Goal: Task Accomplishment & Management: Complete application form

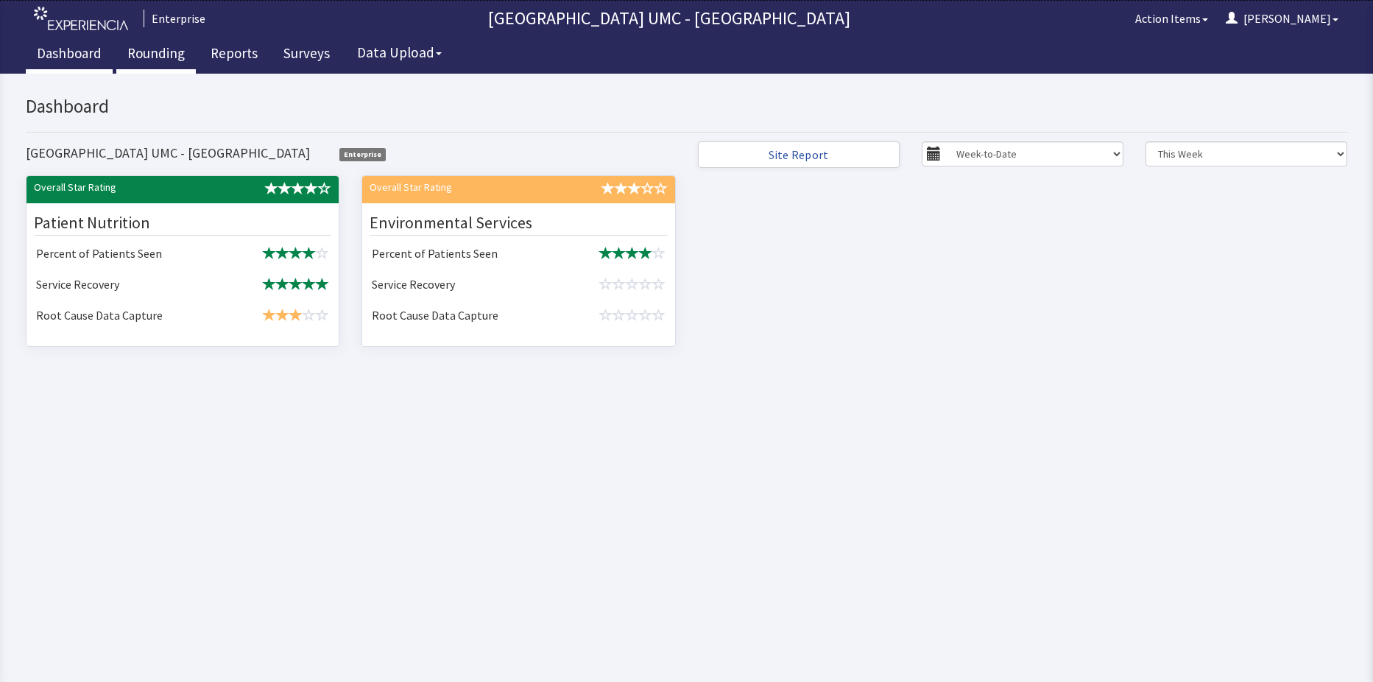
click at [157, 41] on link "Rounding" at bounding box center [155, 55] width 79 height 37
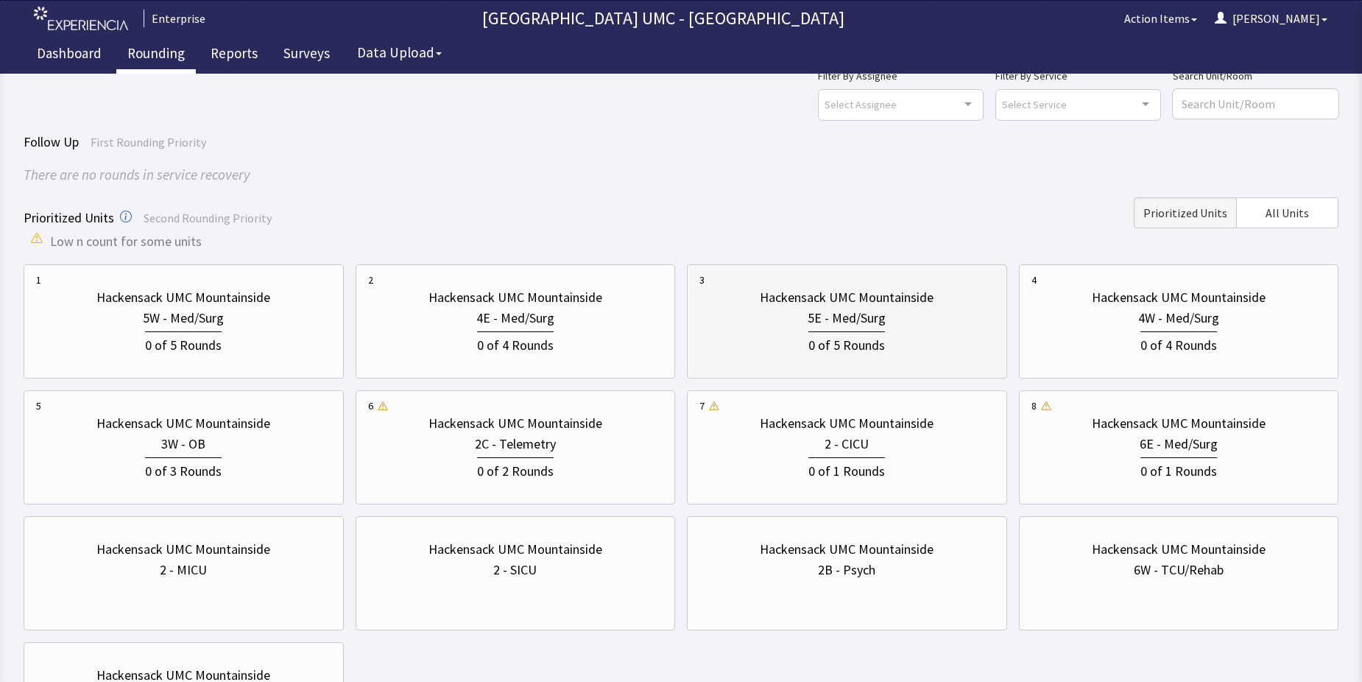
scroll to position [74, 0]
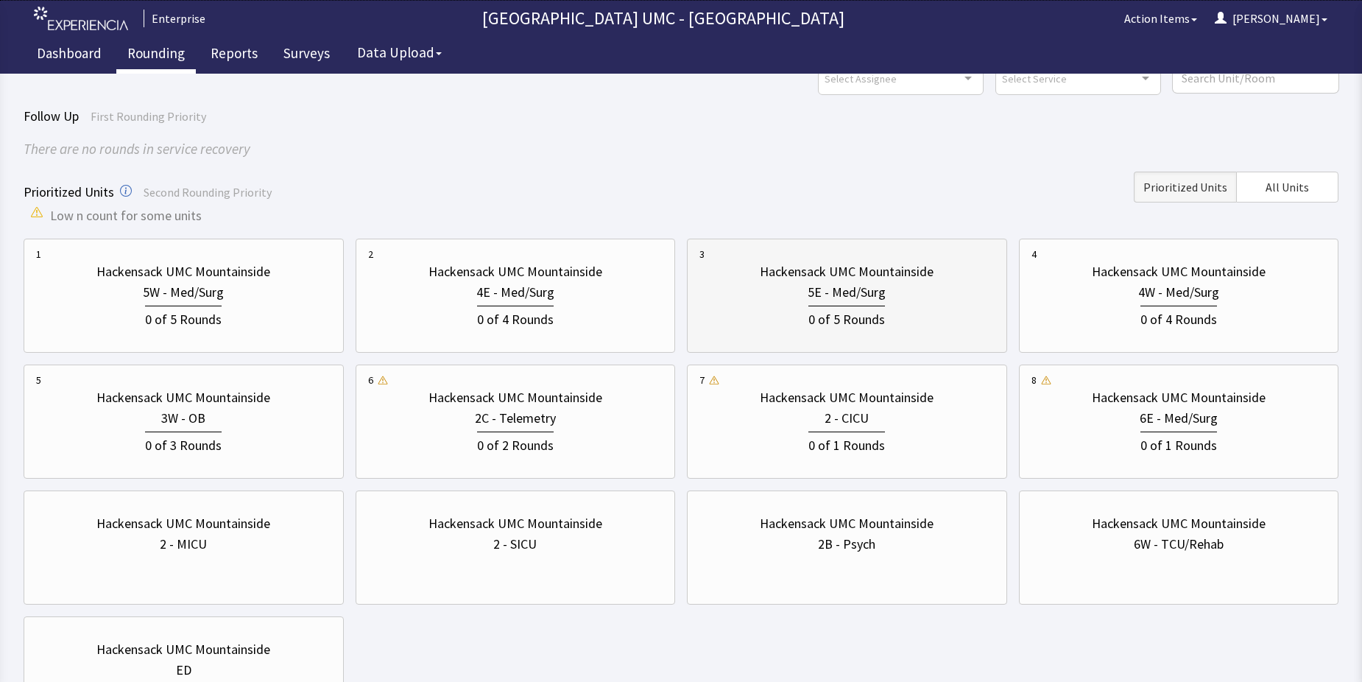
click at [860, 316] on div "0 of 5 Rounds" at bounding box center [846, 317] width 77 height 24
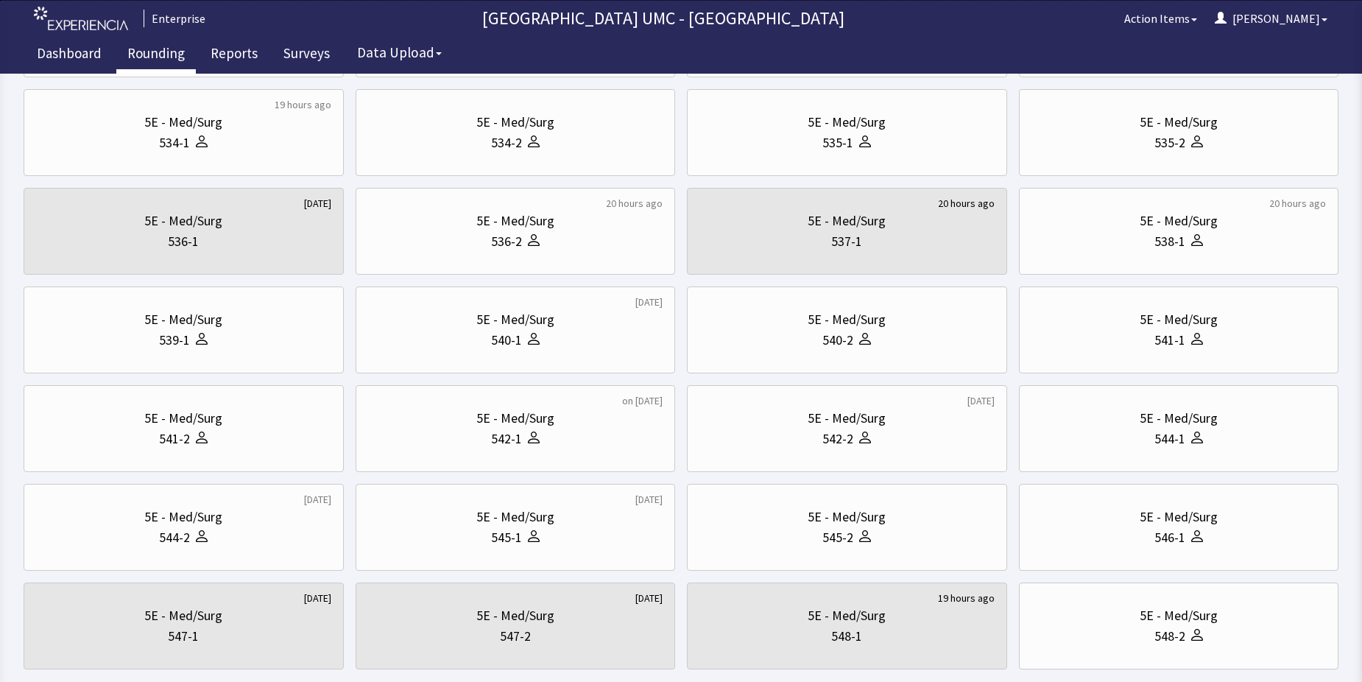
scroll to position [442, 0]
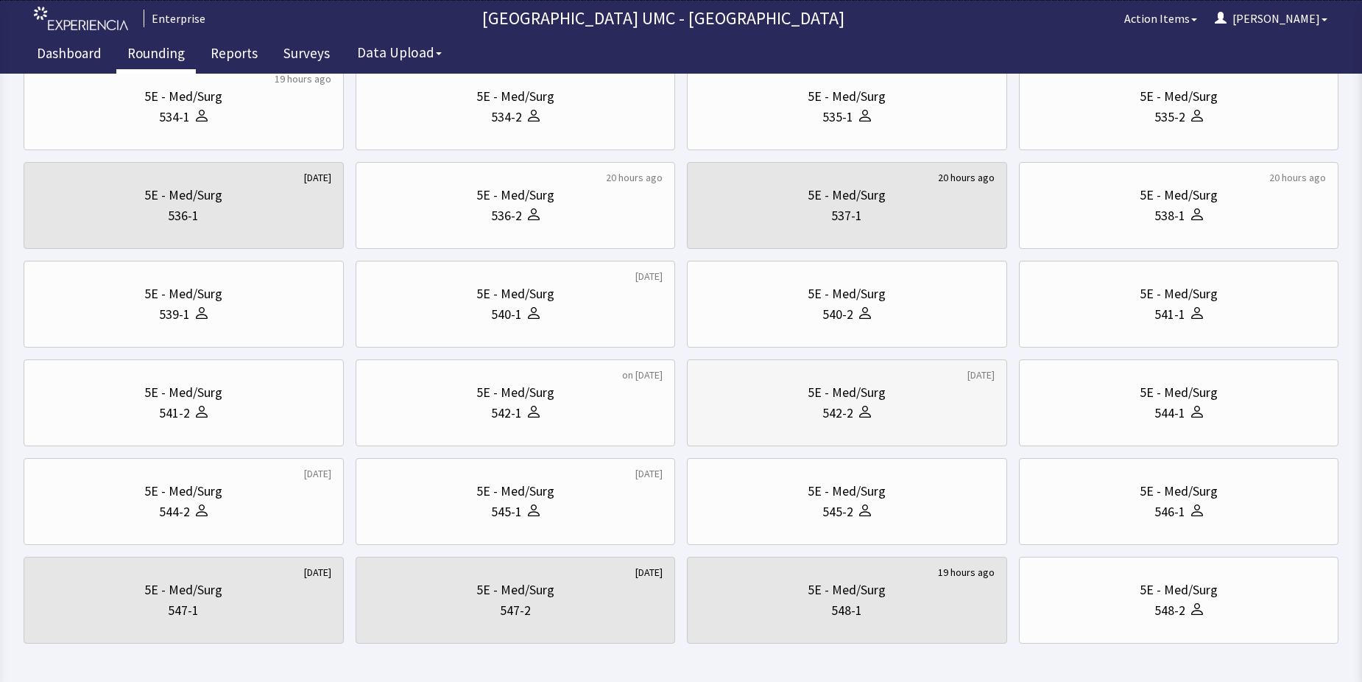
click at [864, 409] on icon at bounding box center [865, 412] width 12 height 12
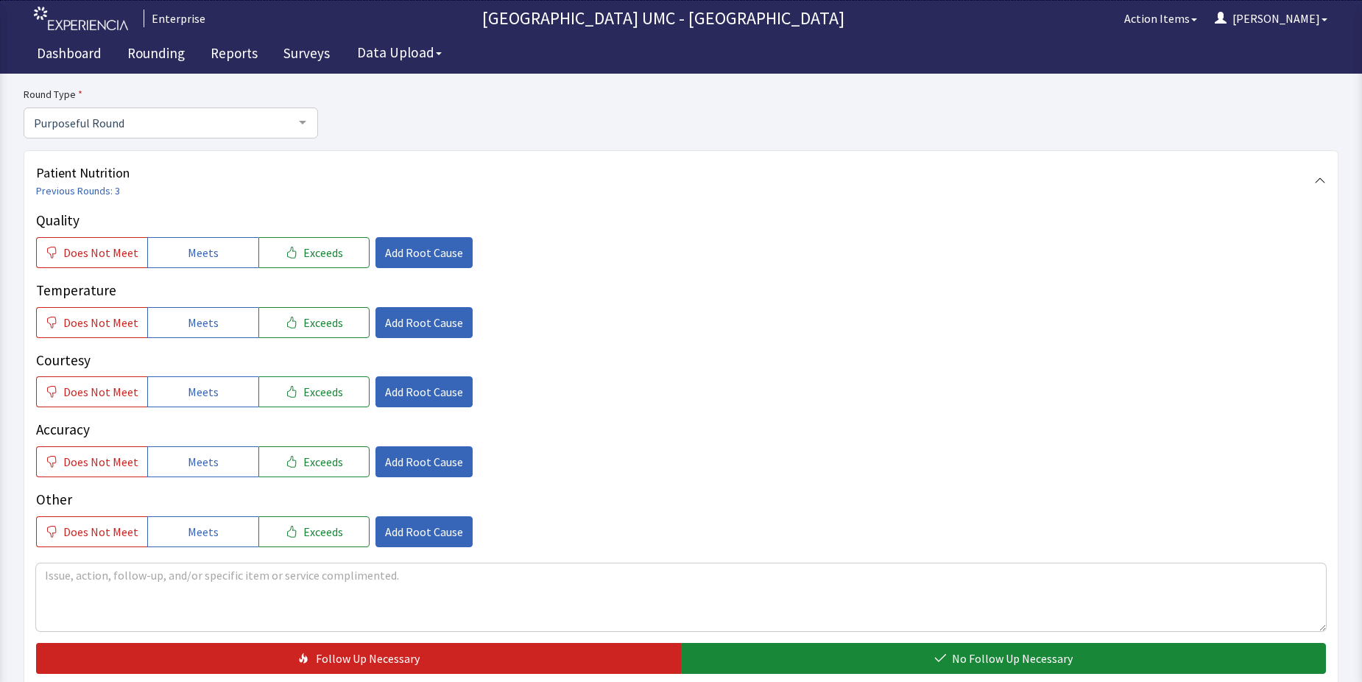
scroll to position [147, 0]
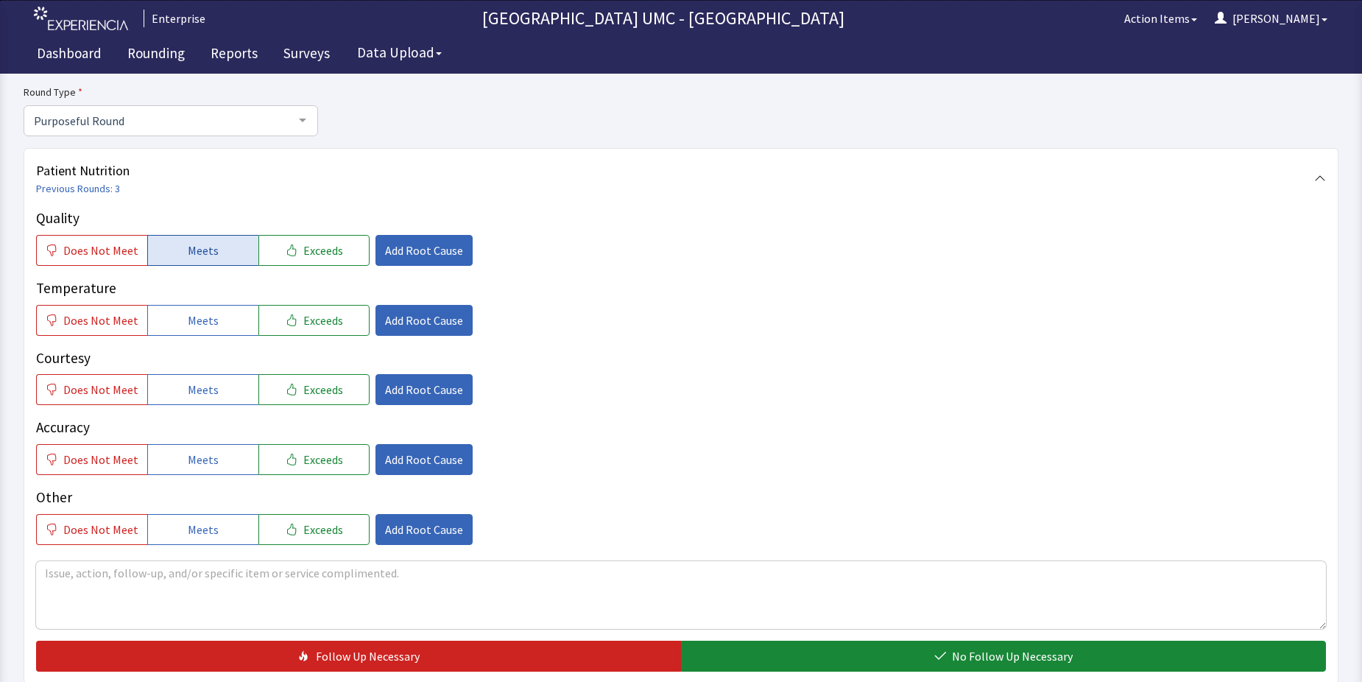
click at [203, 255] on span "Meets" at bounding box center [203, 250] width 31 height 18
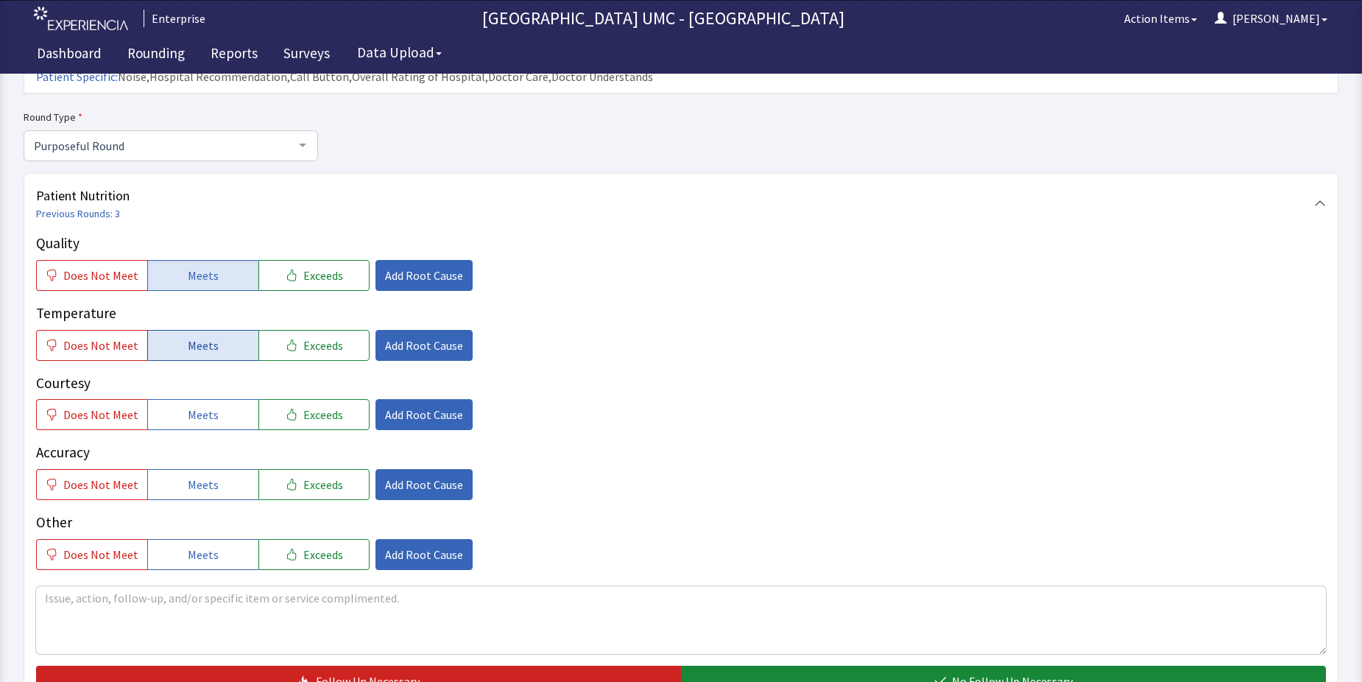
click at [203, 336] on span "Meets" at bounding box center [203, 345] width 31 height 18
drag, startPoint x: 219, startPoint y: 389, endPoint x: 219, endPoint y: 460, distance: 70.7
click at [219, 399] on button "Meets" at bounding box center [202, 414] width 111 height 31
click at [219, 469] on button "Meets" at bounding box center [202, 484] width 111 height 31
click at [216, 539] on button "Meets" at bounding box center [202, 554] width 111 height 31
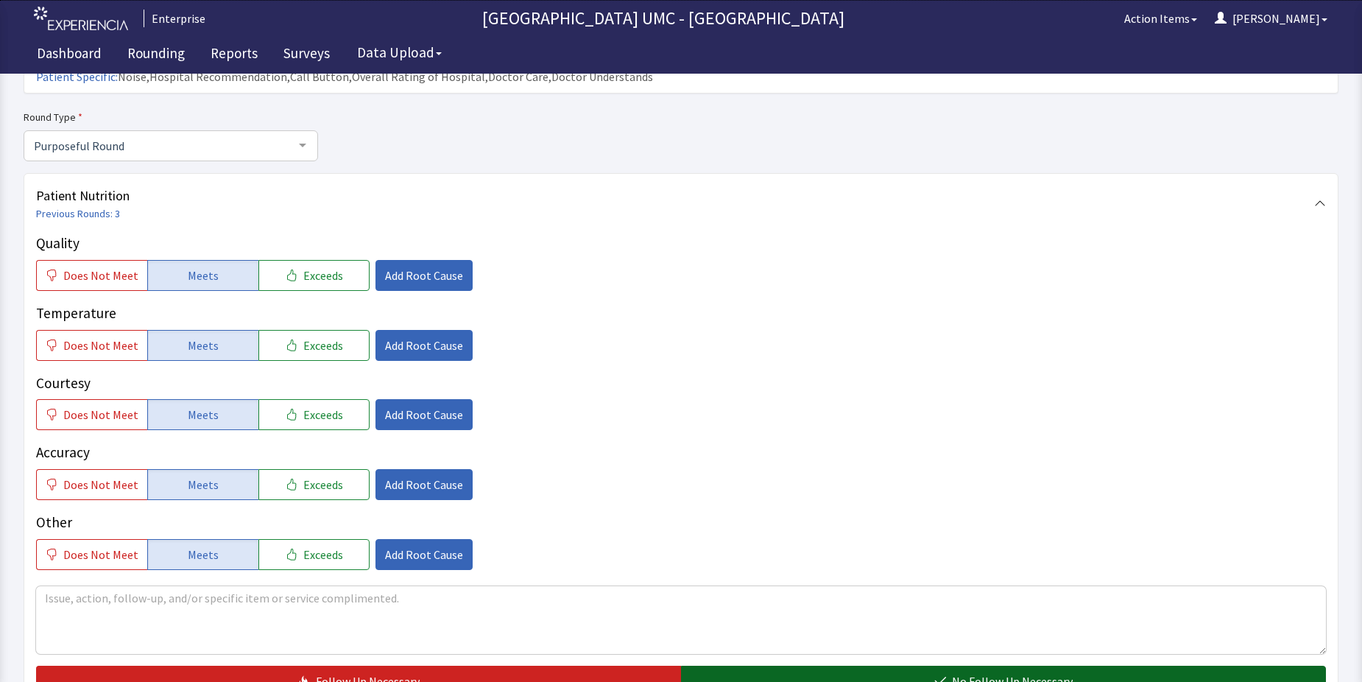
click at [899, 665] on button "No Follow Up Necessary" at bounding box center [1003, 680] width 645 height 31
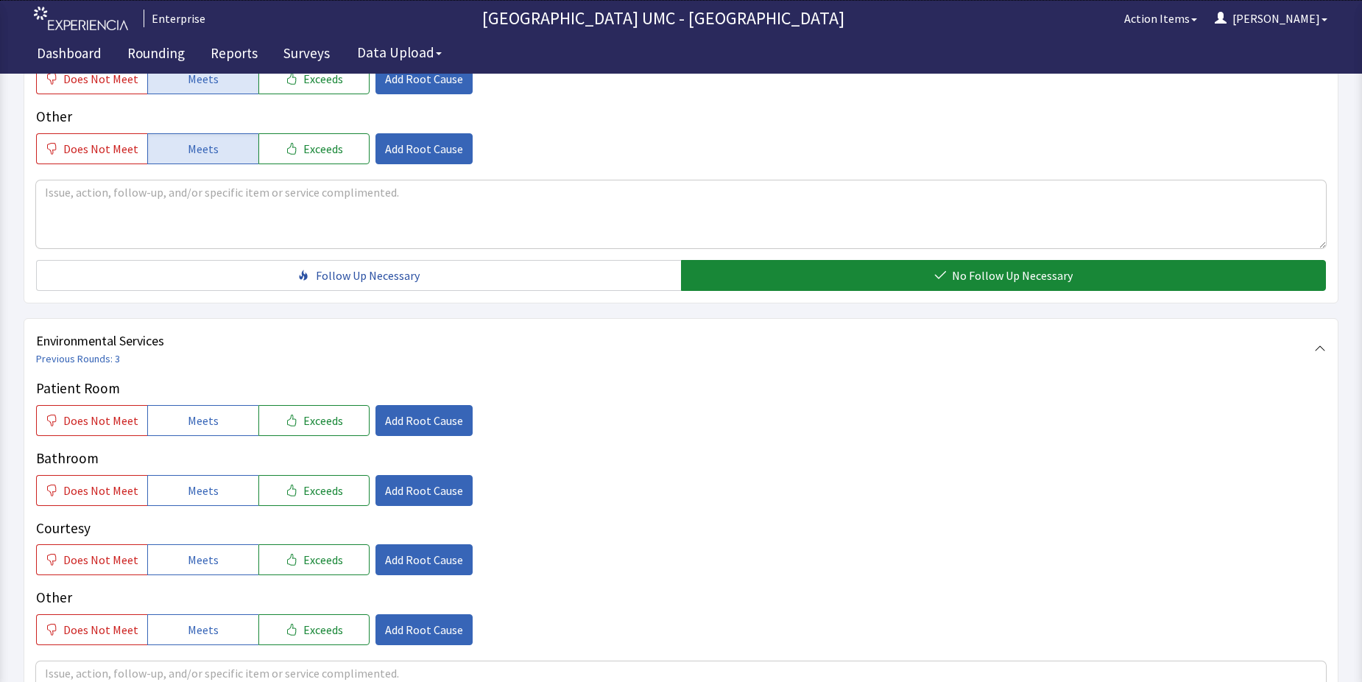
scroll to position [589, 0]
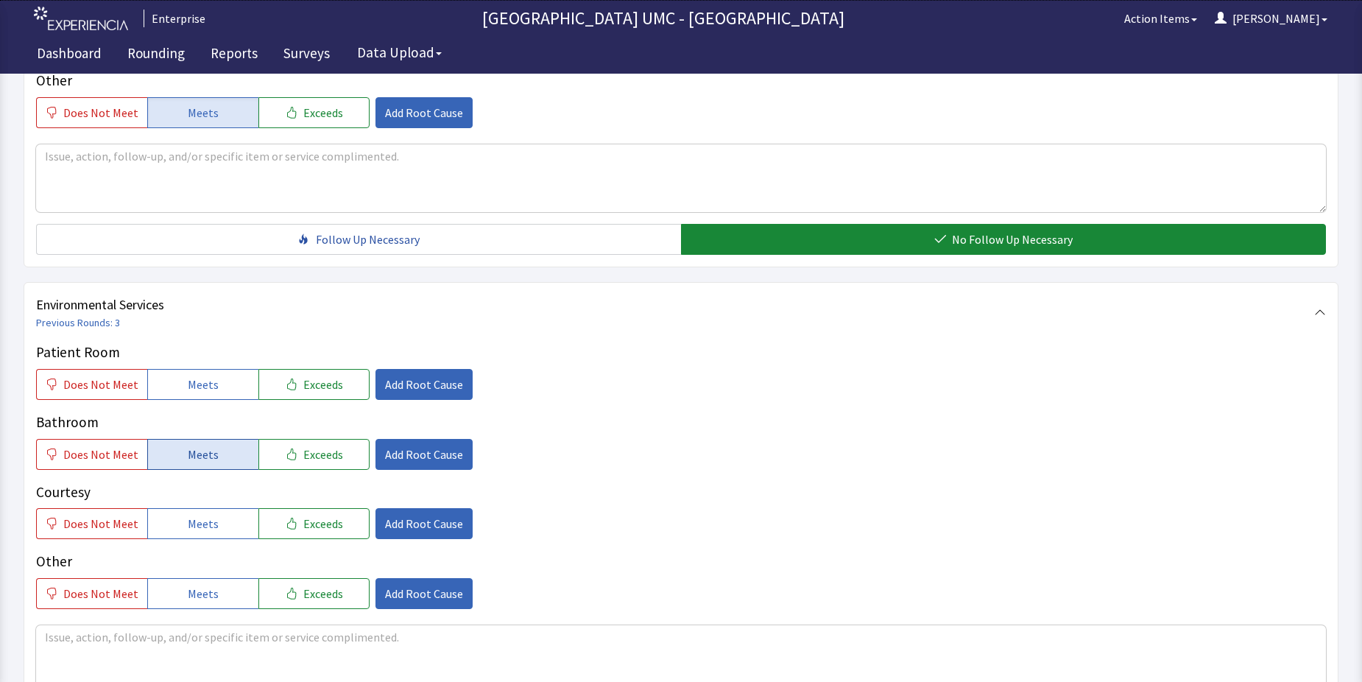
drag, startPoint x: 183, startPoint y: 356, endPoint x: 199, endPoint y: 426, distance: 72.5
click at [188, 375] on span "Meets" at bounding box center [203, 384] width 31 height 18
drag, startPoint x: 199, startPoint y: 431, endPoint x: 205, endPoint y: 494, distance: 62.9
click at [199, 445] on span "Meets" at bounding box center [203, 454] width 31 height 18
drag, startPoint x: 205, startPoint y: 495, endPoint x: 205, endPoint y: 514, distance: 19.1
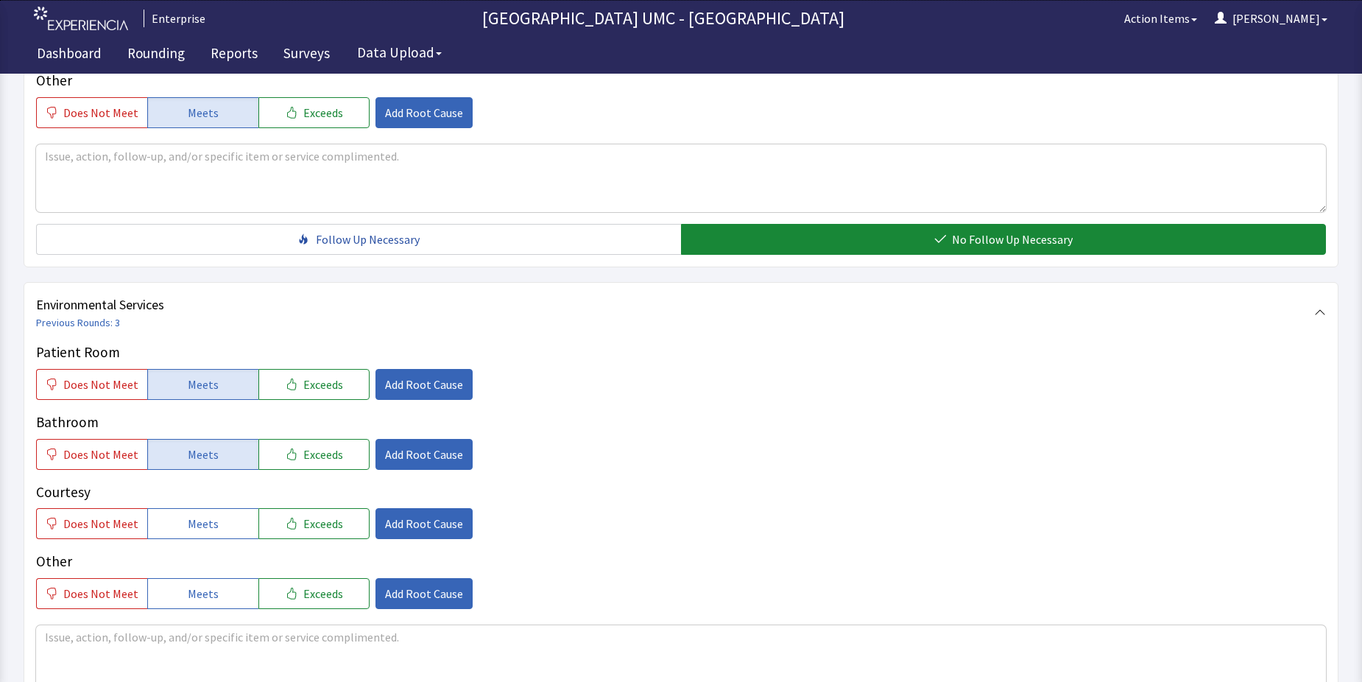
click at [205, 514] on span "Meets" at bounding box center [203, 523] width 31 height 18
click at [198, 584] on span "Meets" at bounding box center [203, 593] width 31 height 18
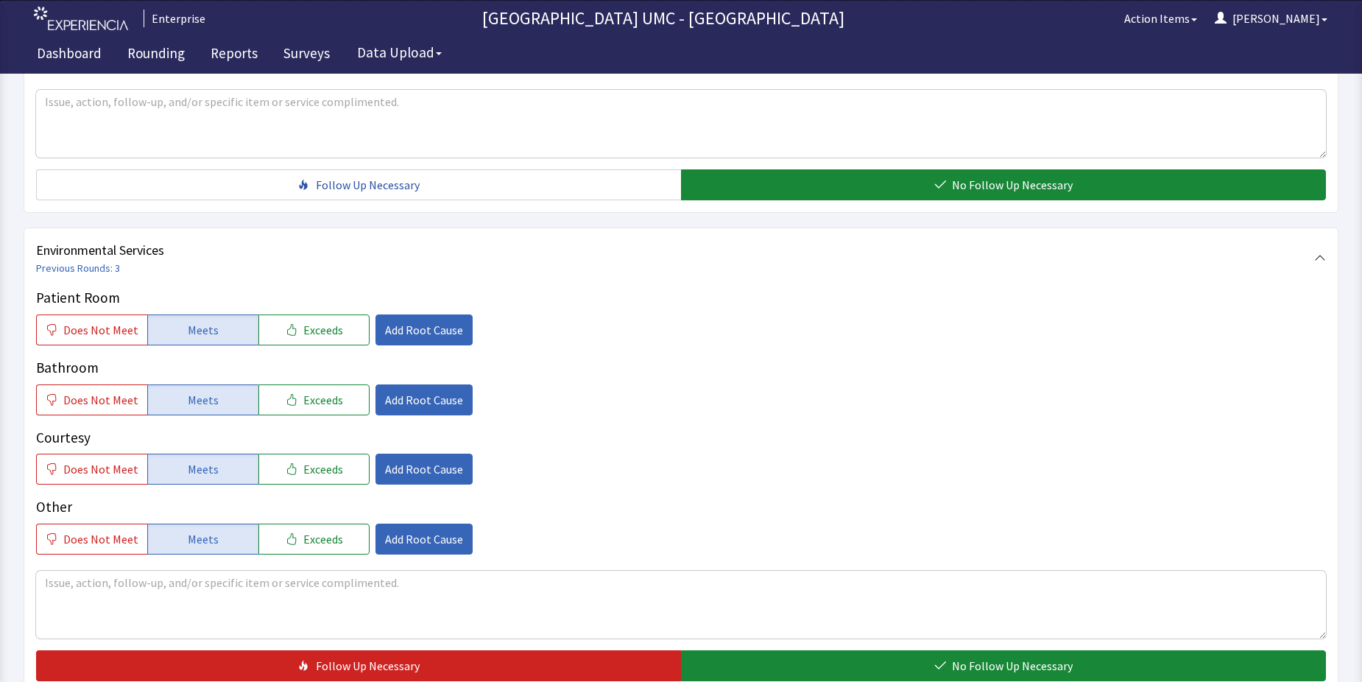
scroll to position [736, 0]
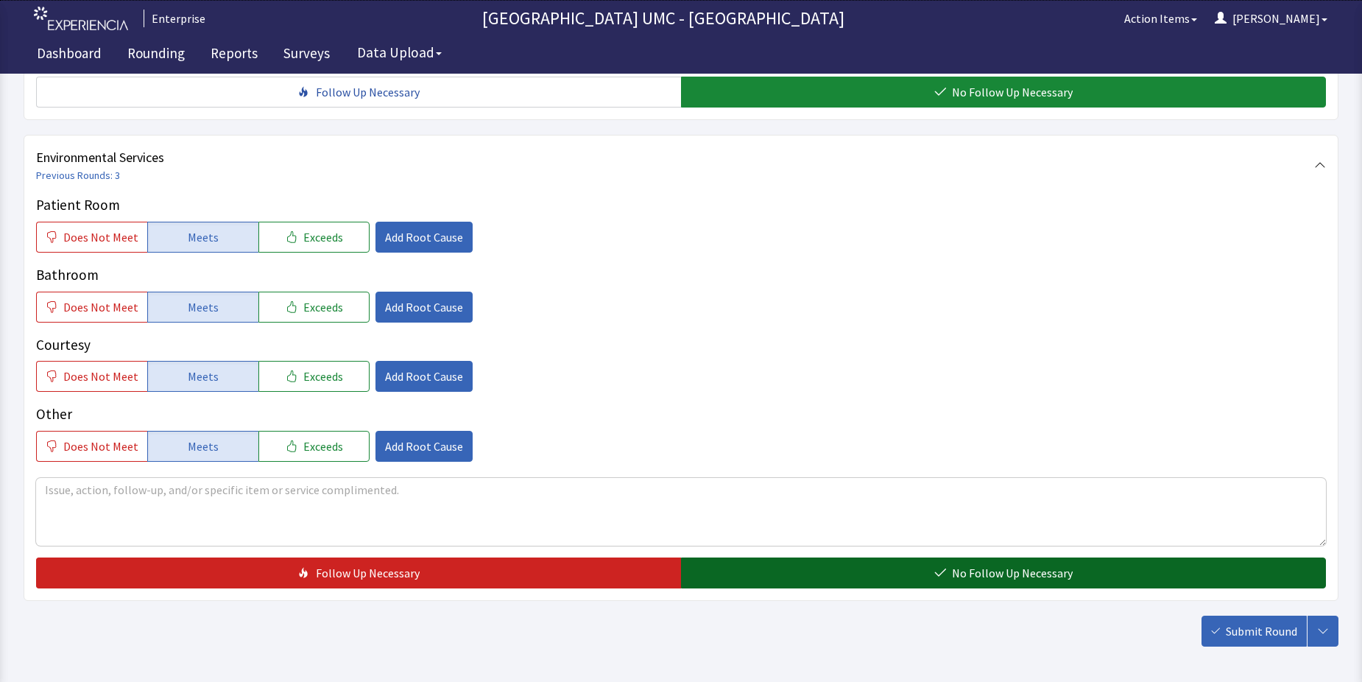
click at [927, 557] on button "No Follow Up Necessary" at bounding box center [1003, 572] width 645 height 31
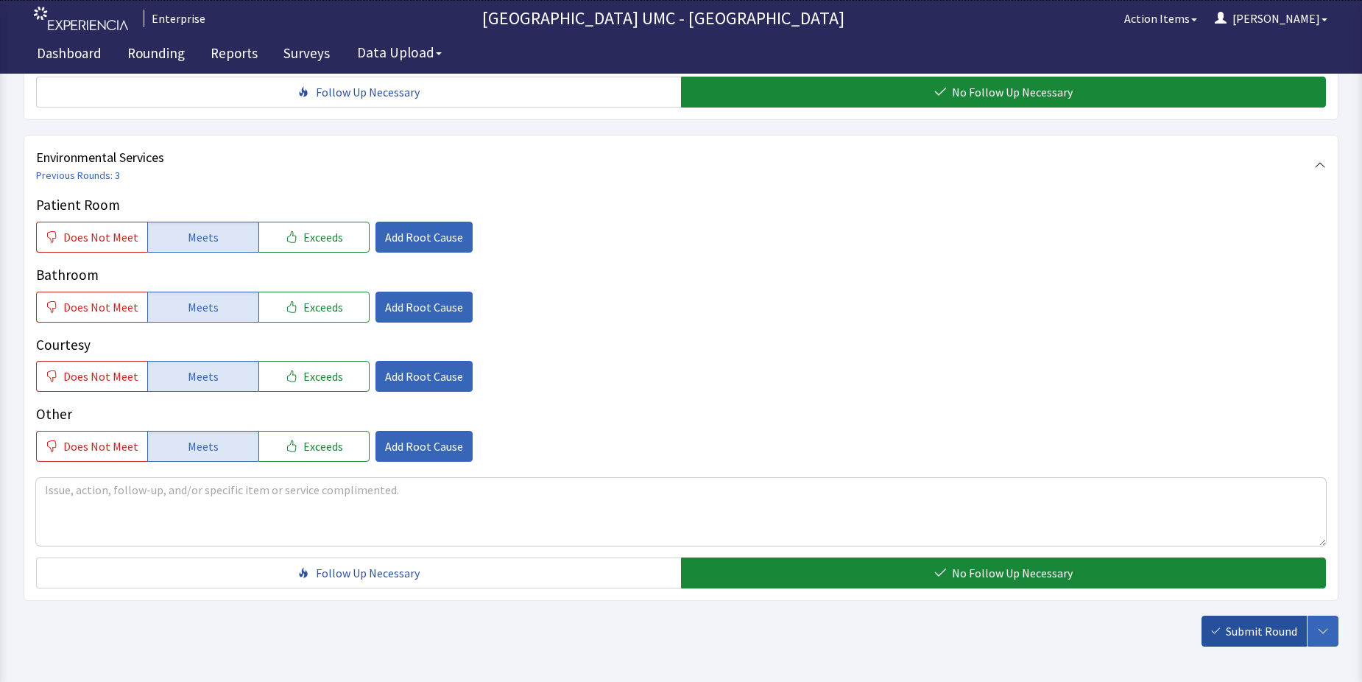
click at [1275, 622] on span "Submit Round" at bounding box center [1261, 631] width 71 height 18
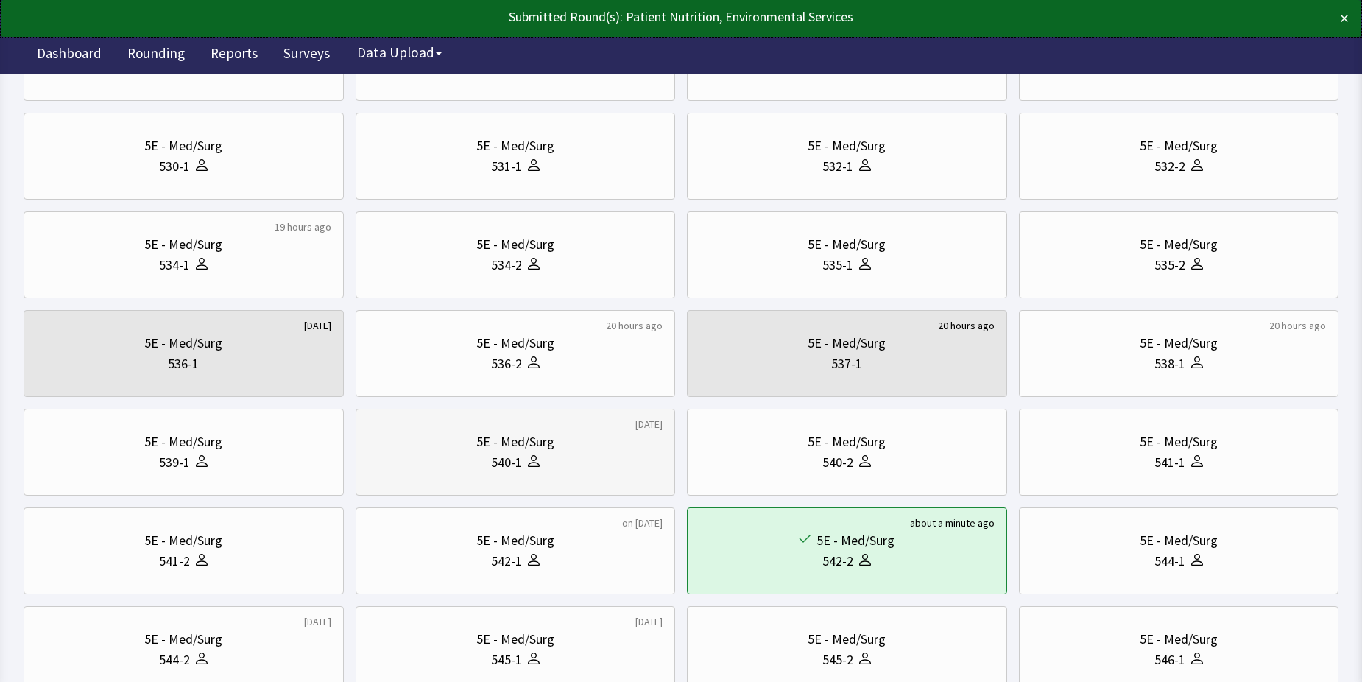
scroll to position [294, 0]
click at [1112, 453] on div "541-1" at bounding box center [1178, 461] width 295 height 21
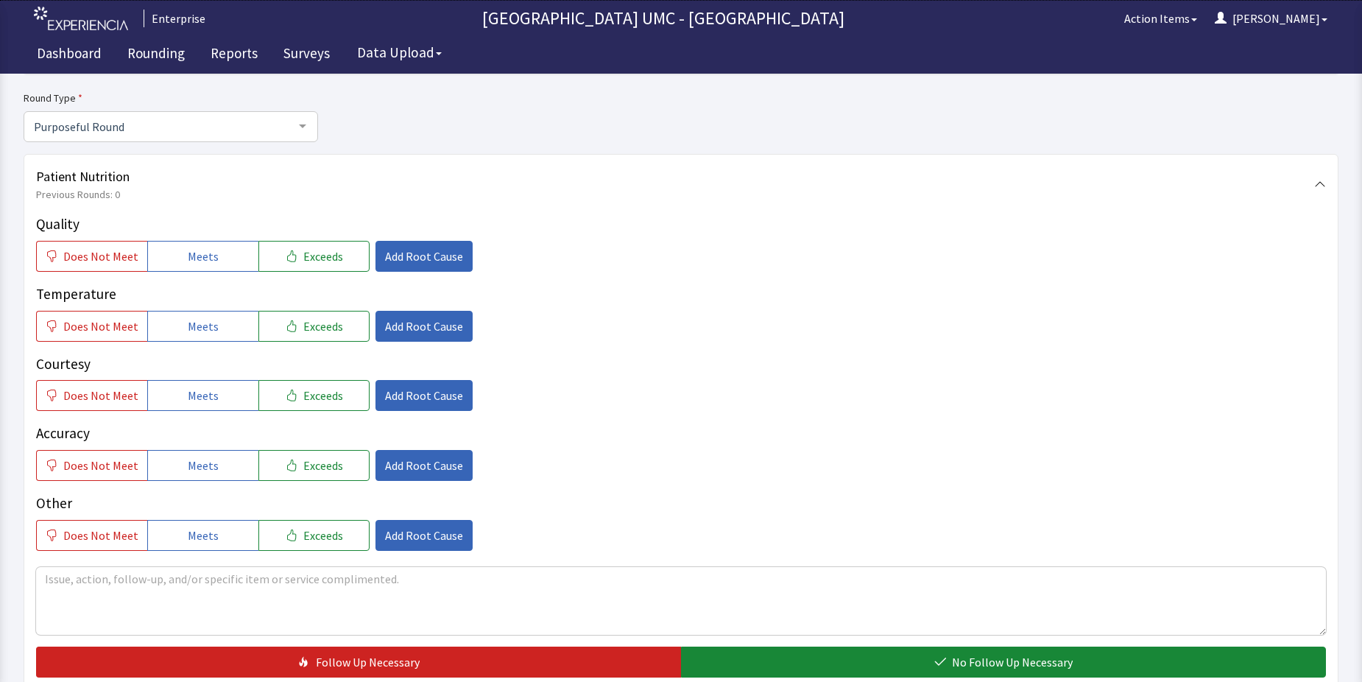
scroll to position [147, 0]
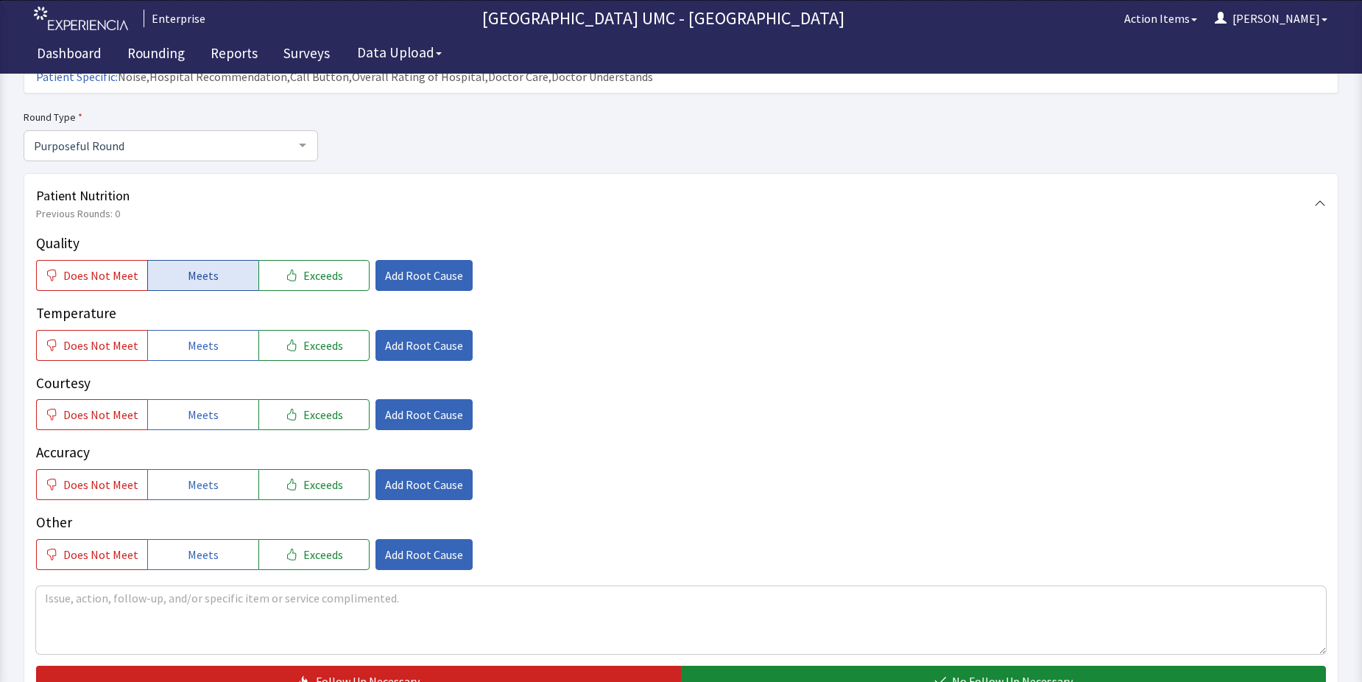
click at [198, 261] on button "Meets" at bounding box center [202, 275] width 111 height 31
click at [206, 336] on span "Meets" at bounding box center [203, 345] width 31 height 18
click at [206, 399] on button "Meets" at bounding box center [202, 414] width 111 height 31
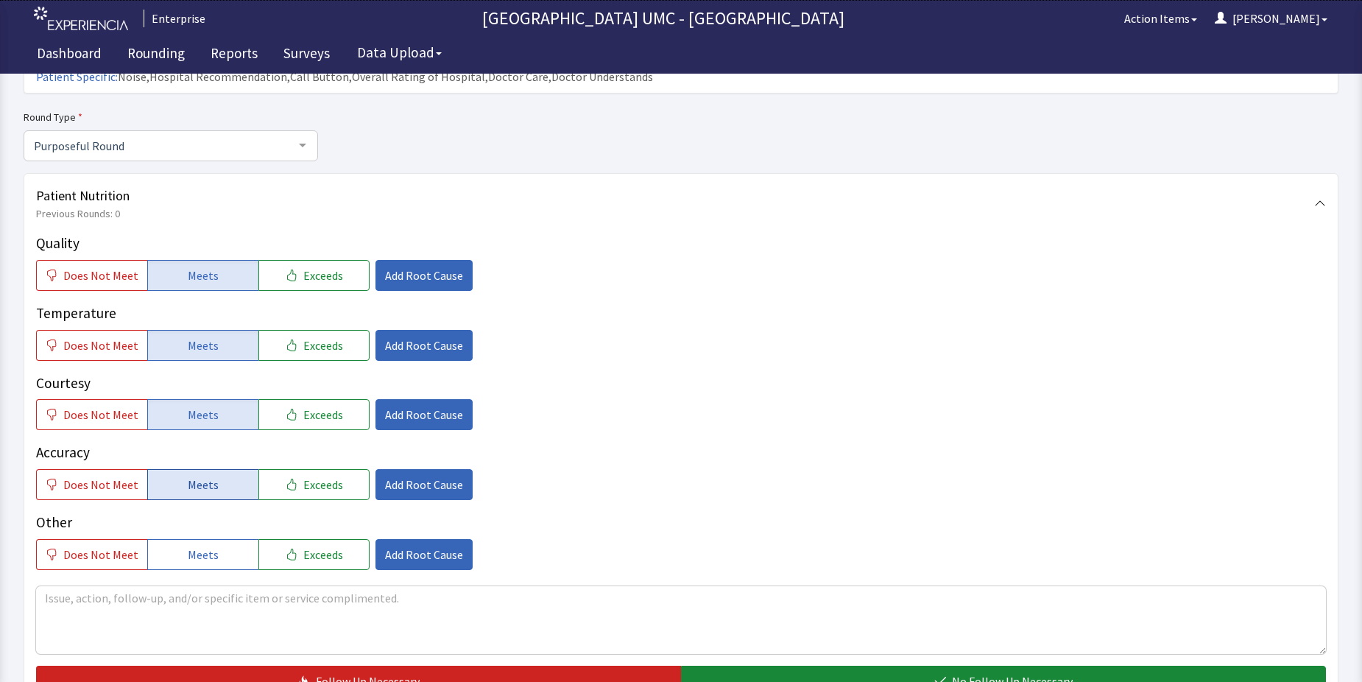
click at [205, 475] on span "Meets" at bounding box center [203, 484] width 31 height 18
click at [205, 545] on span "Meets" at bounding box center [203, 554] width 31 height 18
click at [861, 665] on button "No Follow Up Necessary" at bounding box center [1003, 680] width 645 height 31
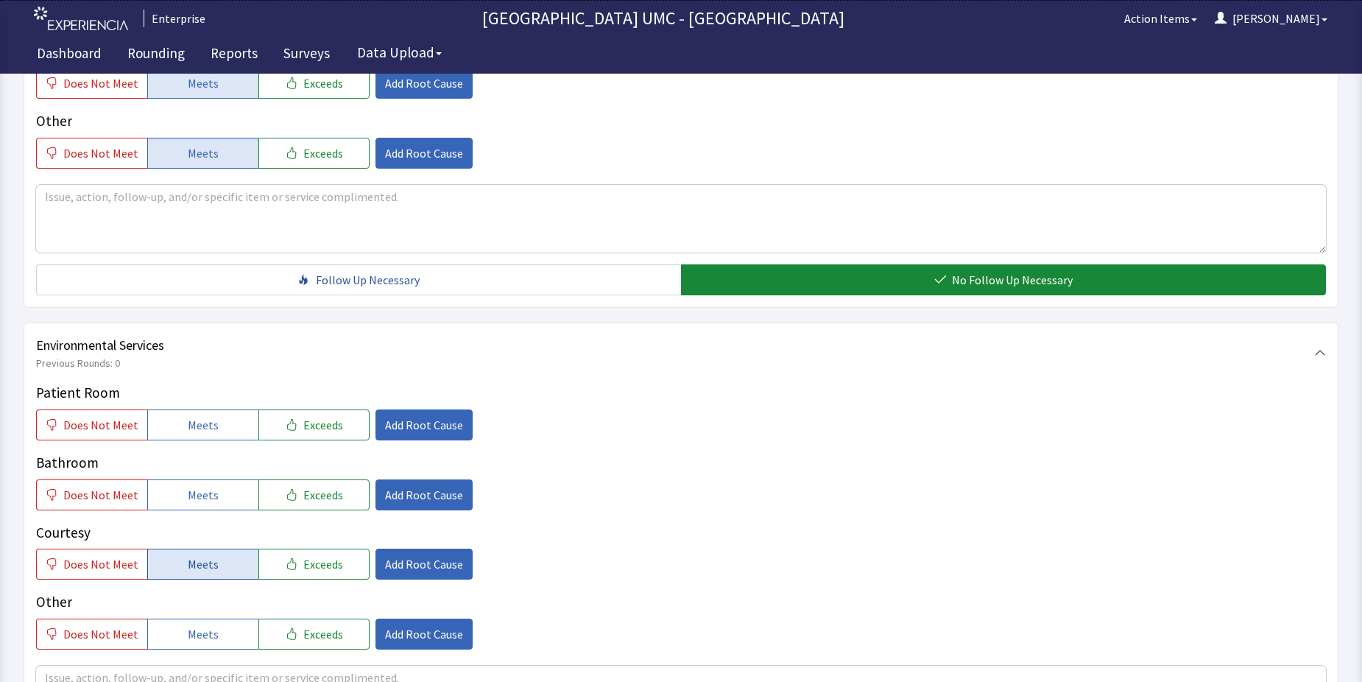
scroll to position [589, 0]
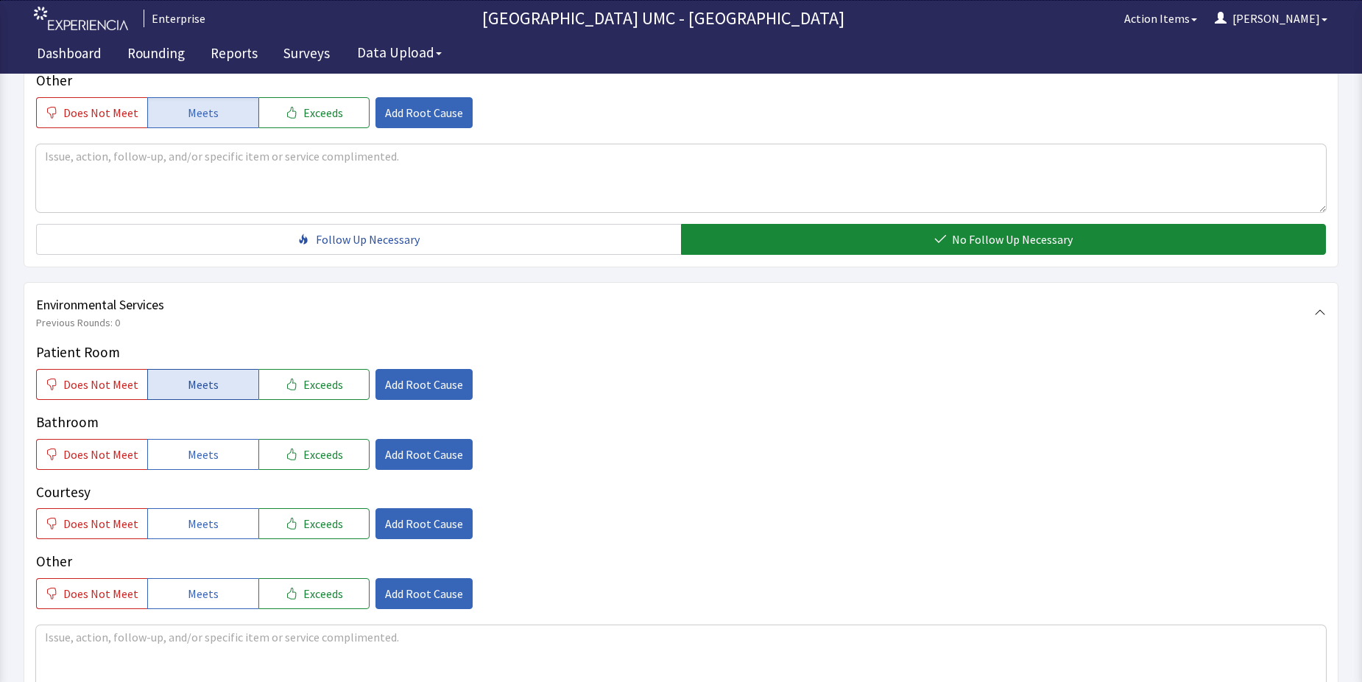
click at [198, 375] on span "Meets" at bounding box center [203, 384] width 31 height 18
drag, startPoint x: 205, startPoint y: 427, endPoint x: 216, endPoint y: 478, distance: 52.7
click at [205, 445] on span "Meets" at bounding box center [203, 454] width 31 height 18
click at [201, 514] on span "Meets" at bounding box center [203, 523] width 31 height 18
click at [197, 584] on span "Meets" at bounding box center [203, 593] width 31 height 18
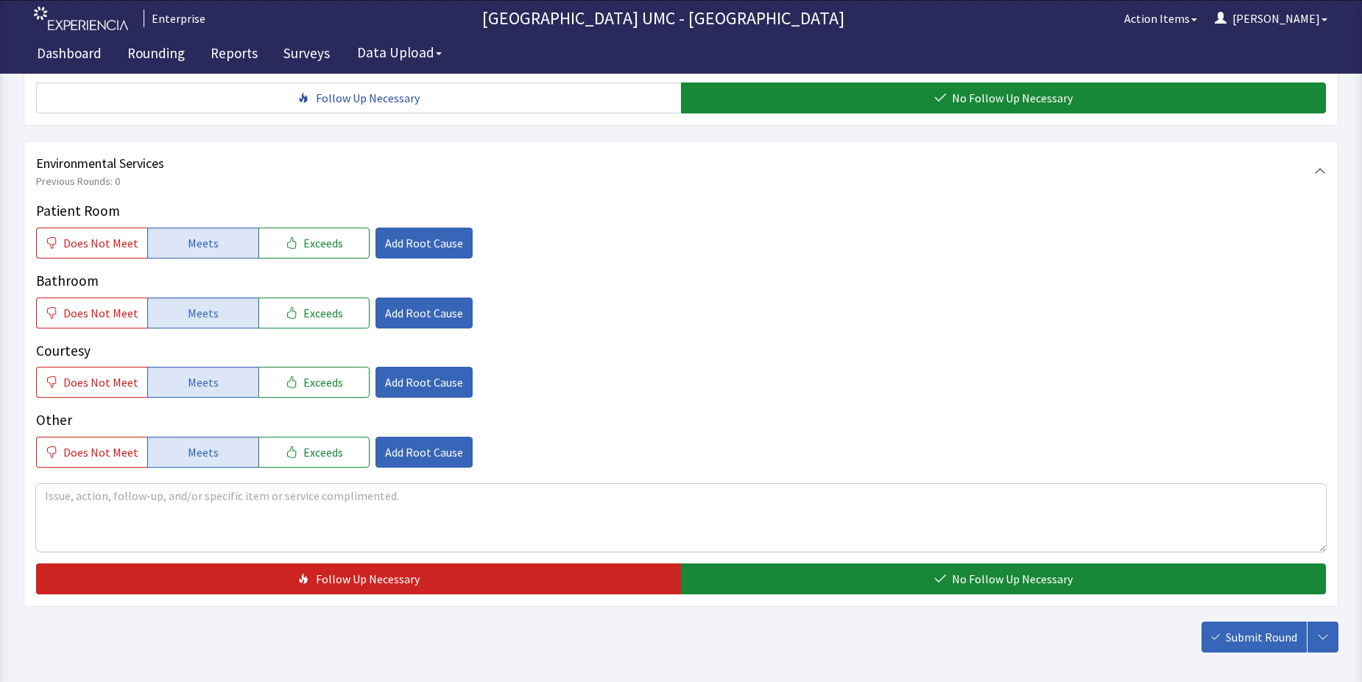
scroll to position [736, 0]
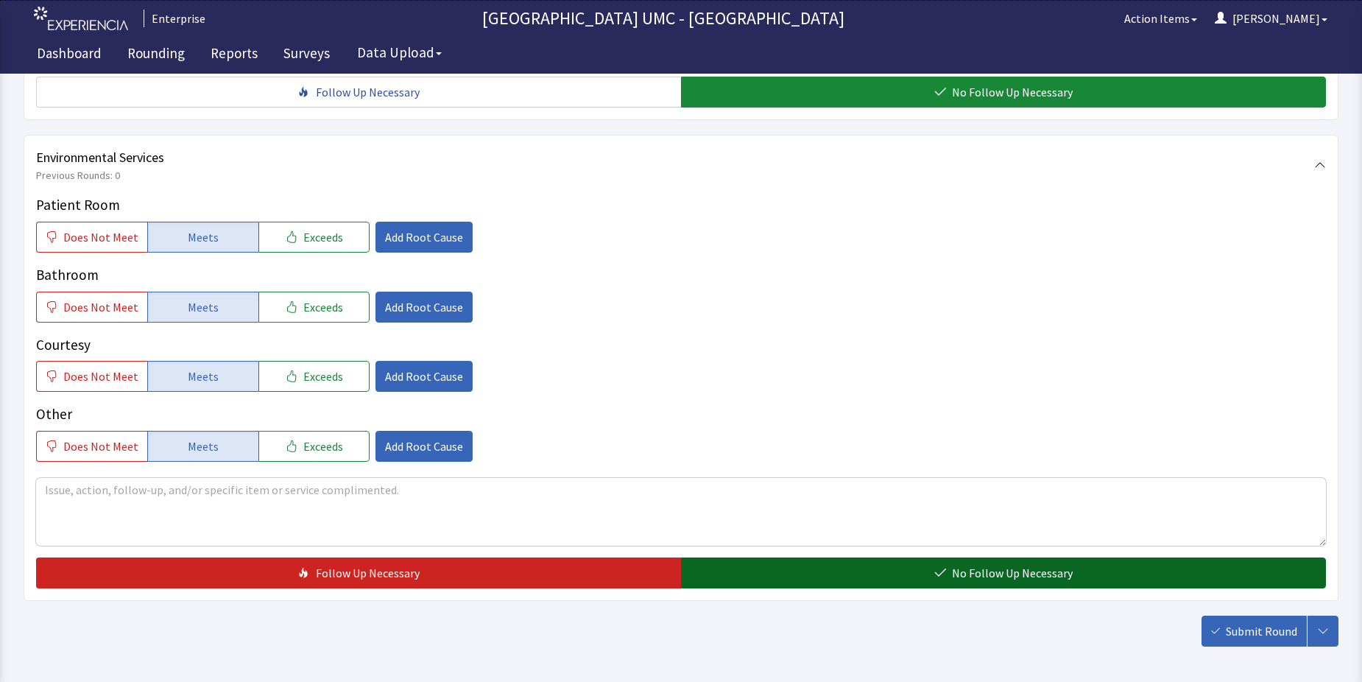
click at [953, 564] on span "No Follow Up Necessary" at bounding box center [1012, 573] width 121 height 18
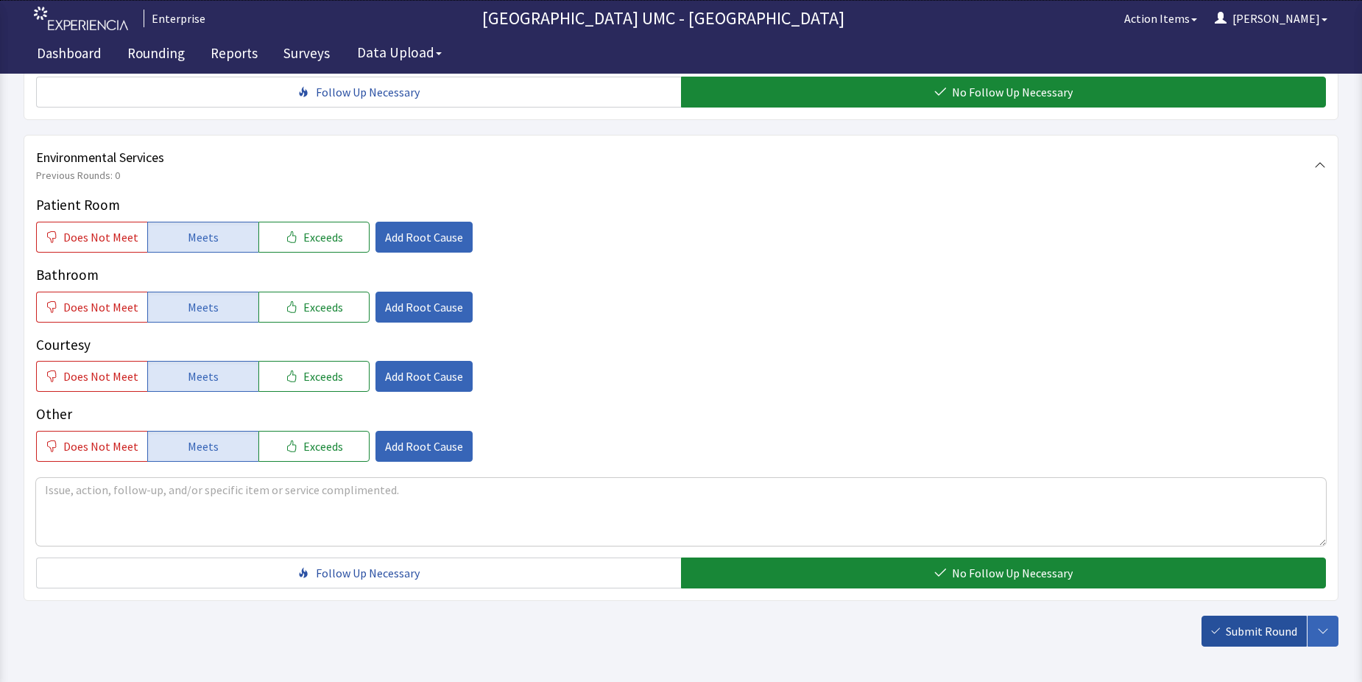
click at [1259, 622] on span "Submit Round" at bounding box center [1261, 631] width 71 height 18
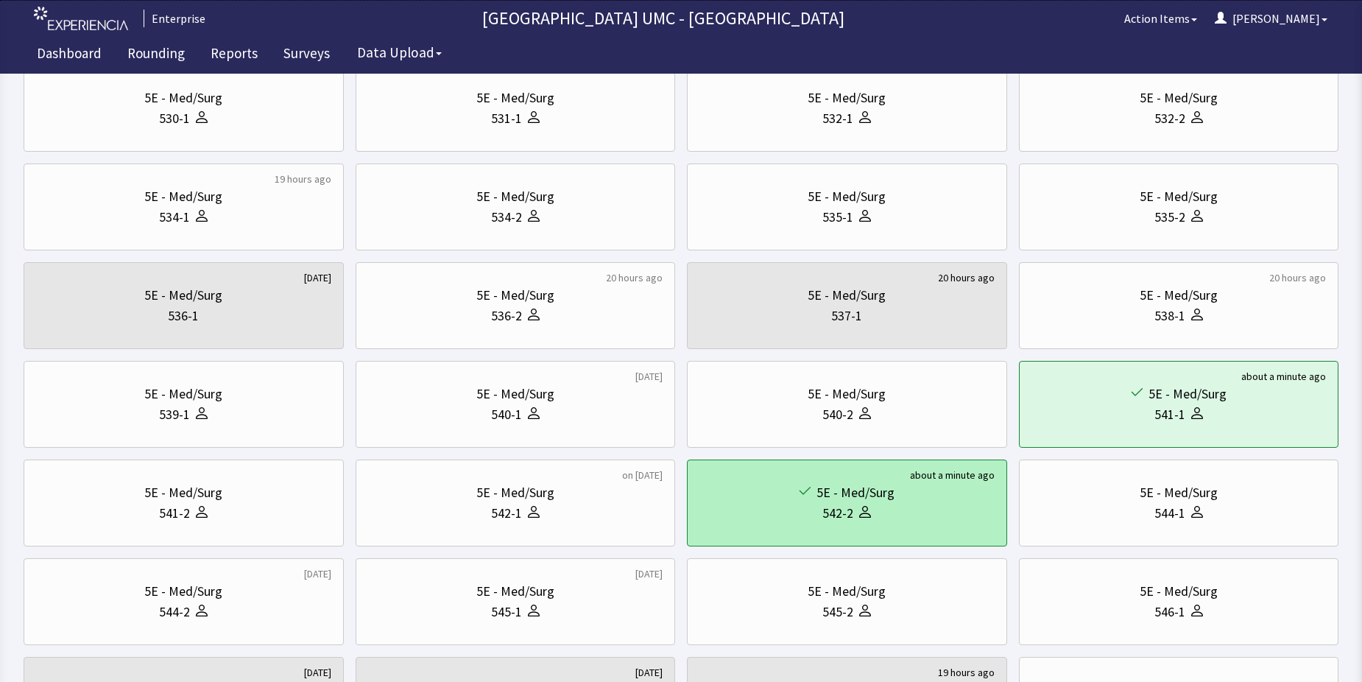
scroll to position [368, 0]
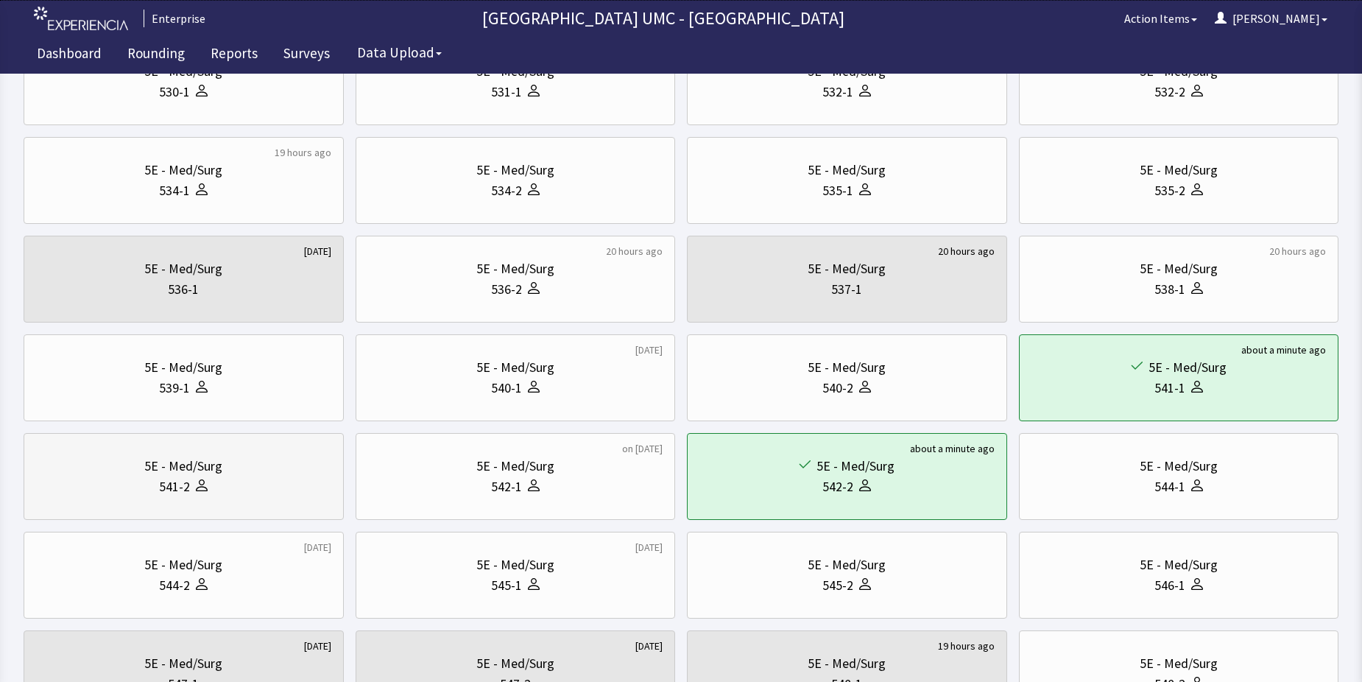
click at [166, 489] on div "541-2" at bounding box center [174, 486] width 31 height 21
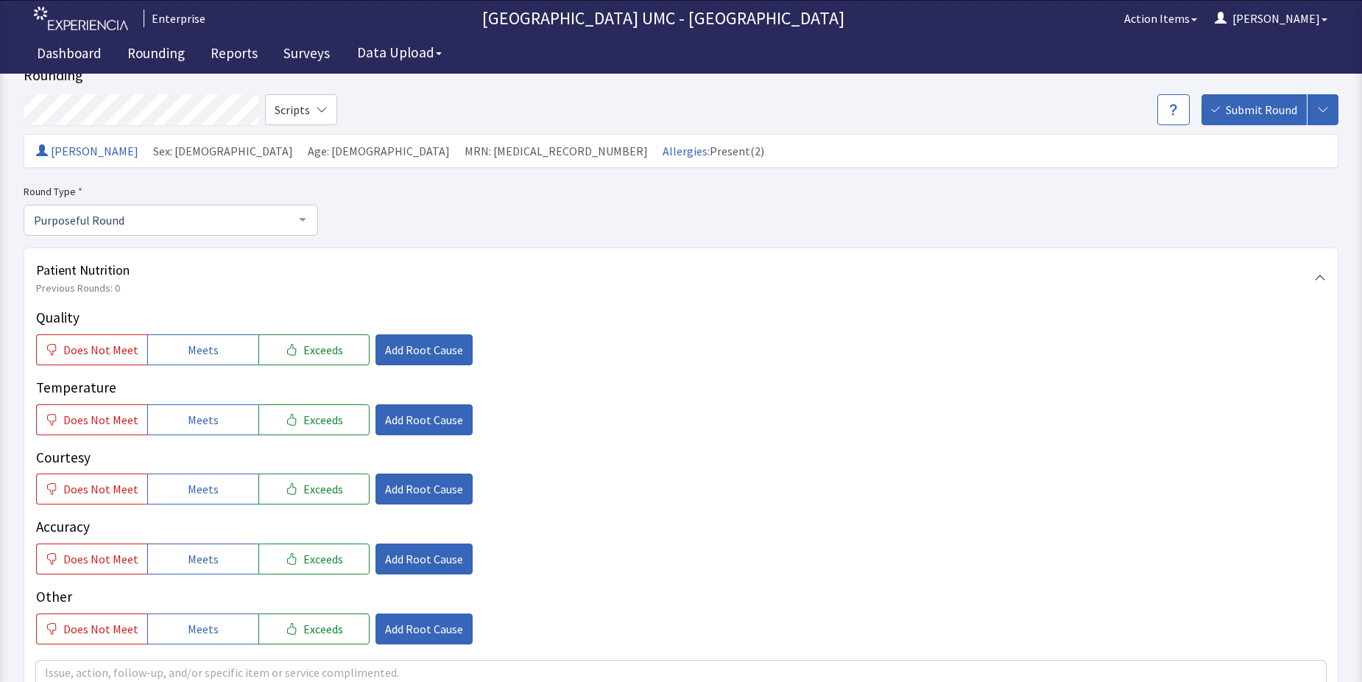
scroll to position [74, 0]
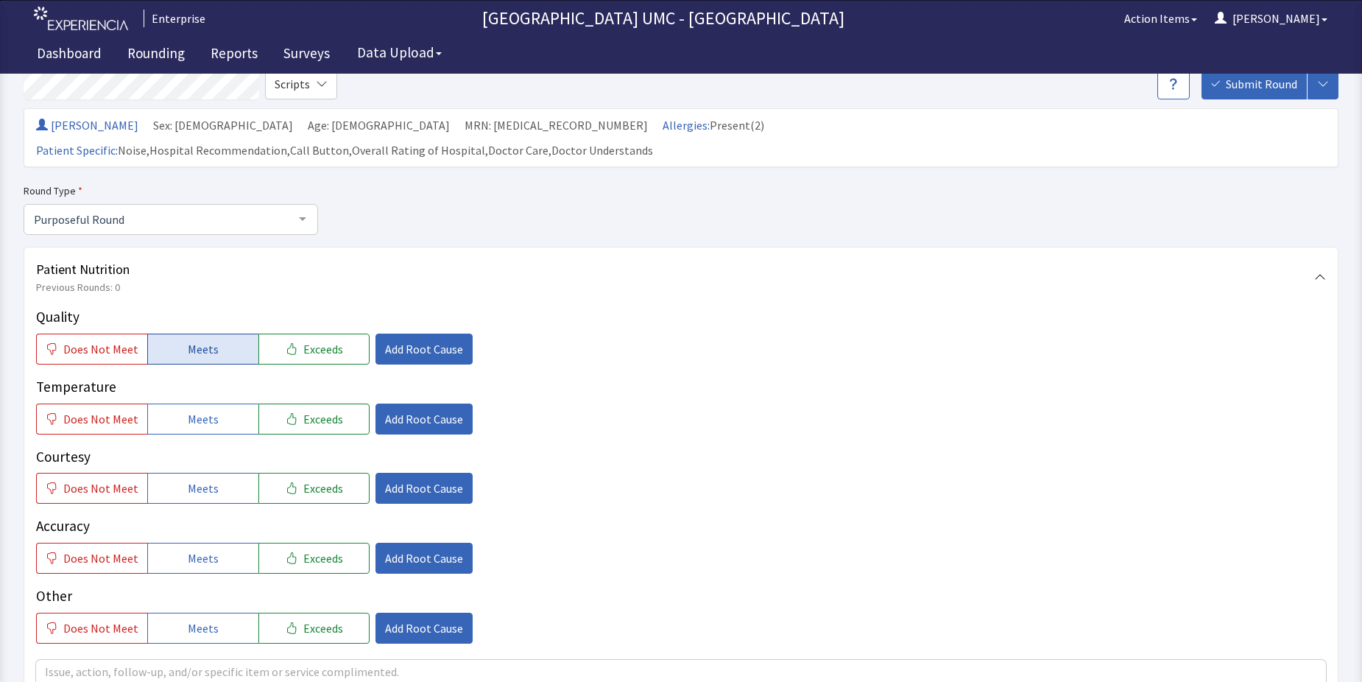
click at [180, 333] on button "Meets" at bounding box center [202, 348] width 111 height 31
drag, startPoint x: 193, startPoint y: 389, endPoint x: 213, endPoint y: 438, distance: 52.5
click at [194, 410] on span "Meets" at bounding box center [203, 419] width 31 height 18
drag, startPoint x: 211, startPoint y: 454, endPoint x: 211, endPoint y: 463, distance: 8.8
click at [211, 479] on span "Meets" at bounding box center [203, 488] width 31 height 18
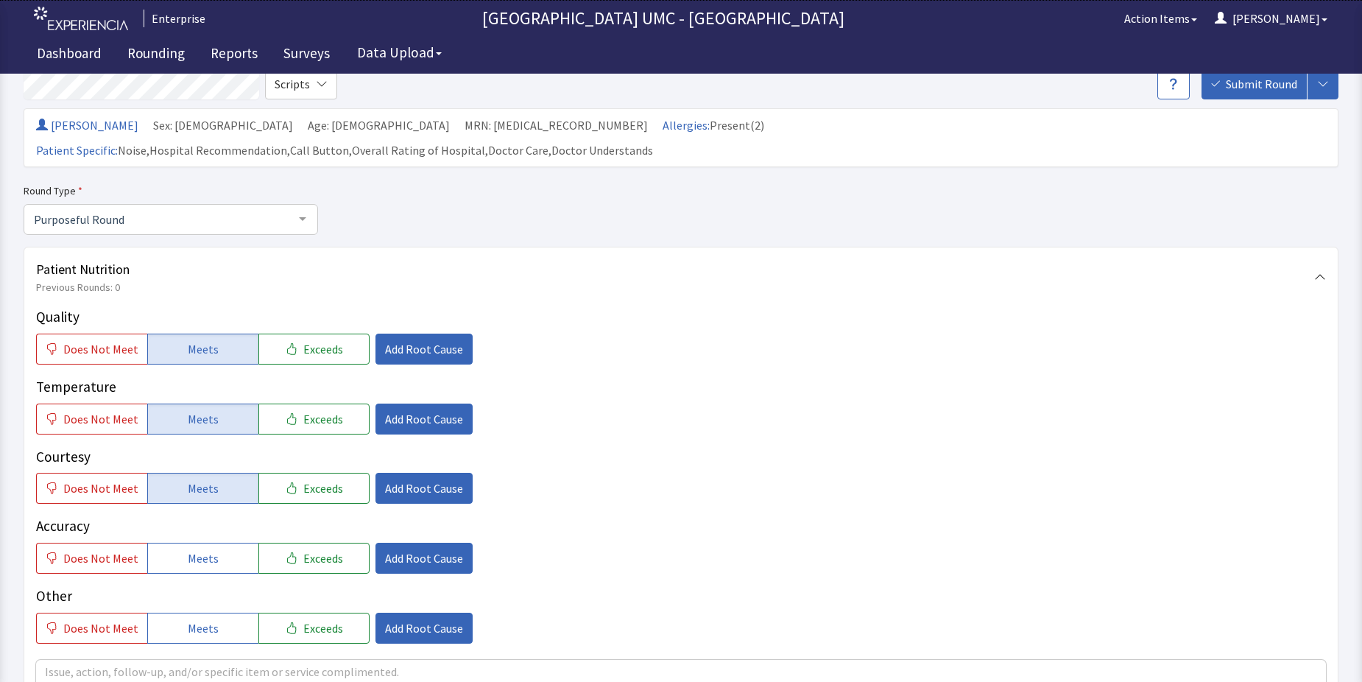
click at [187, 551] on div "Quality Does Not Meet Meets Exceeds Add Root Cause Temperature Does Not Meet Me…" at bounding box center [681, 474] width 1290 height 337
click at [185, 542] on button "Meets" at bounding box center [202, 557] width 111 height 31
click at [197, 612] on button "Meets" at bounding box center [202, 627] width 111 height 31
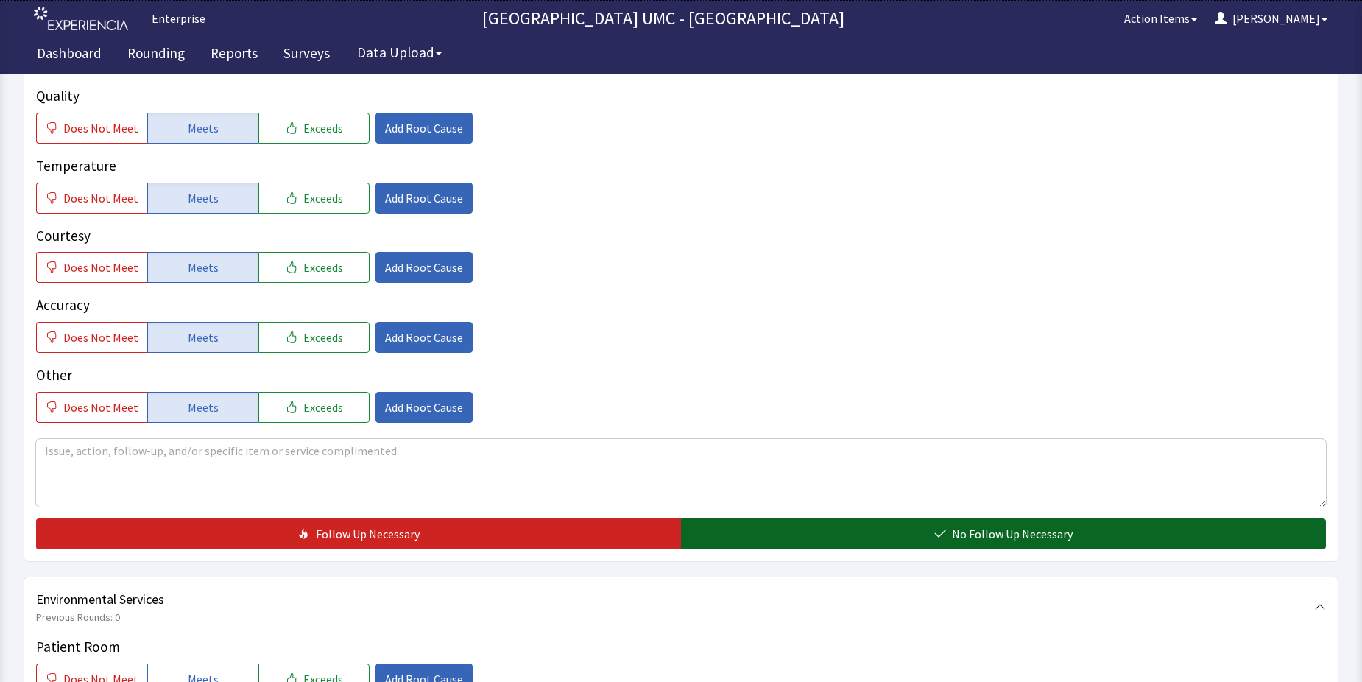
click at [938, 528] on icon "button" at bounding box center [940, 534] width 12 height 12
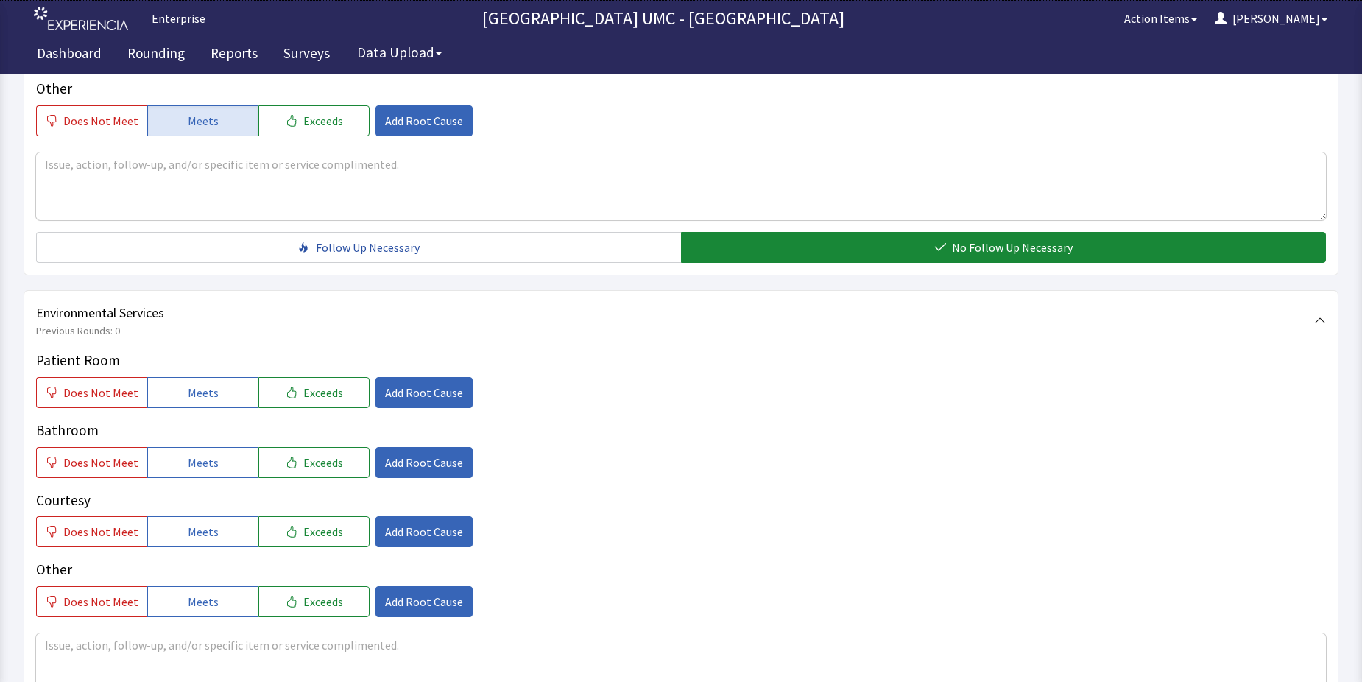
scroll to position [589, 0]
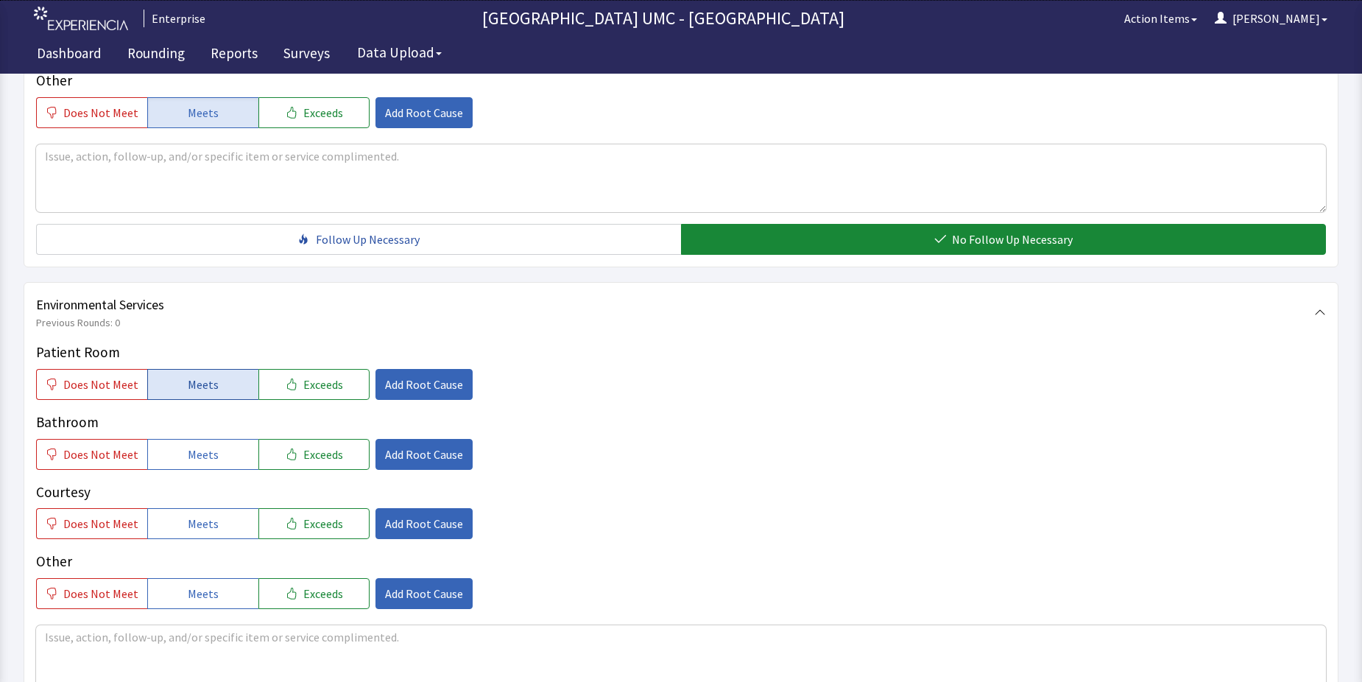
click at [190, 375] on span "Meets" at bounding box center [203, 384] width 31 height 18
click at [211, 445] on span "Meets" at bounding box center [203, 454] width 31 height 18
click at [221, 508] on button "Meets" at bounding box center [202, 523] width 111 height 31
click at [219, 578] on button "Meets" at bounding box center [202, 593] width 111 height 31
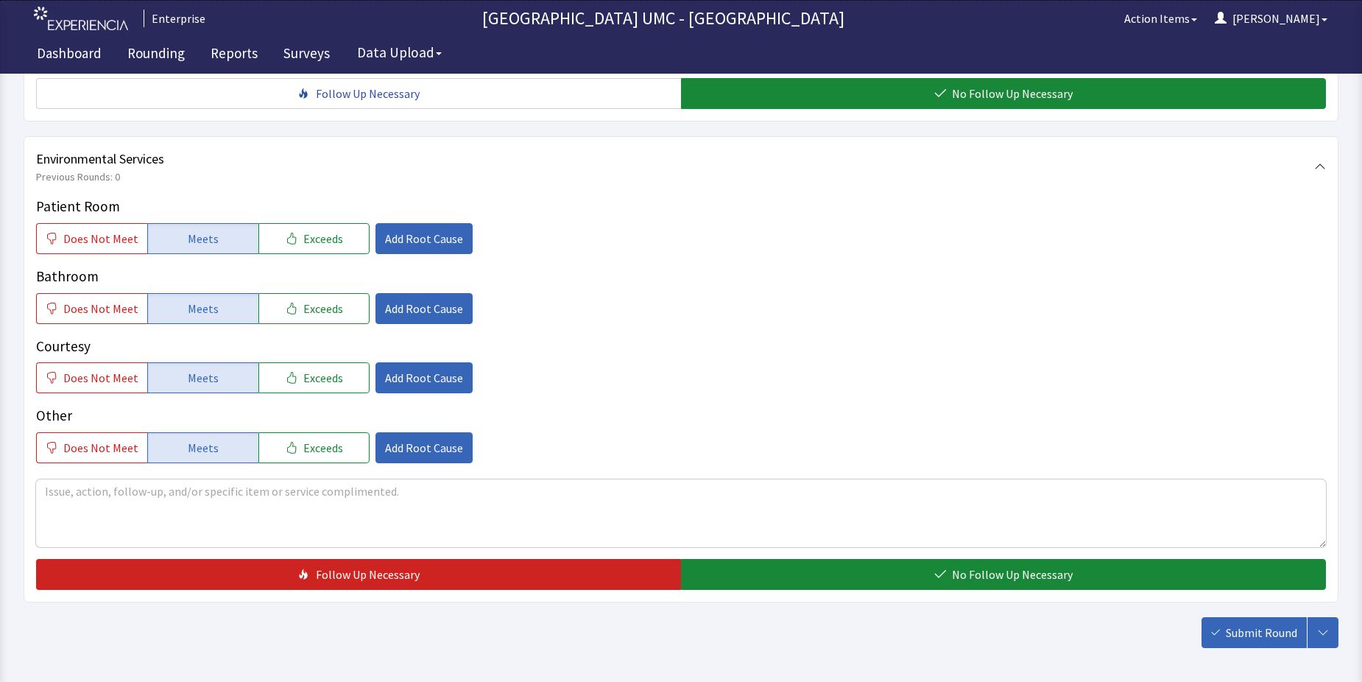
scroll to position [736, 0]
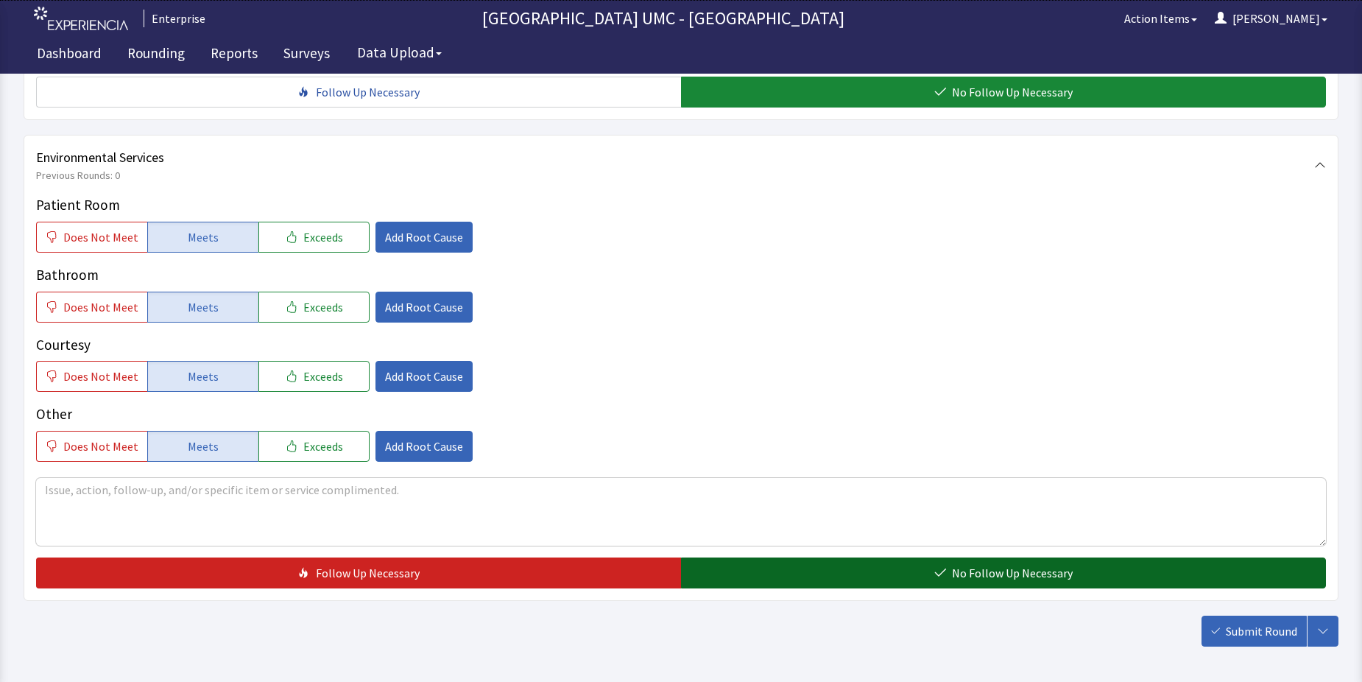
click at [919, 557] on button "No Follow Up Necessary" at bounding box center [1003, 572] width 645 height 31
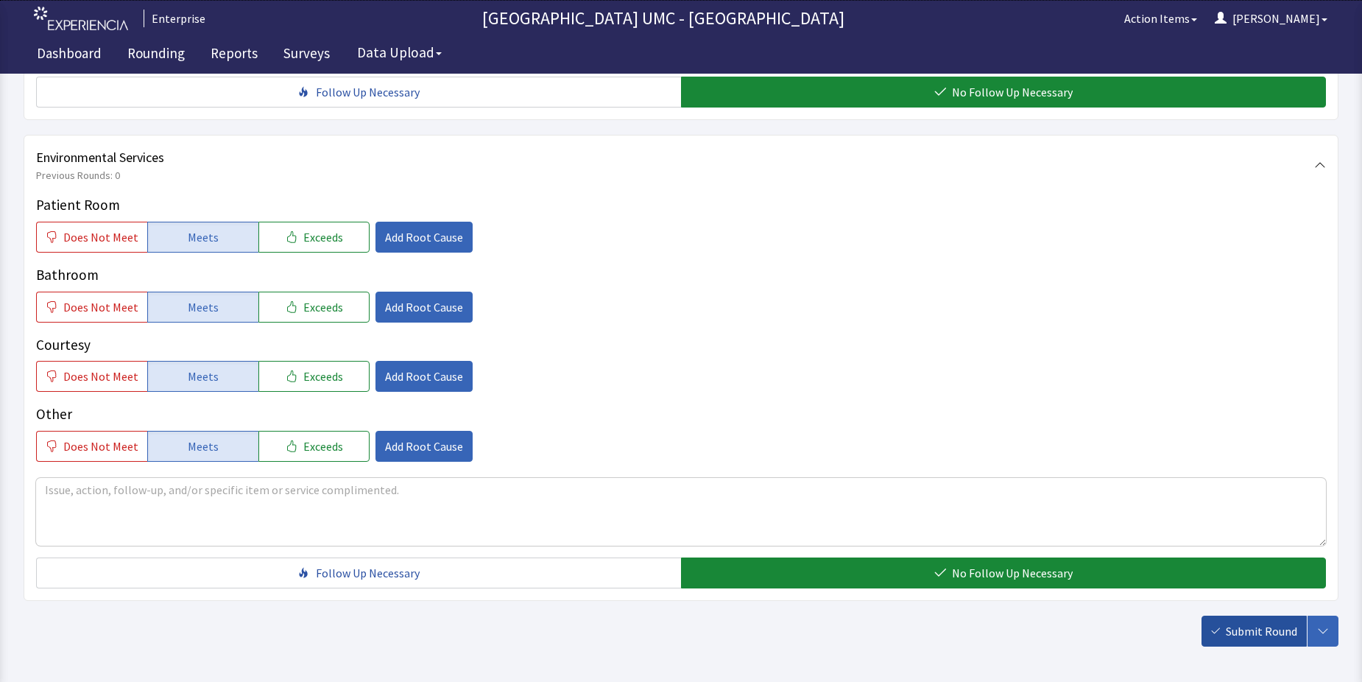
click at [1245, 615] on button "Submit Round" at bounding box center [1253, 630] width 105 height 31
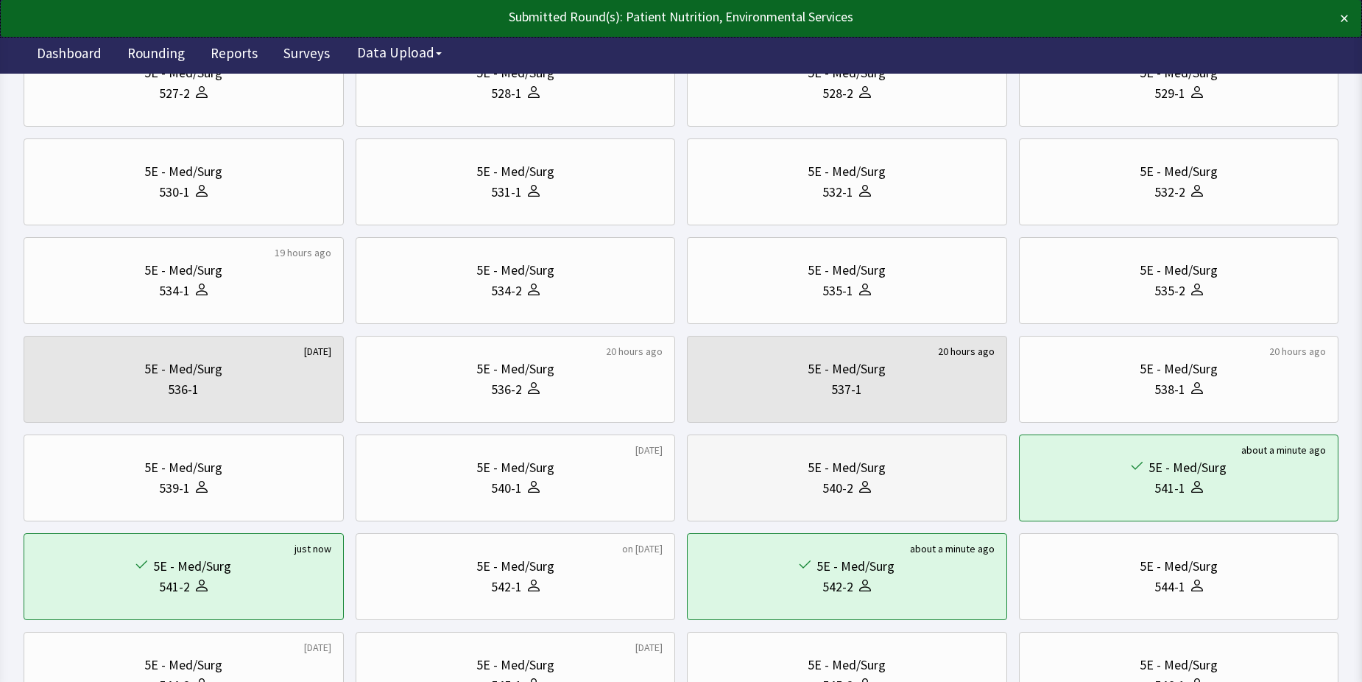
scroll to position [294, 0]
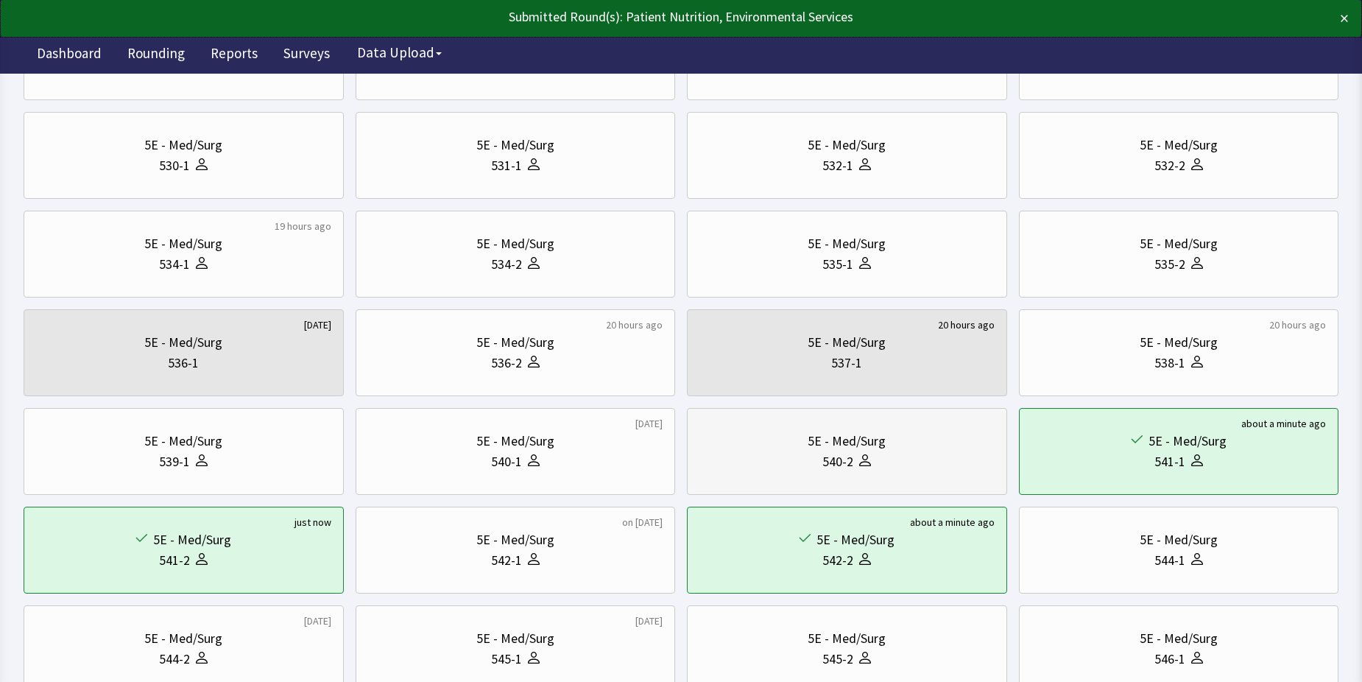
click at [877, 456] on div "540-2" at bounding box center [846, 461] width 295 height 21
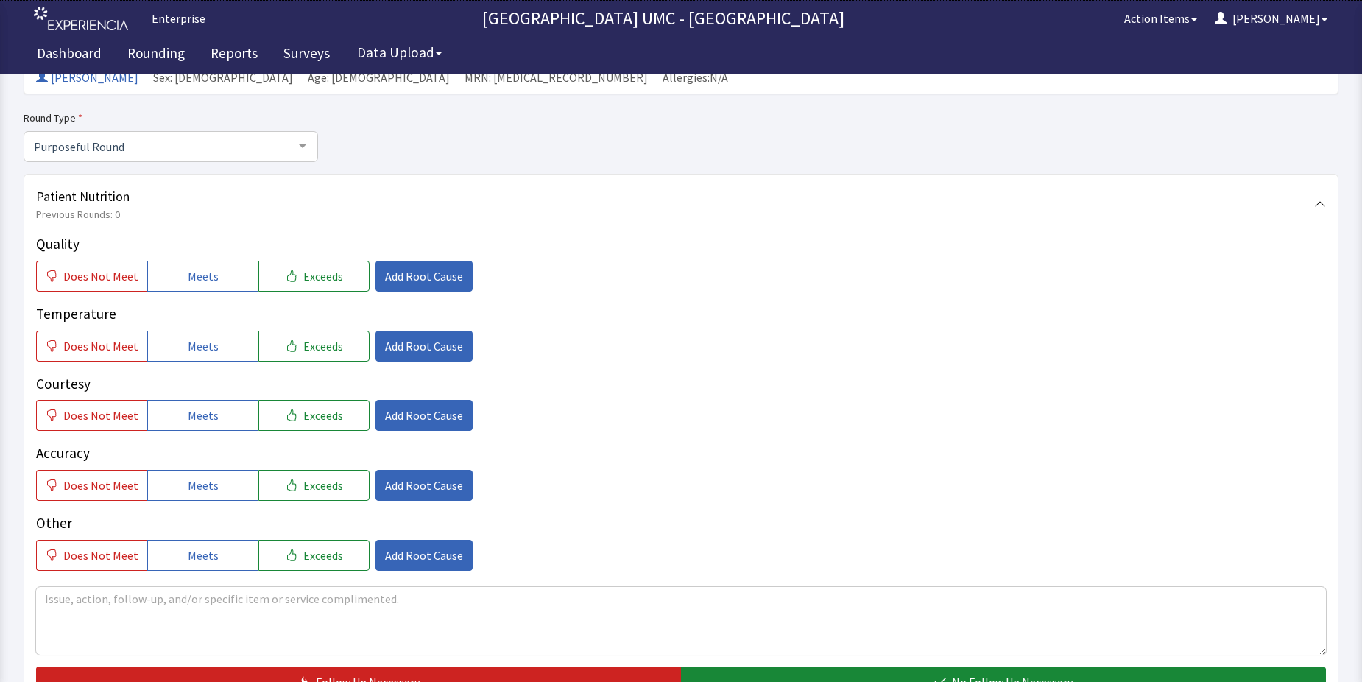
scroll to position [147, 0]
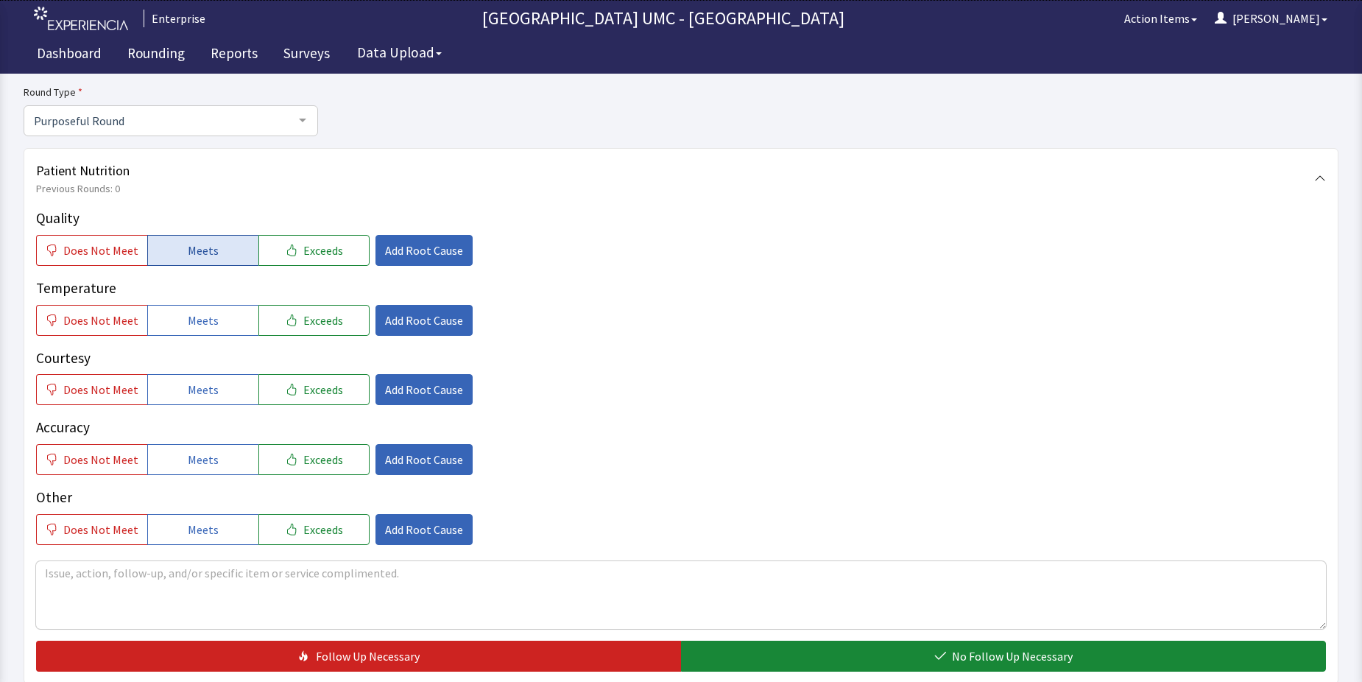
click at [210, 252] on span "Meets" at bounding box center [203, 250] width 31 height 18
click at [177, 317] on button "Meets" at bounding box center [202, 320] width 111 height 31
click at [171, 402] on button "Meets" at bounding box center [202, 389] width 111 height 31
drag, startPoint x: 174, startPoint y: 456, endPoint x: 177, endPoint y: 478, distance: 23.0
click at [174, 459] on button "Meets" at bounding box center [202, 459] width 111 height 31
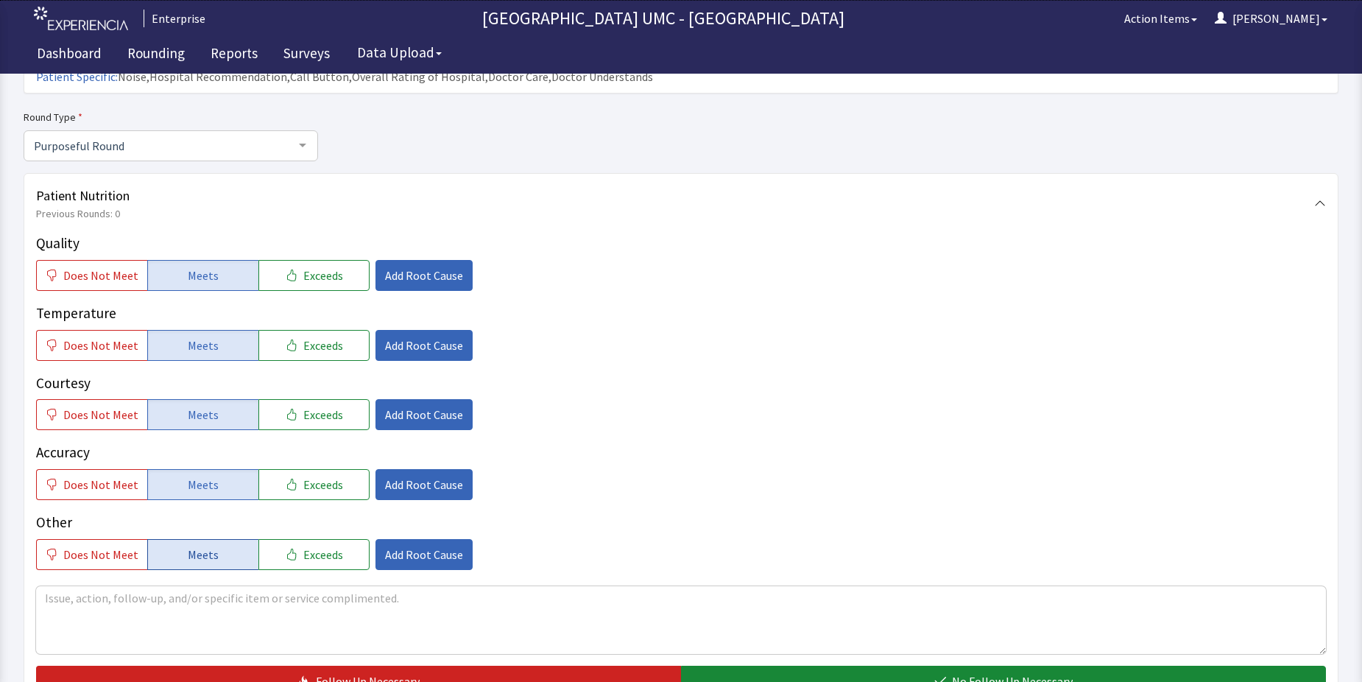
click at [186, 541] on button "Meets" at bounding box center [202, 554] width 111 height 31
click at [782, 665] on button "No Follow Up Necessary" at bounding box center [1003, 680] width 645 height 31
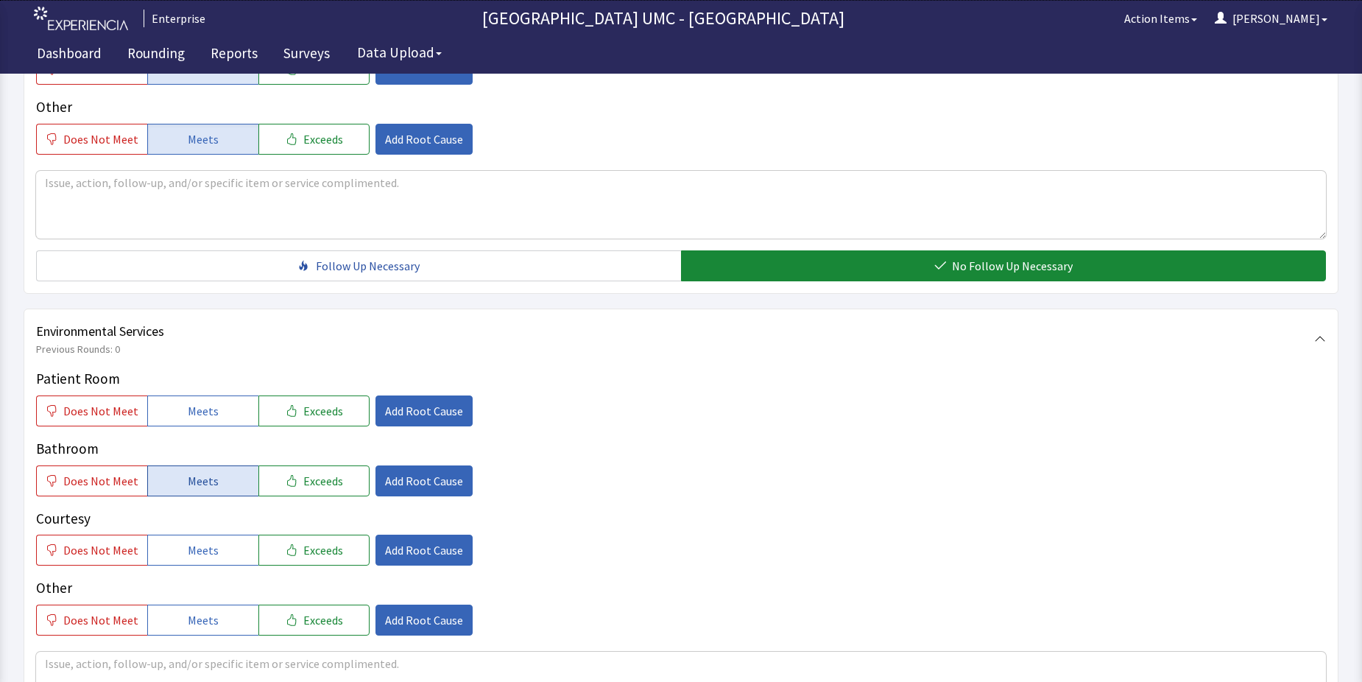
scroll to position [589, 0]
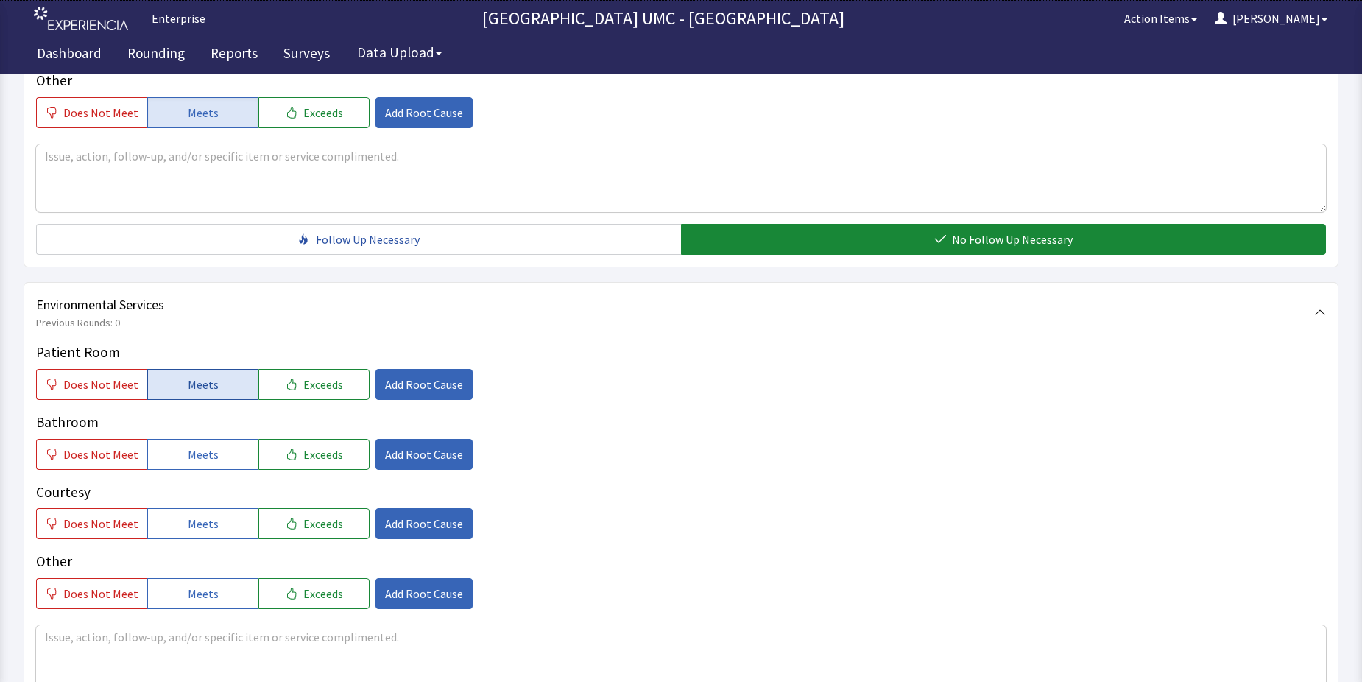
click at [166, 369] on button "Meets" at bounding box center [202, 384] width 111 height 31
click at [191, 445] on span "Meets" at bounding box center [203, 454] width 31 height 18
click at [200, 514] on span "Meets" at bounding box center [203, 523] width 31 height 18
click at [213, 578] on button "Meets" at bounding box center [202, 593] width 111 height 31
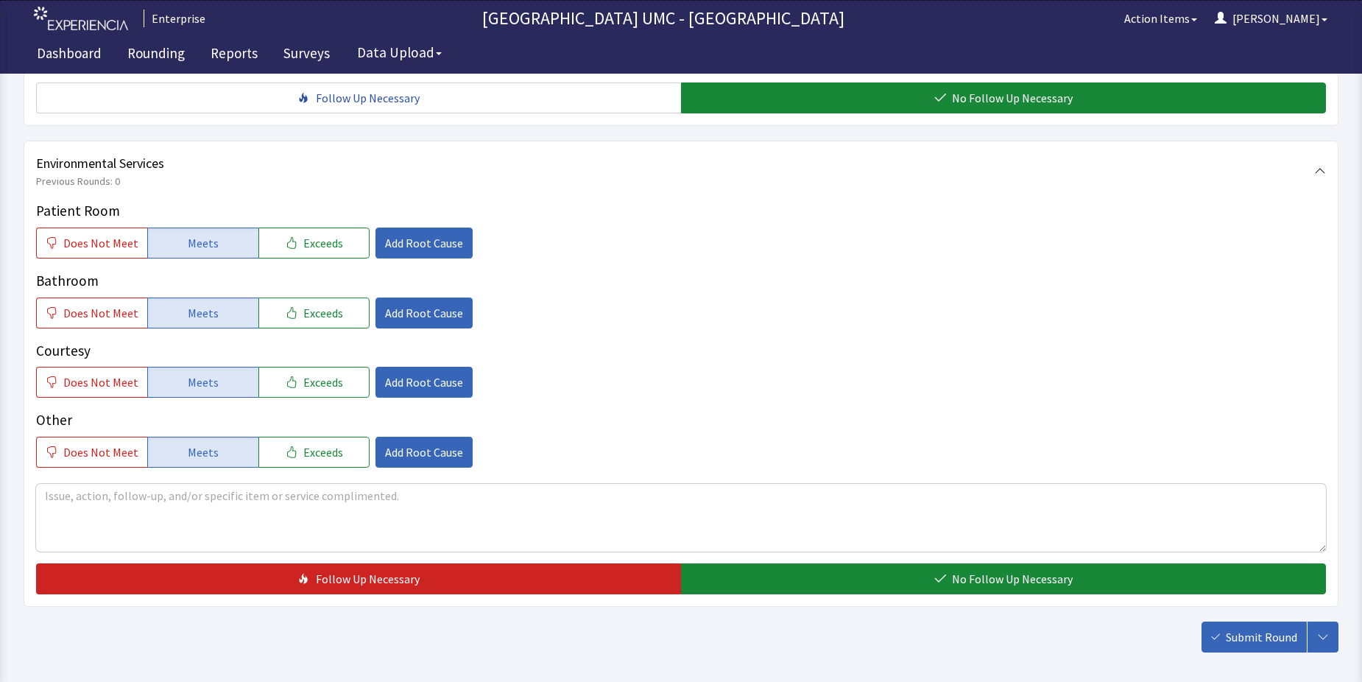
scroll to position [736, 0]
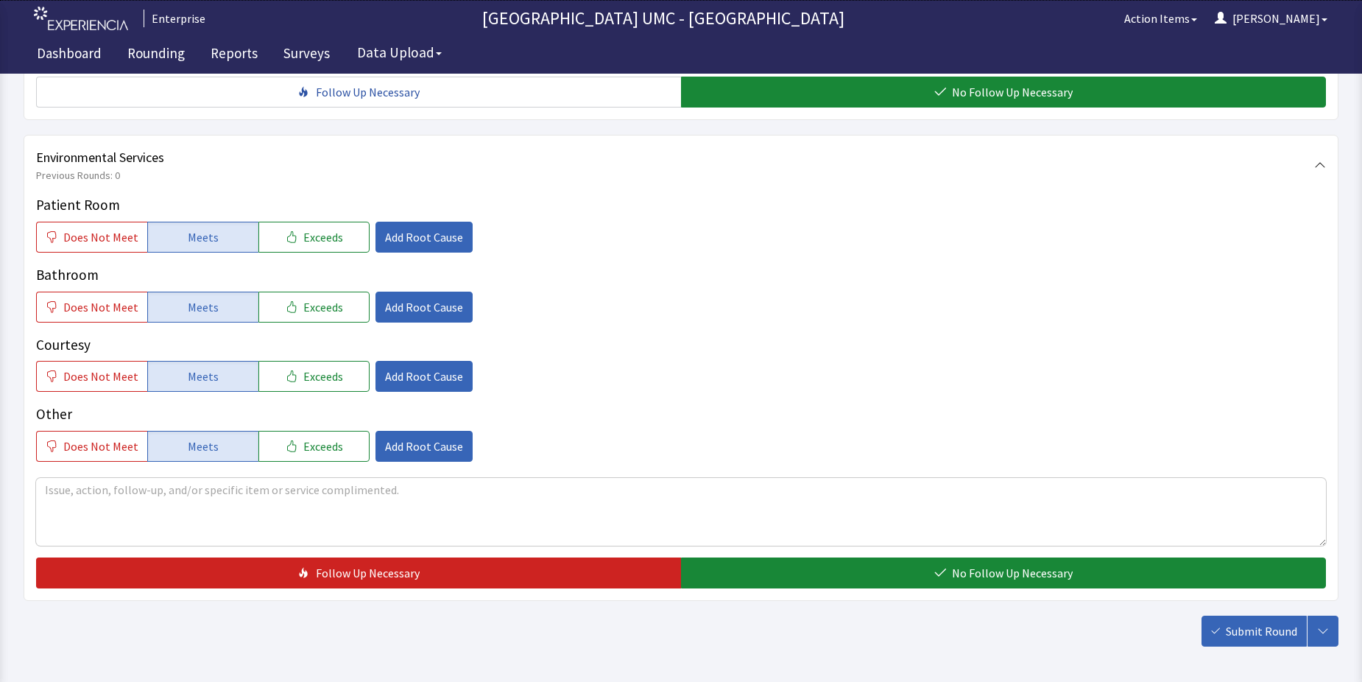
drag, startPoint x: 951, startPoint y: 551, endPoint x: 1041, endPoint y: 587, distance: 96.8
click at [950, 557] on button "No Follow Up Necessary" at bounding box center [1003, 572] width 645 height 31
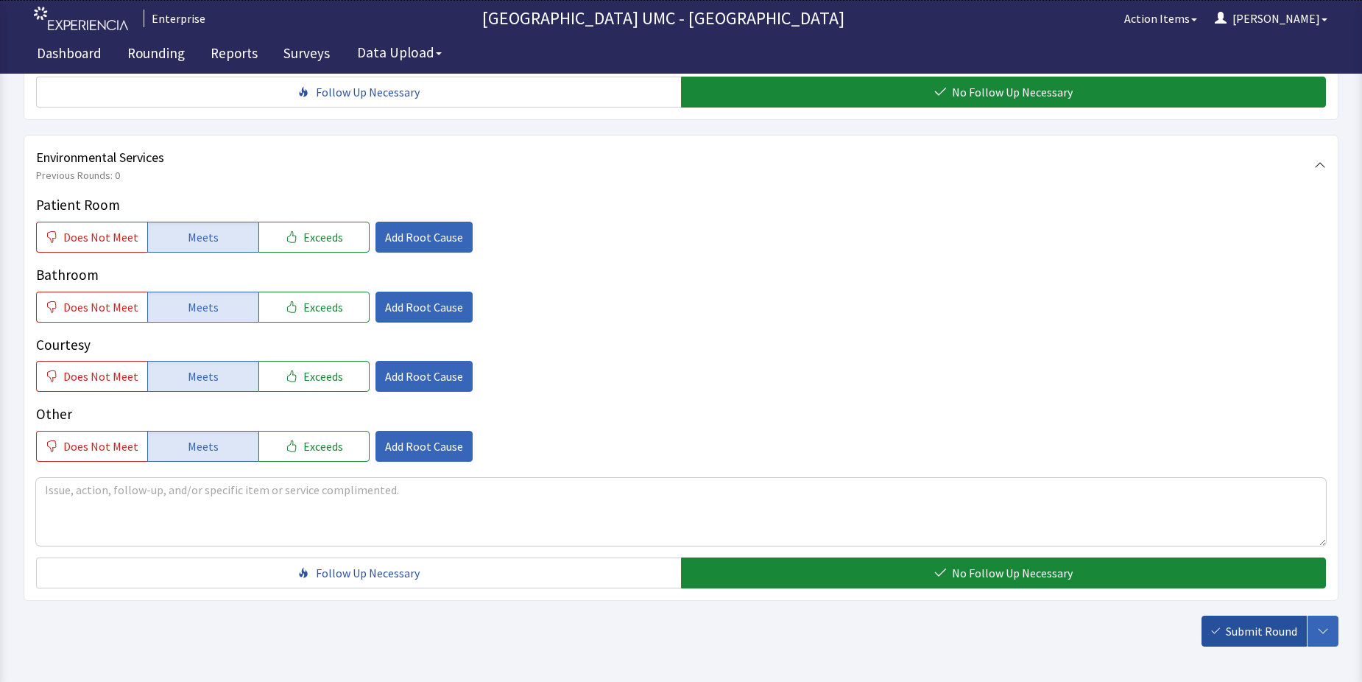
click at [1225, 615] on button "Submit Round" at bounding box center [1253, 630] width 105 height 31
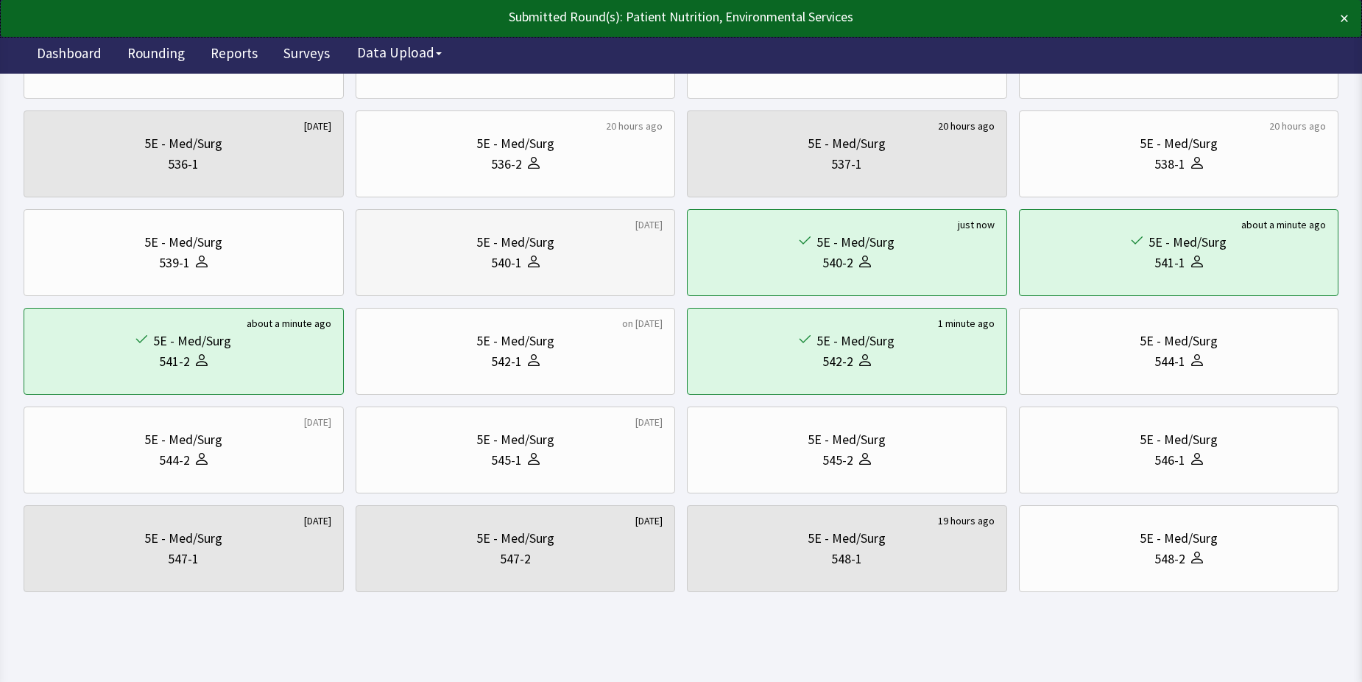
scroll to position [501, 0]
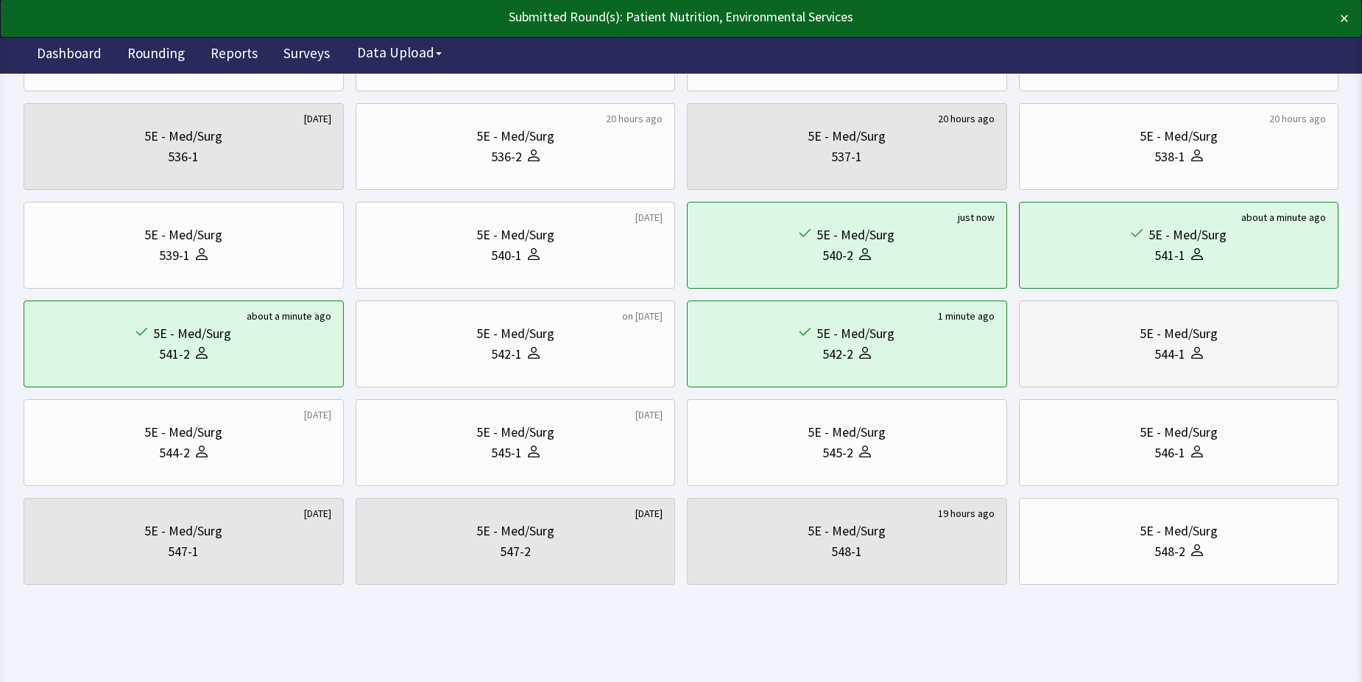
click at [1191, 345] on div at bounding box center [1194, 354] width 18 height 21
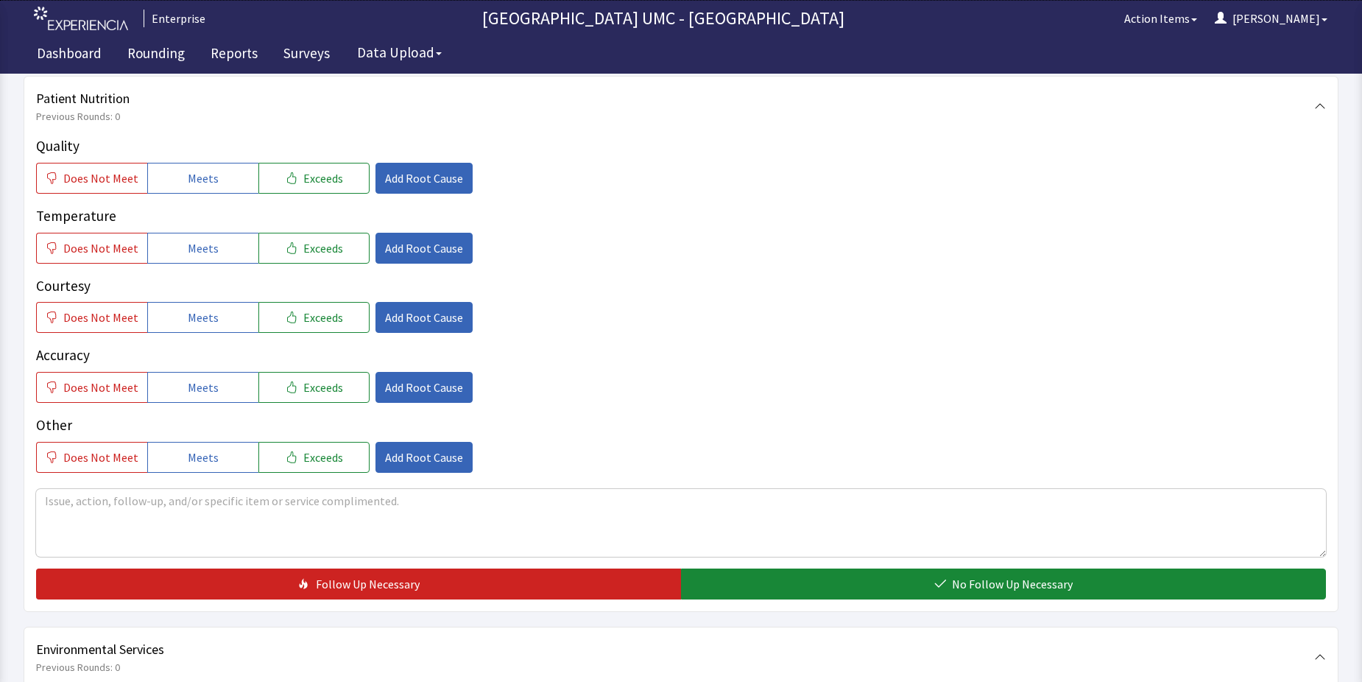
scroll to position [221, 0]
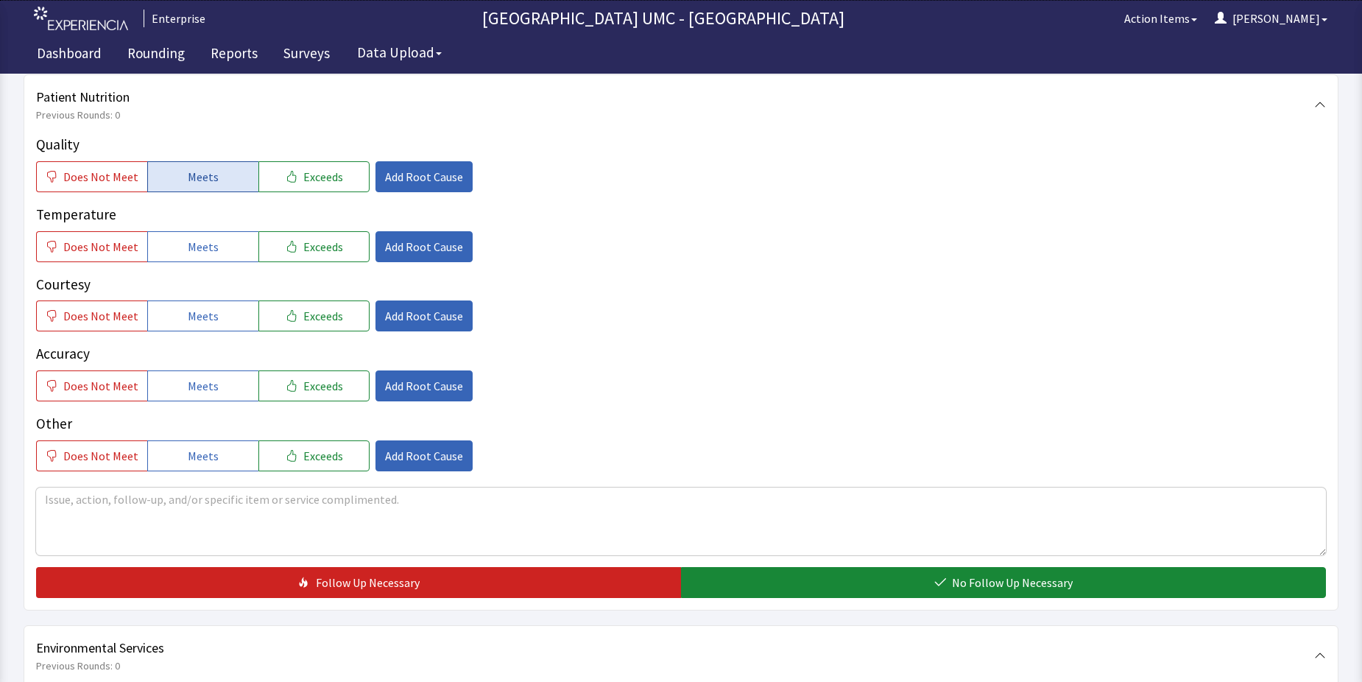
click at [191, 183] on span "Meets" at bounding box center [203, 177] width 31 height 18
click at [197, 254] on span "Meets" at bounding box center [203, 247] width 31 height 18
click at [194, 314] on span "Meets" at bounding box center [203, 316] width 31 height 18
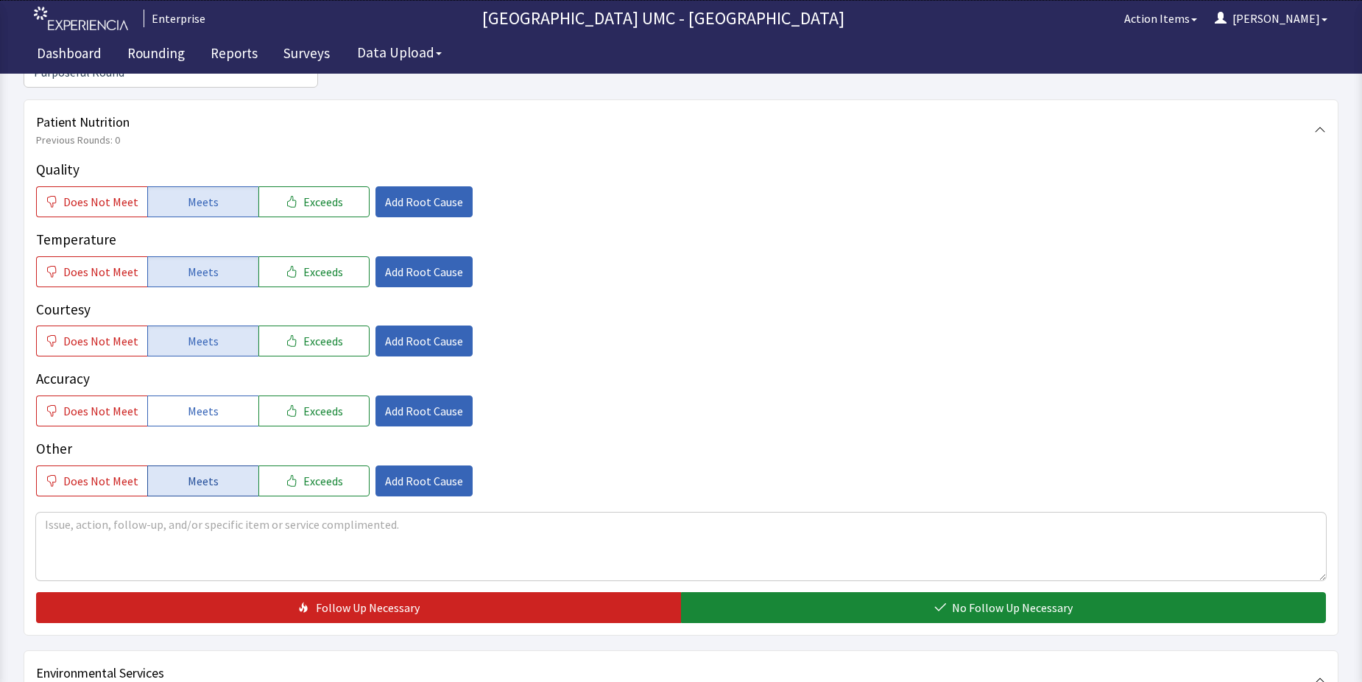
drag, startPoint x: 197, startPoint y: 383, endPoint x: 205, endPoint y: 464, distance: 81.3
click at [197, 402] on span "Meets" at bounding box center [203, 411] width 31 height 18
drag, startPoint x: 199, startPoint y: 450, endPoint x: 618, endPoint y: 548, distance: 429.6
click at [201, 472] on span "Meets" at bounding box center [203, 481] width 31 height 18
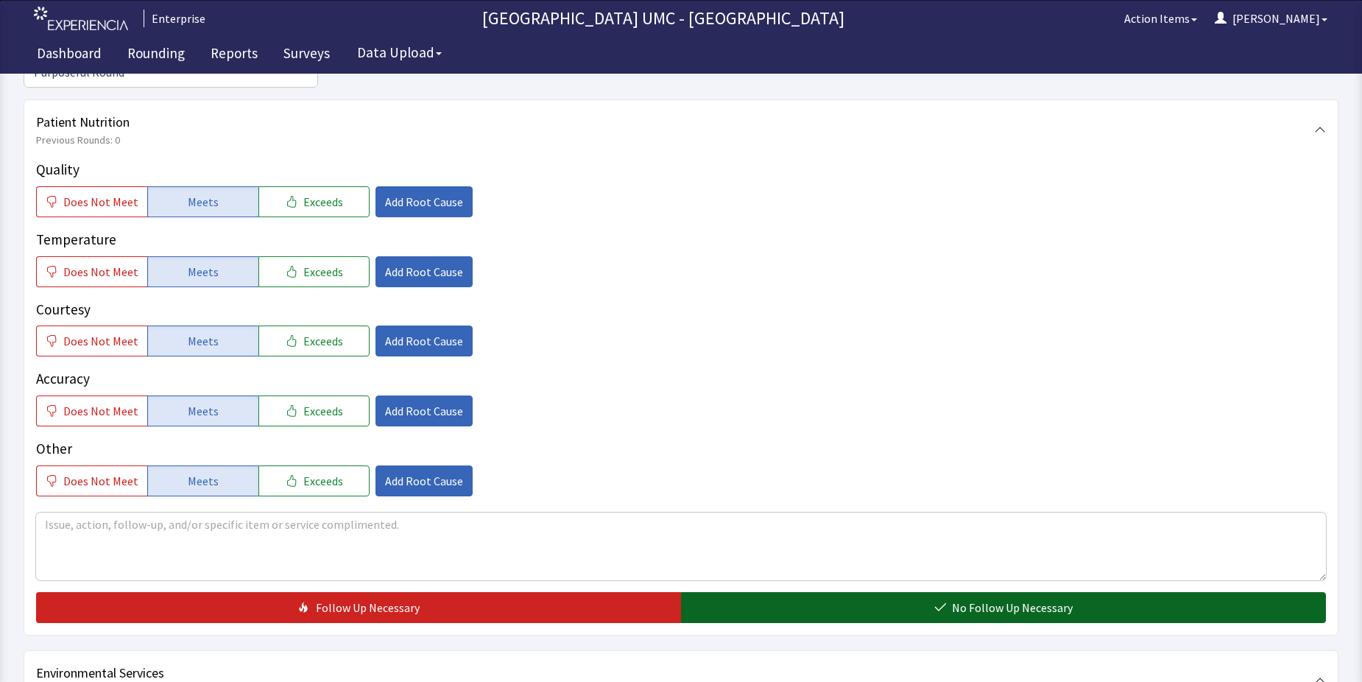
click at [763, 592] on button "No Follow Up Necessary" at bounding box center [1003, 607] width 645 height 31
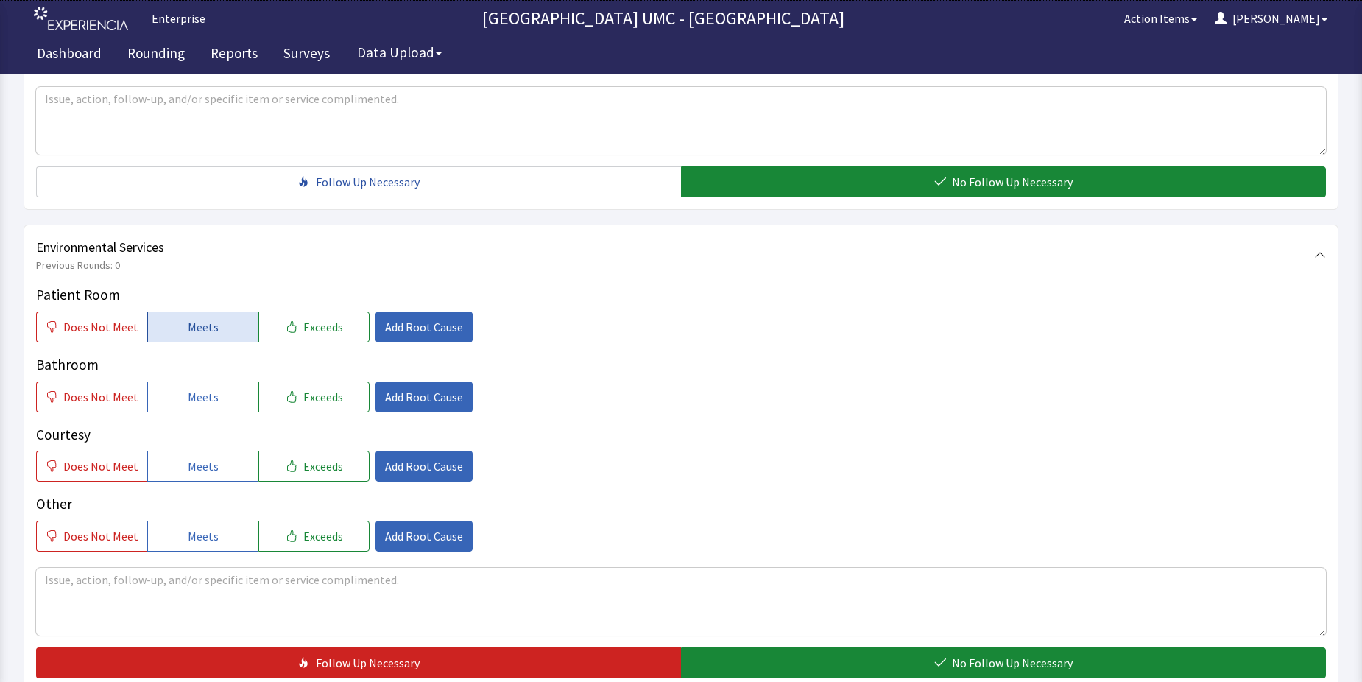
scroll to position [662, 0]
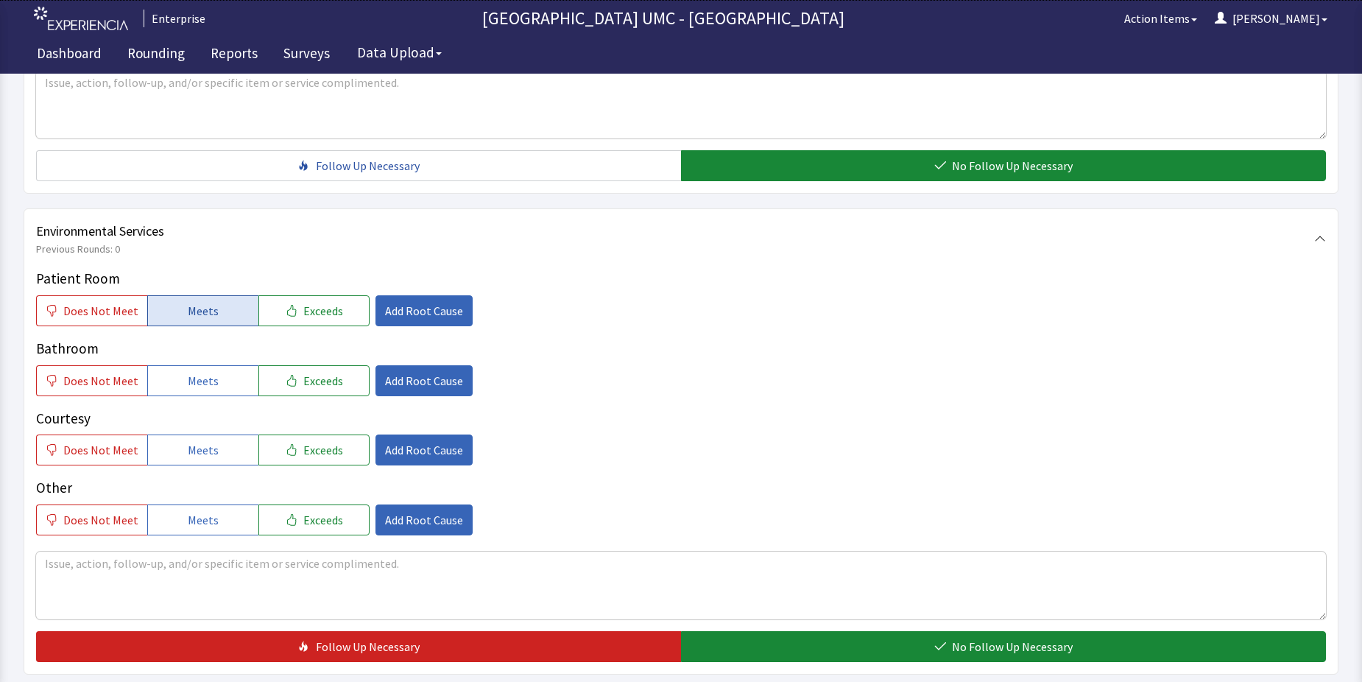
drag, startPoint x: 190, startPoint y: 283, endPoint x: 191, endPoint y: 324, distance: 41.2
click at [191, 302] on span "Meets" at bounding box center [203, 311] width 31 height 18
drag, startPoint x: 188, startPoint y: 351, endPoint x: 191, endPoint y: 380, distance: 28.9
click at [191, 380] on div "Patient Room Does Not Meet Meets Exceeds Add Root Cause Bathroom Does Not Meet …" at bounding box center [681, 401] width 1290 height 267
click at [196, 441] on span "Meets" at bounding box center [203, 450] width 31 height 18
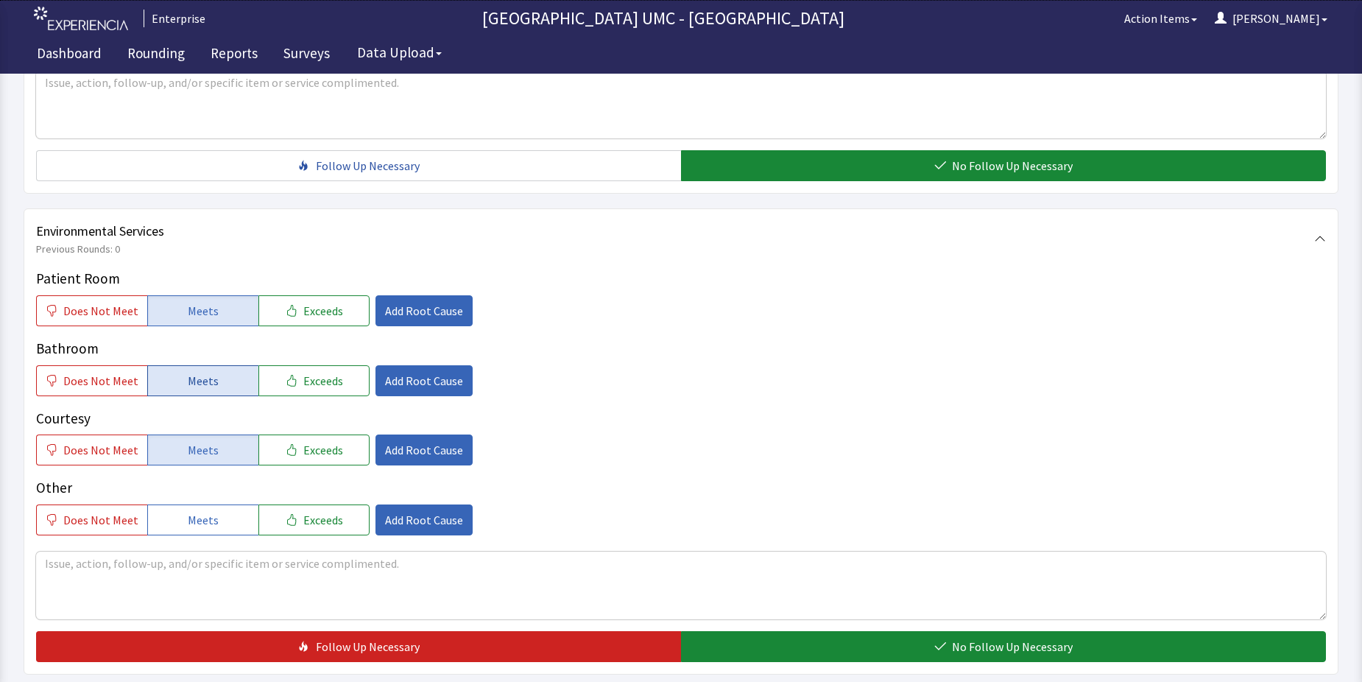
click at [194, 372] on span "Meets" at bounding box center [203, 381] width 31 height 18
drag, startPoint x: 201, startPoint y: 483, endPoint x: 479, endPoint y: 559, distance: 288.6
click at [205, 504] on button "Meets" at bounding box center [202, 519] width 111 height 31
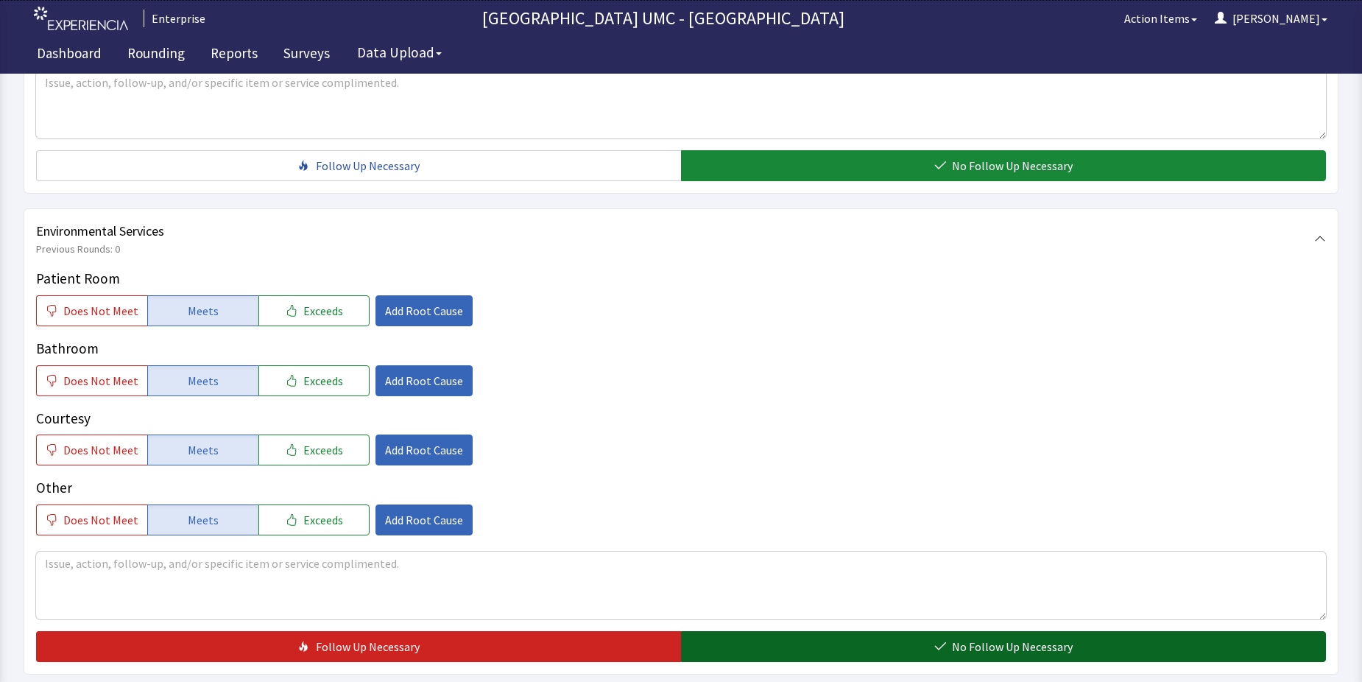
click at [795, 631] on button "No Follow Up Necessary" at bounding box center [1003, 646] width 645 height 31
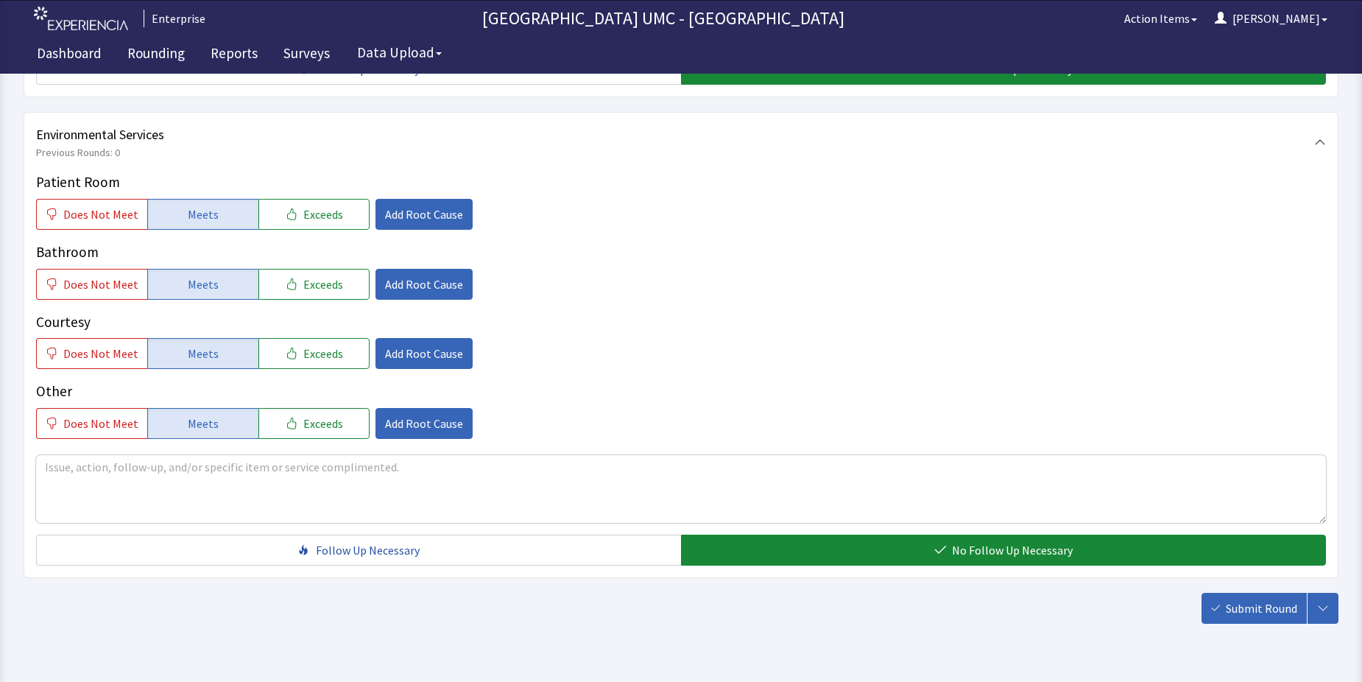
scroll to position [773, 0]
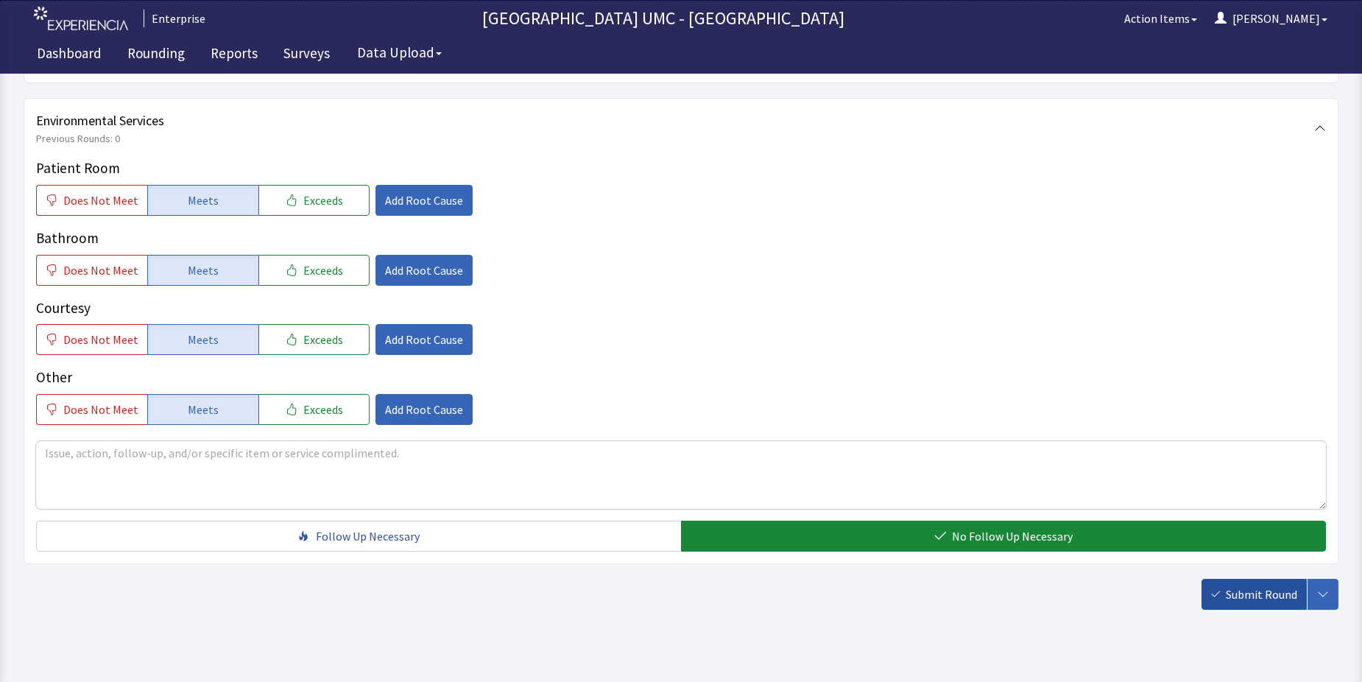
click at [1246, 585] on span "Submit Round" at bounding box center [1261, 594] width 71 height 18
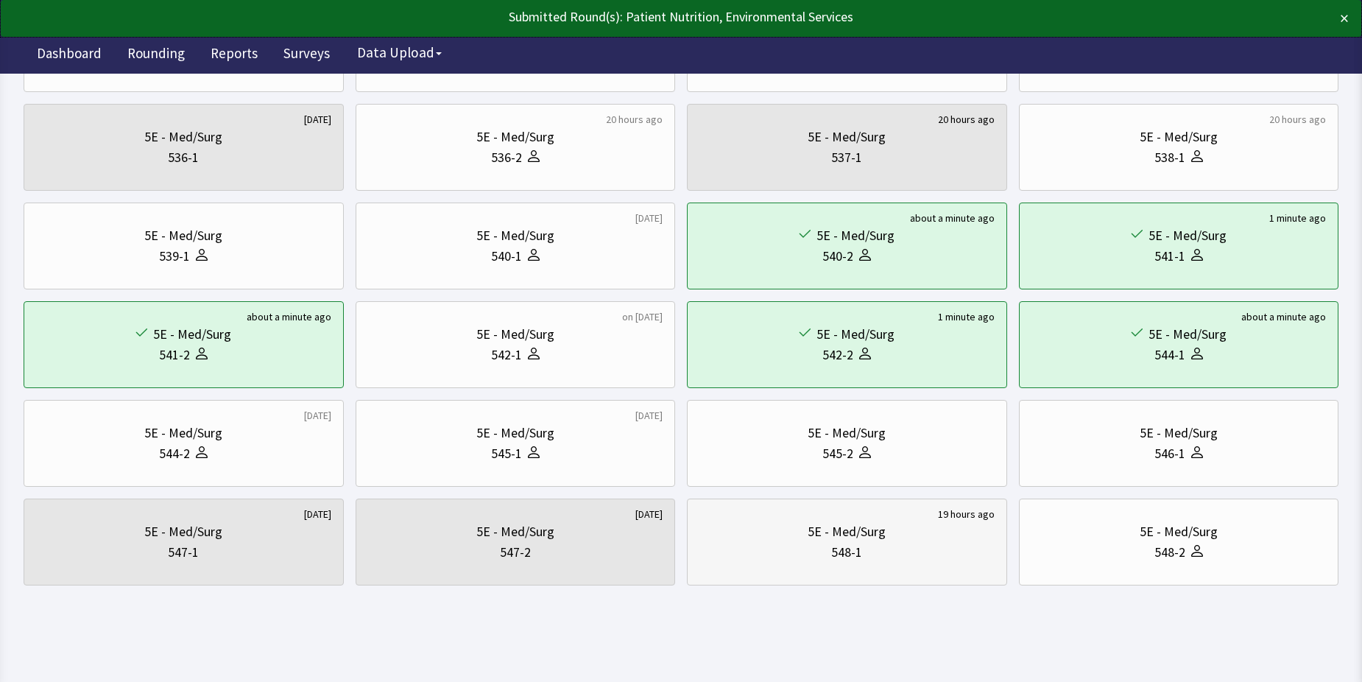
scroll to position [501, 0]
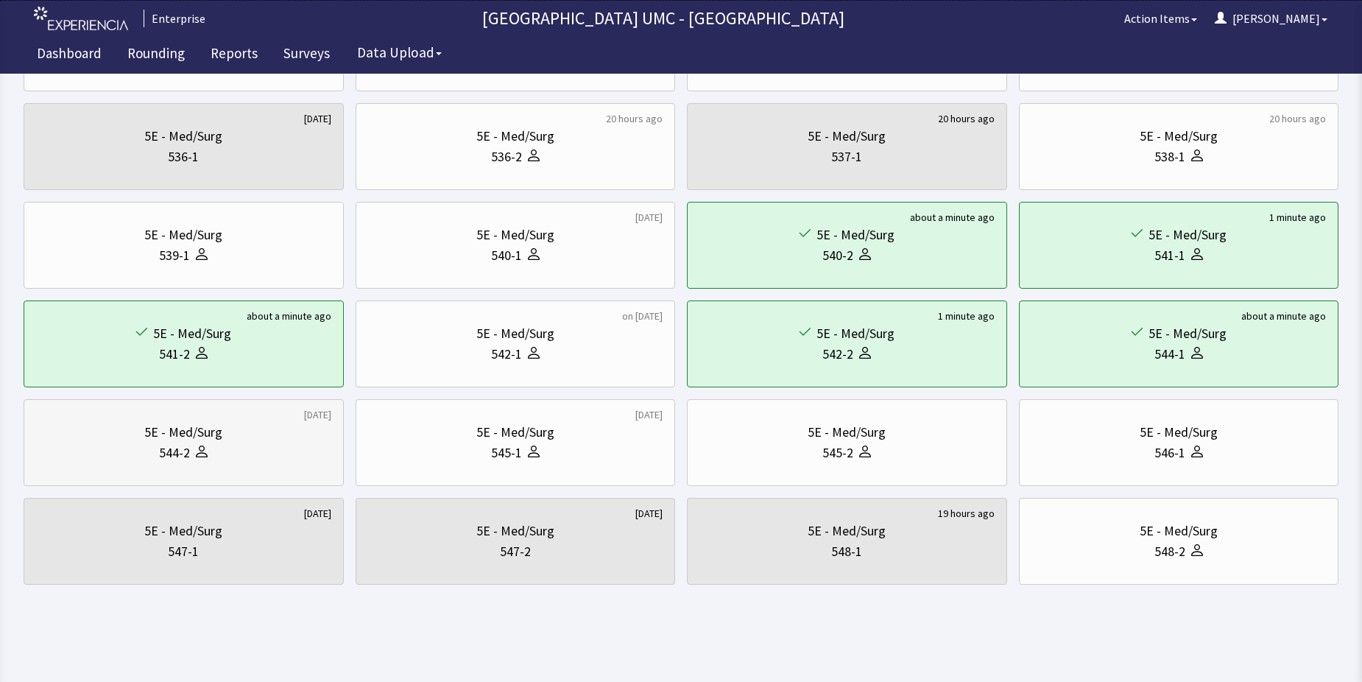
click at [233, 453] on div "544-2" at bounding box center [183, 452] width 295 height 21
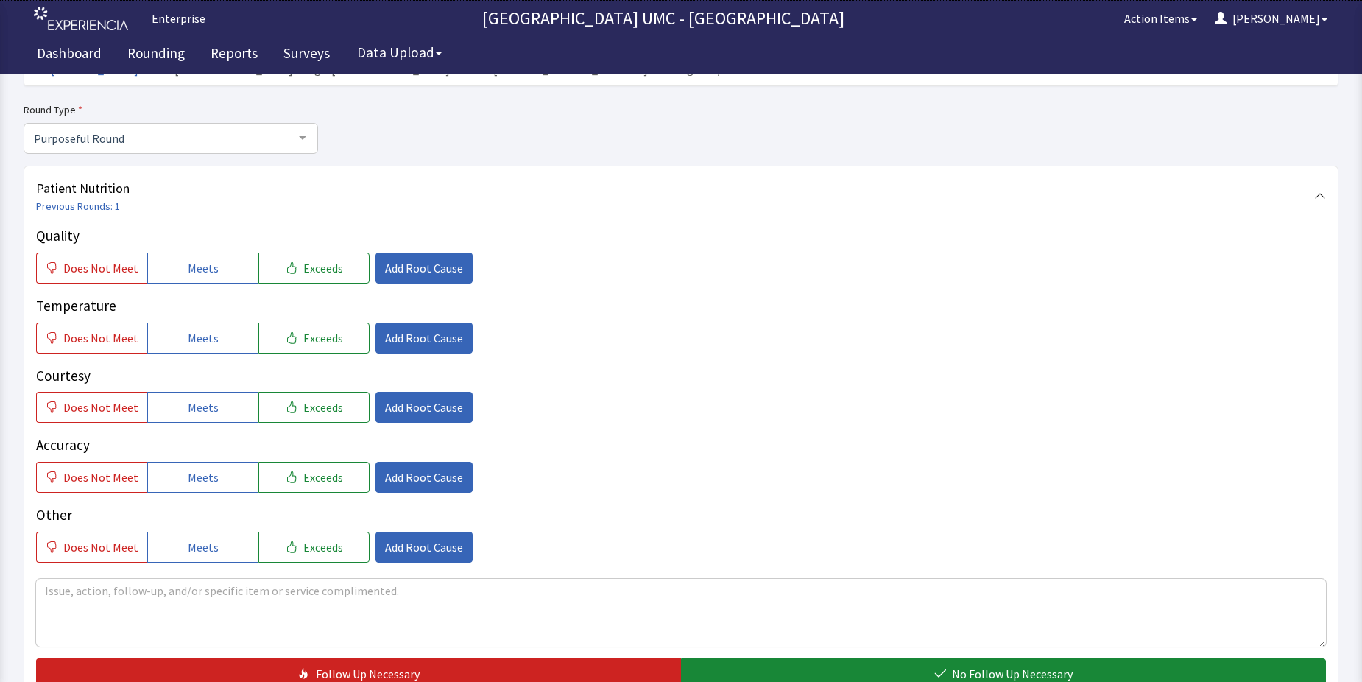
scroll to position [147, 0]
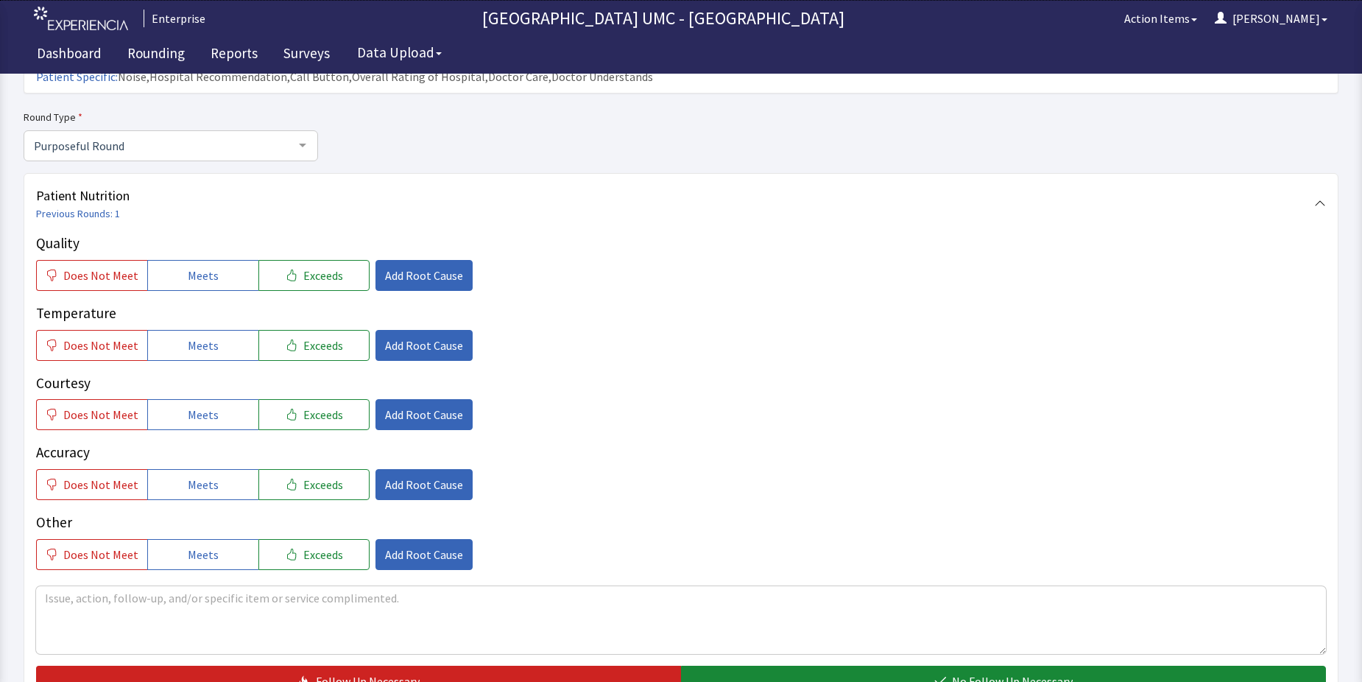
drag, startPoint x: 189, startPoint y: 247, endPoint x: 195, endPoint y: 287, distance: 40.9
click at [191, 268] on div "Quality Does Not Meet Meets Exceeds Add Root Cause Temperature Does Not Meet Me…" at bounding box center [681, 401] width 1290 height 337
click at [202, 336] on span "Meets" at bounding box center [203, 345] width 31 height 18
click at [202, 266] on span "Meets" at bounding box center [203, 275] width 31 height 18
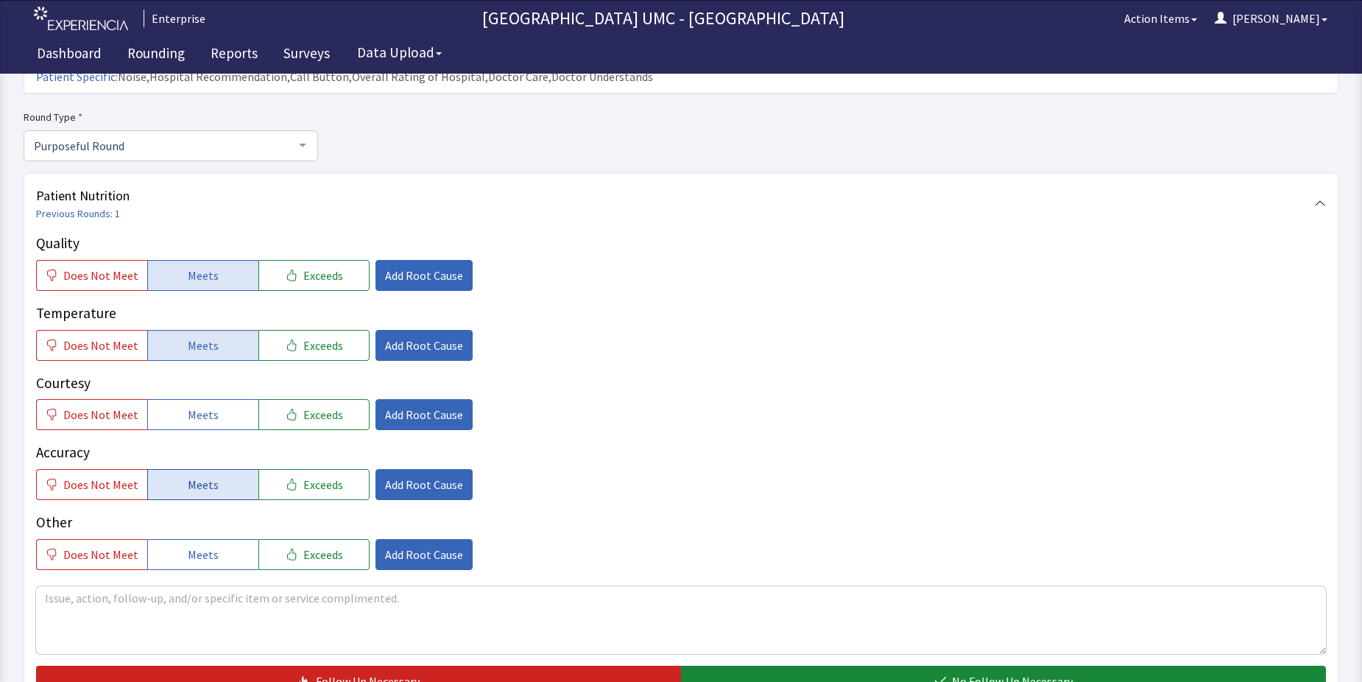
drag, startPoint x: 196, startPoint y: 385, endPoint x: 207, endPoint y: 448, distance: 64.3
click at [196, 406] on span "Meets" at bounding box center [203, 415] width 31 height 18
drag, startPoint x: 207, startPoint y: 450, endPoint x: 241, endPoint y: 556, distance: 111.5
click at [207, 475] on span "Meets" at bounding box center [203, 484] width 31 height 18
click at [208, 539] on button "Meets" at bounding box center [202, 554] width 111 height 31
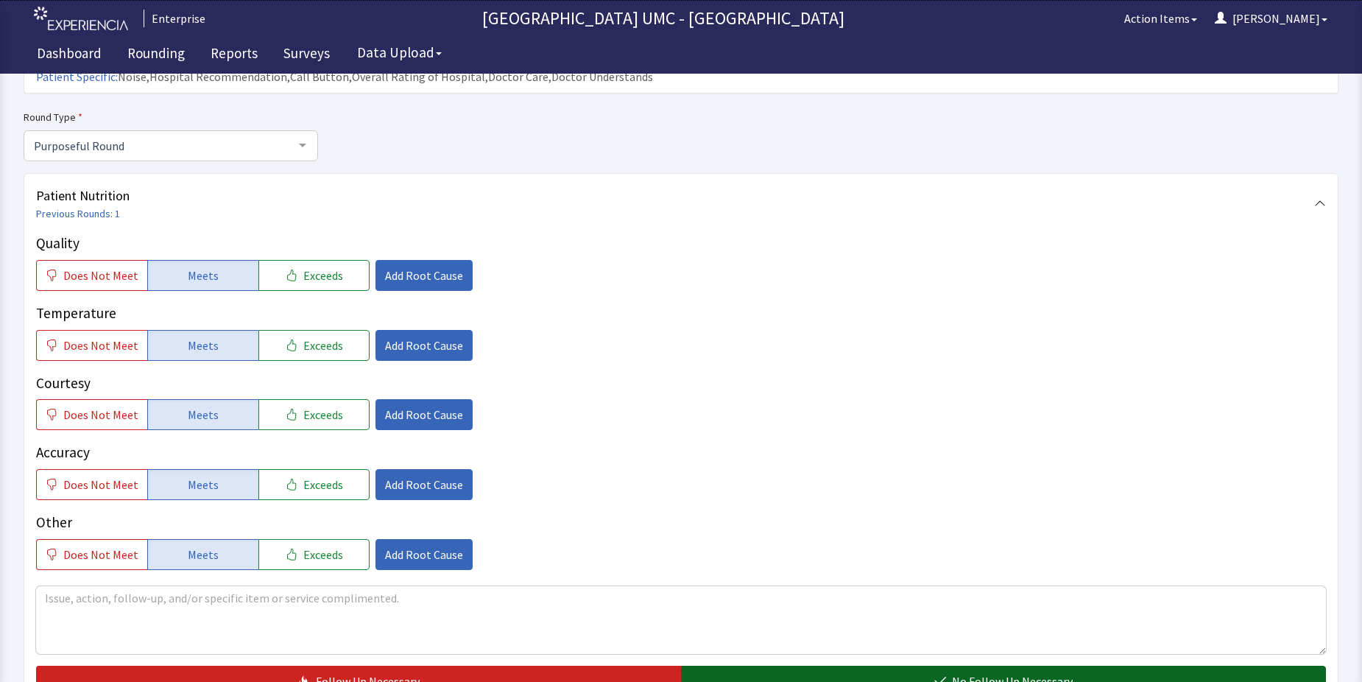
click at [906, 665] on button "No Follow Up Necessary" at bounding box center [1003, 680] width 645 height 31
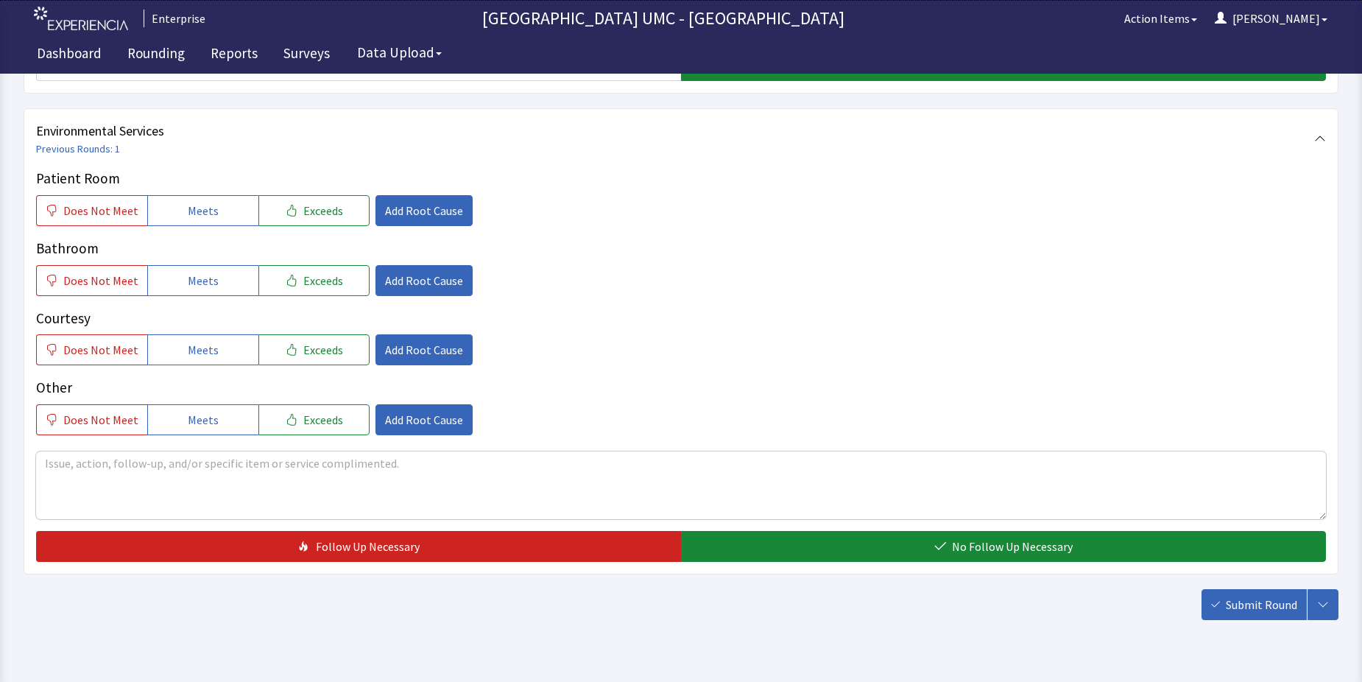
scroll to position [773, 0]
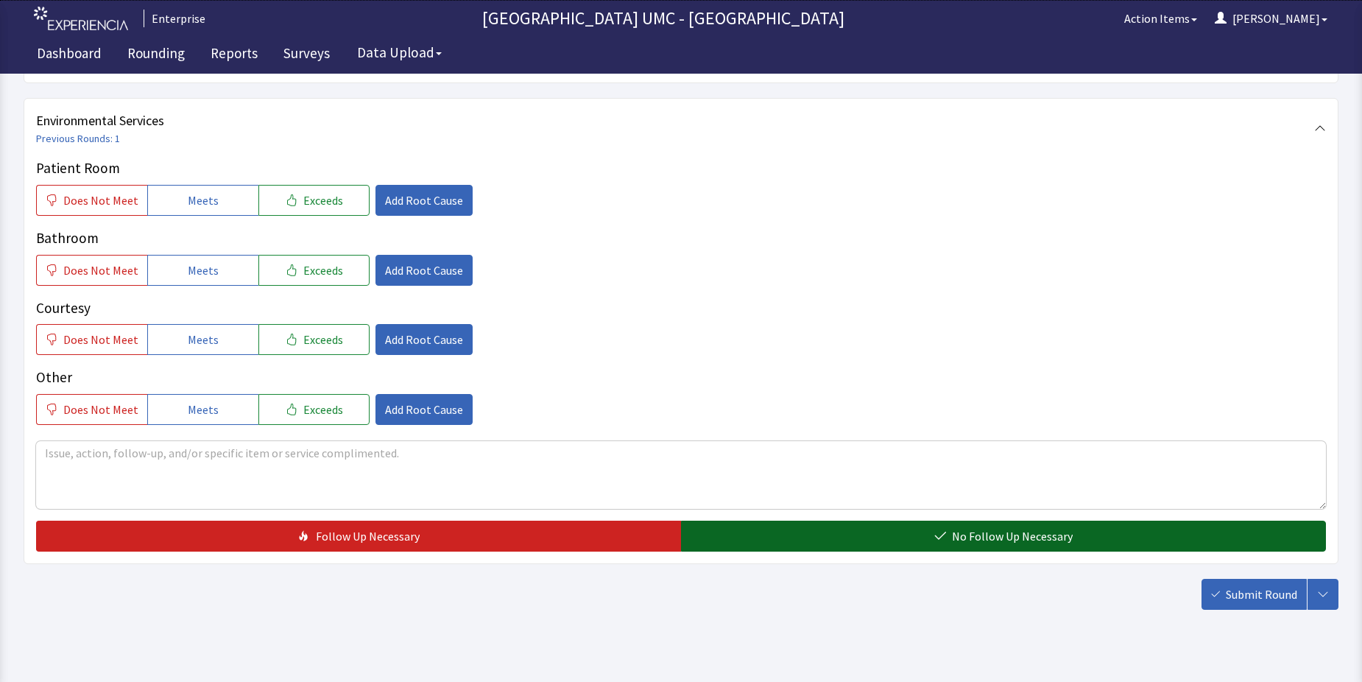
click at [1011, 527] on span "No Follow Up Necessary" at bounding box center [1012, 536] width 121 height 18
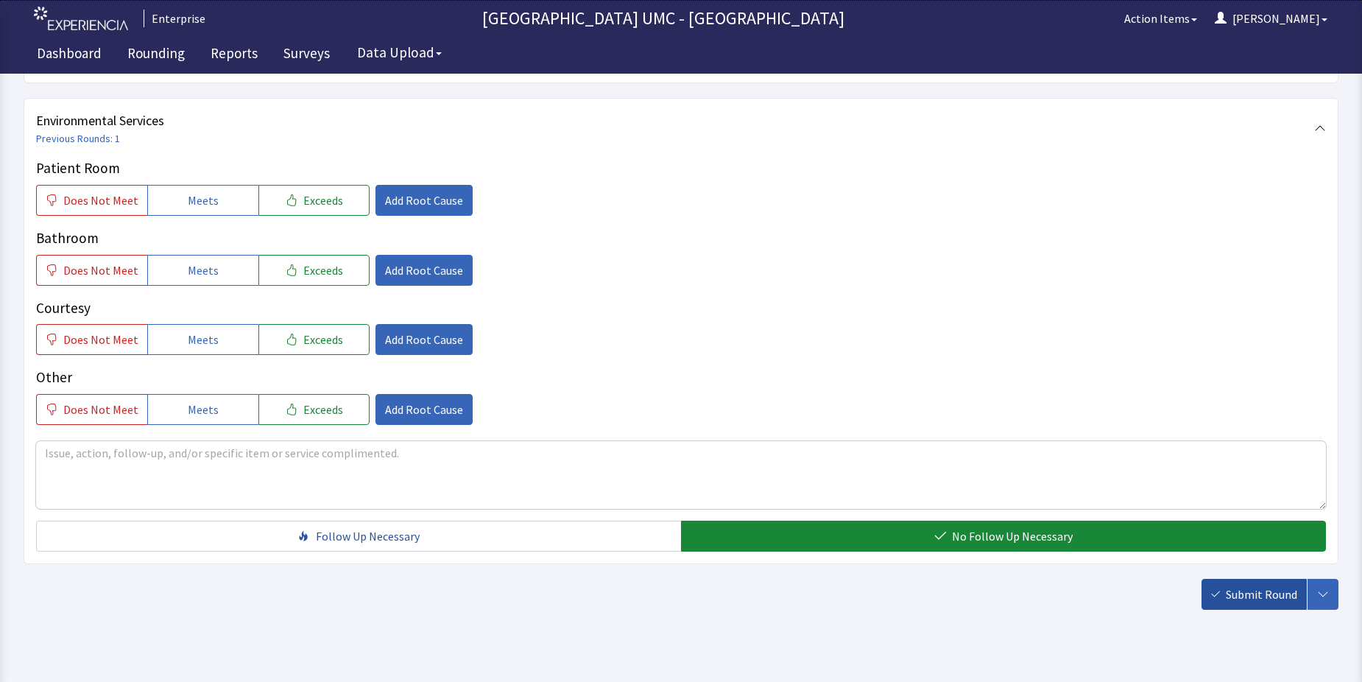
click at [1239, 585] on span "Submit Round" at bounding box center [1261, 594] width 71 height 18
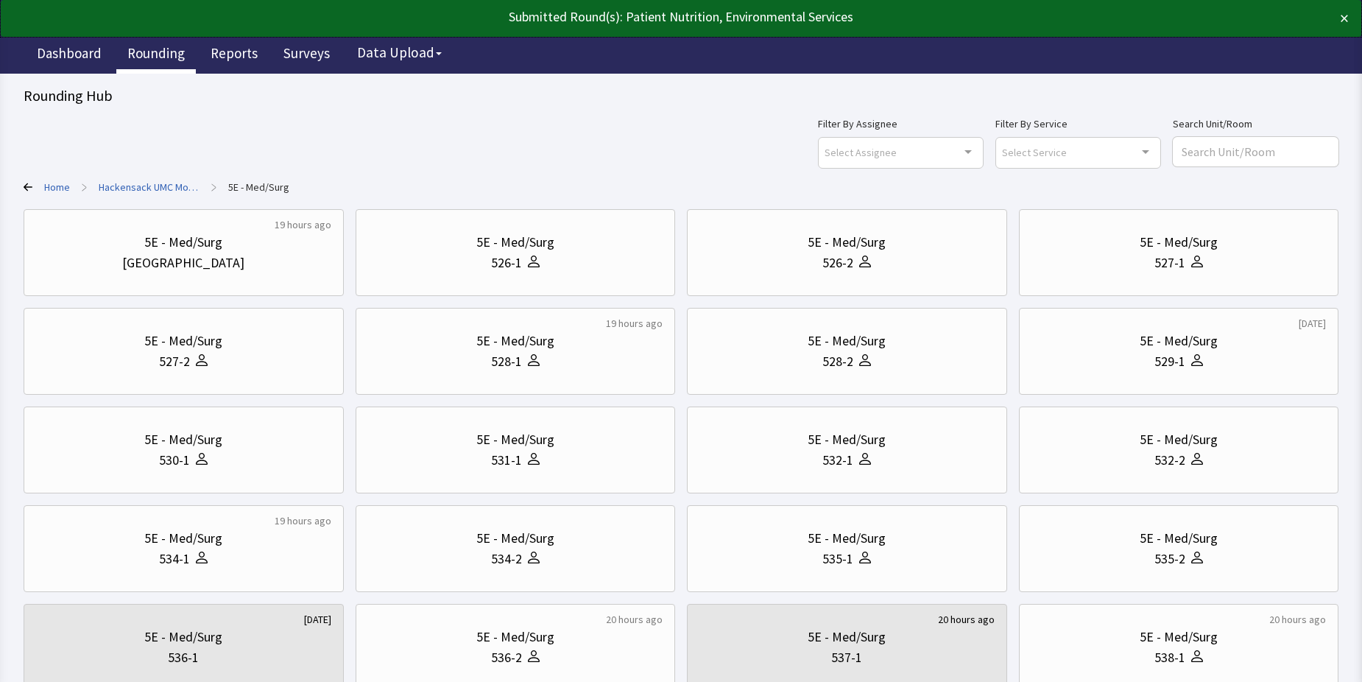
click at [141, 61] on link "Rounding" at bounding box center [155, 55] width 79 height 37
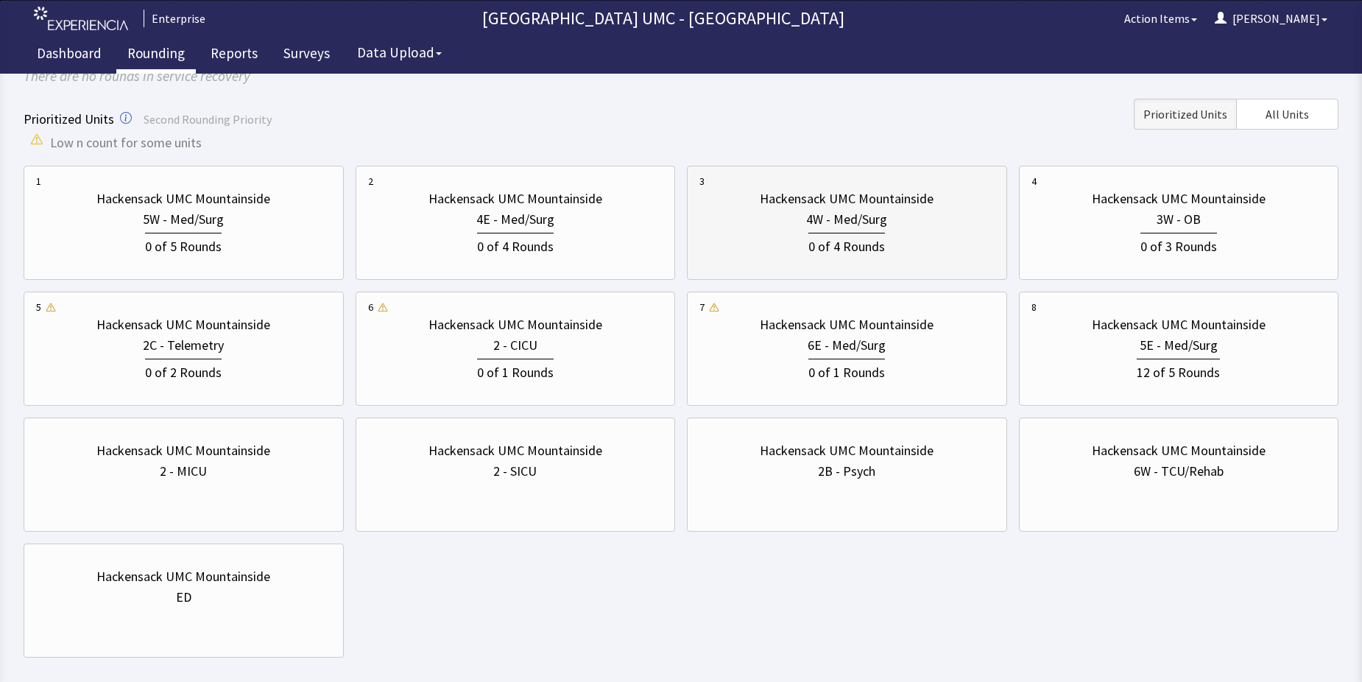
scroll to position [147, 0]
click at [230, 216] on div "5W - Med/Surg" at bounding box center [183, 218] width 295 height 21
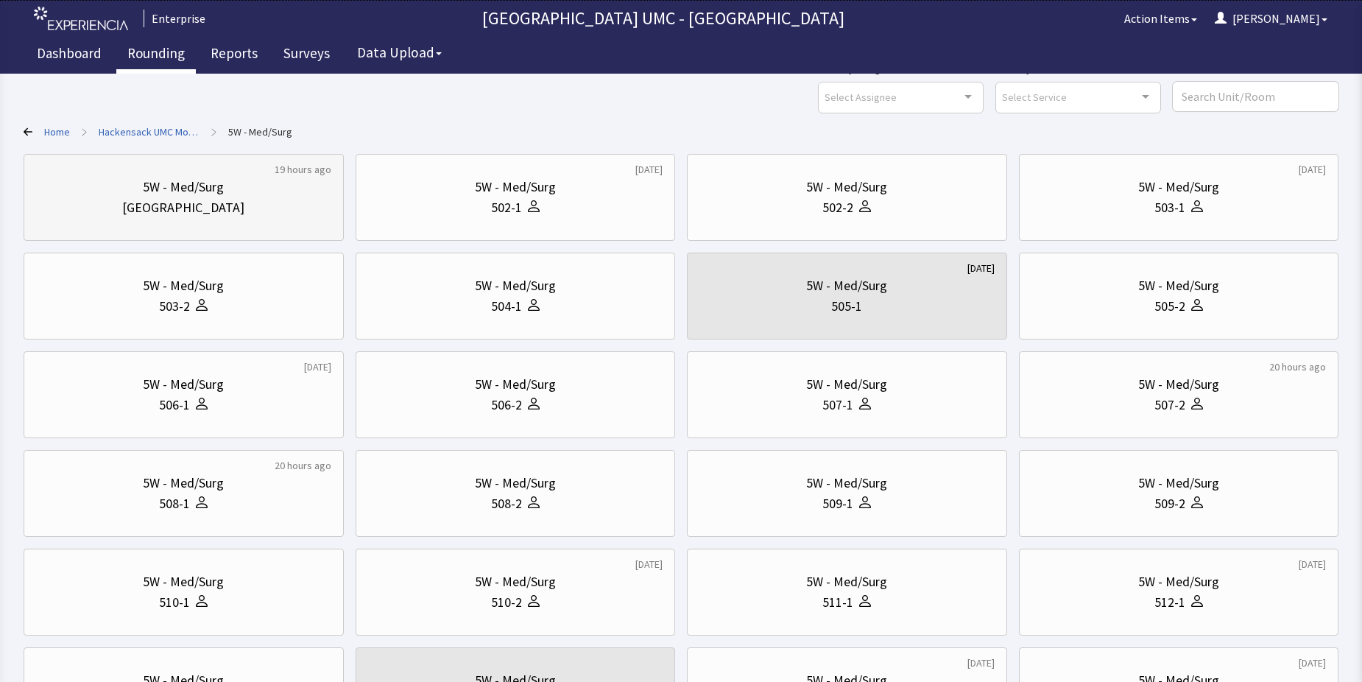
scroll to position [221, 0]
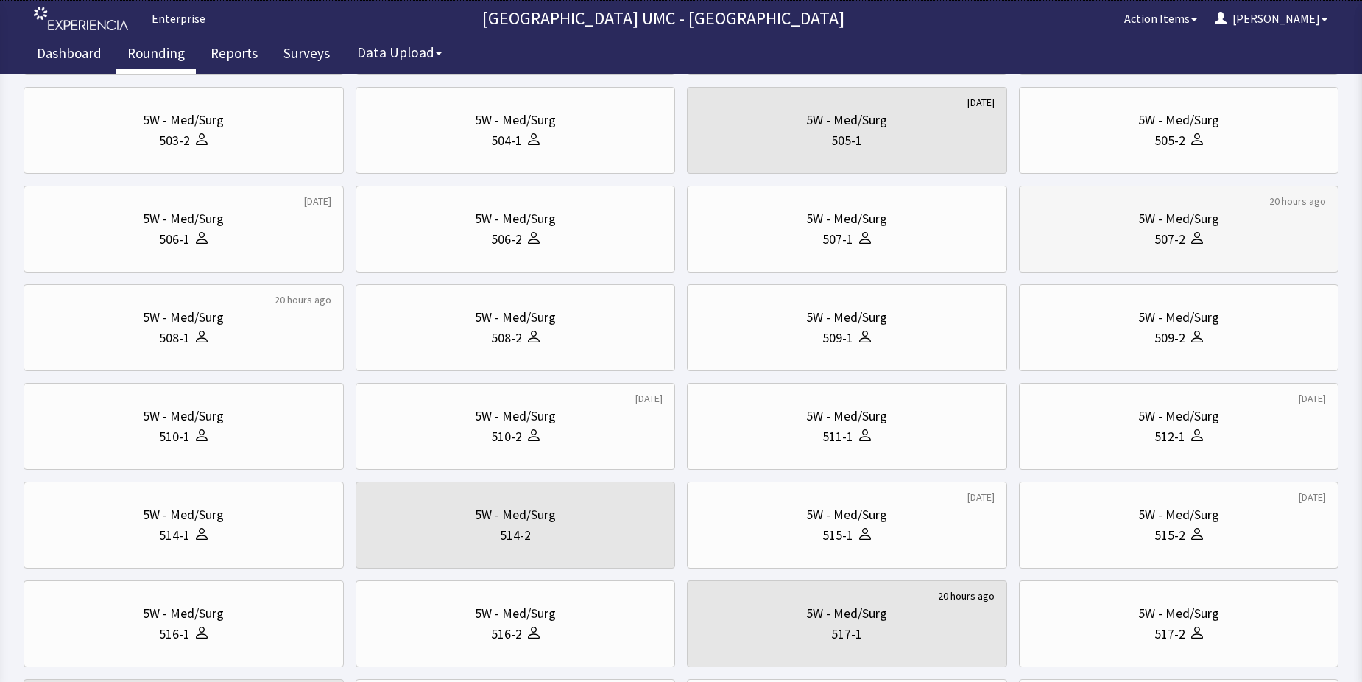
click at [1196, 233] on icon at bounding box center [1197, 235] width 6 height 6
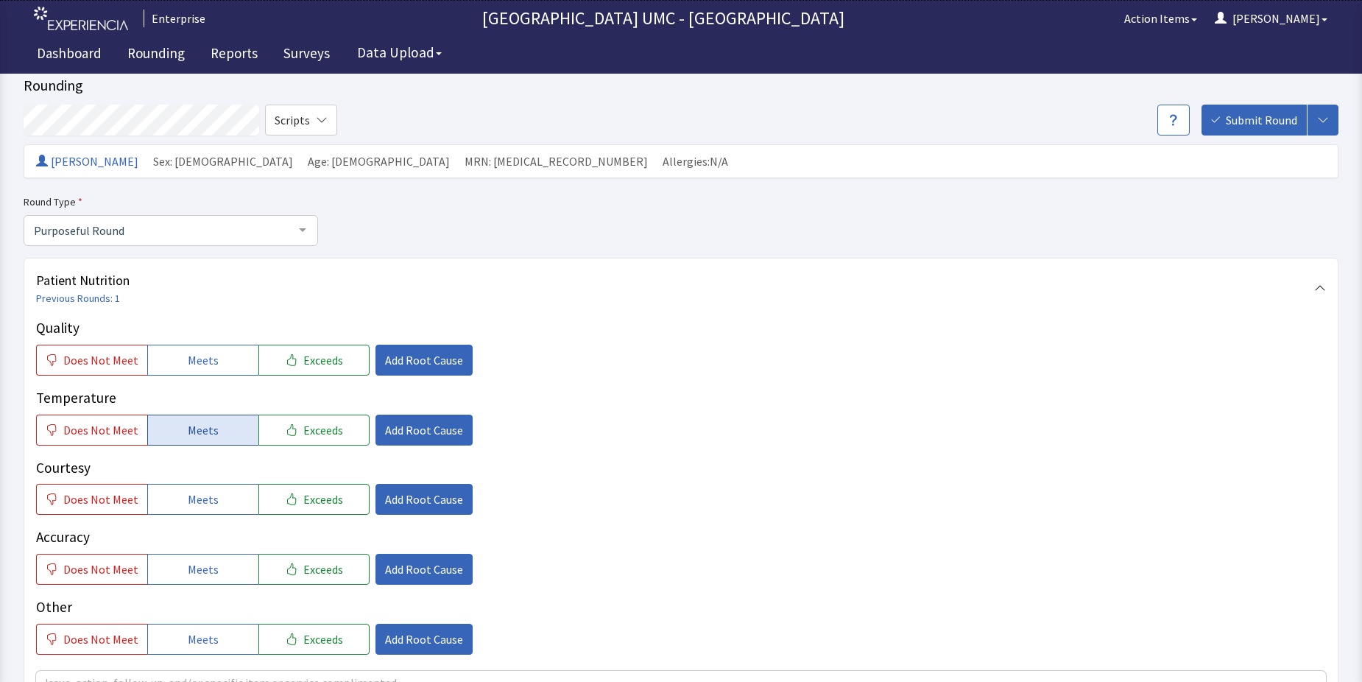
scroll to position [147, 0]
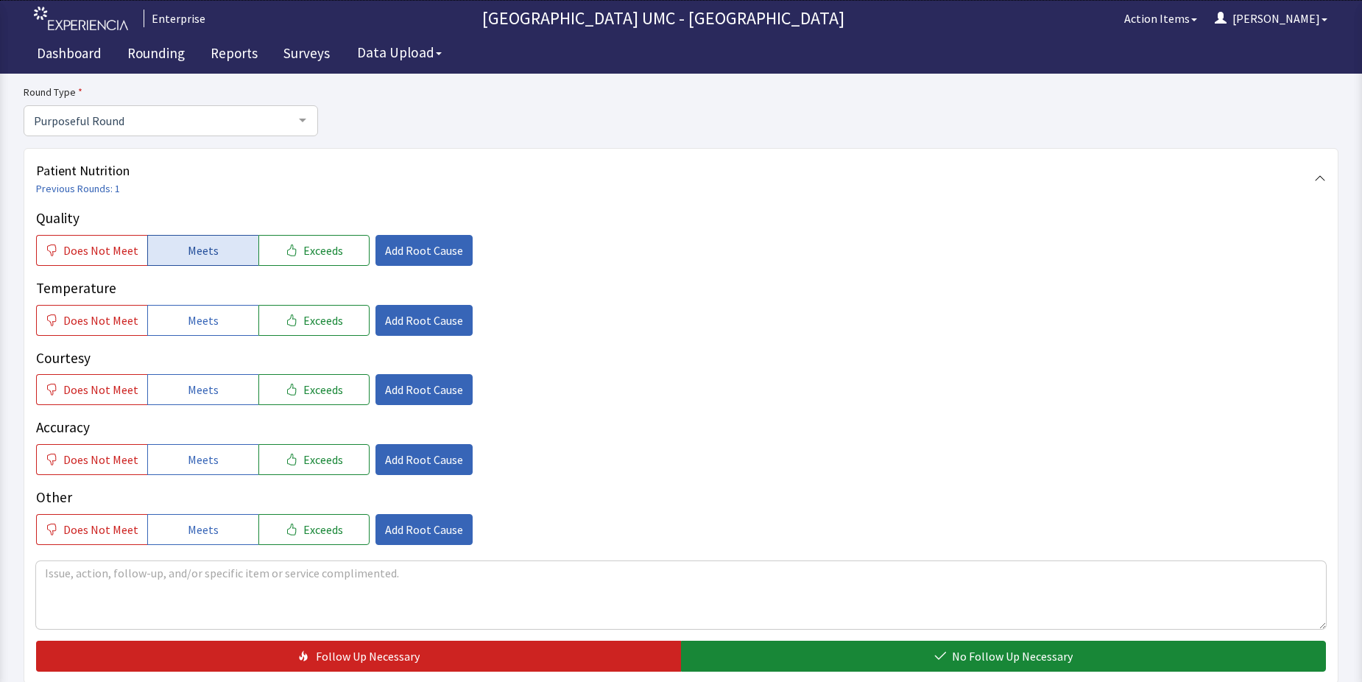
click at [188, 248] on span "Meets" at bounding box center [203, 250] width 31 height 18
click at [186, 330] on button "Meets" at bounding box center [202, 320] width 111 height 31
click at [188, 392] on span "Meets" at bounding box center [203, 390] width 31 height 18
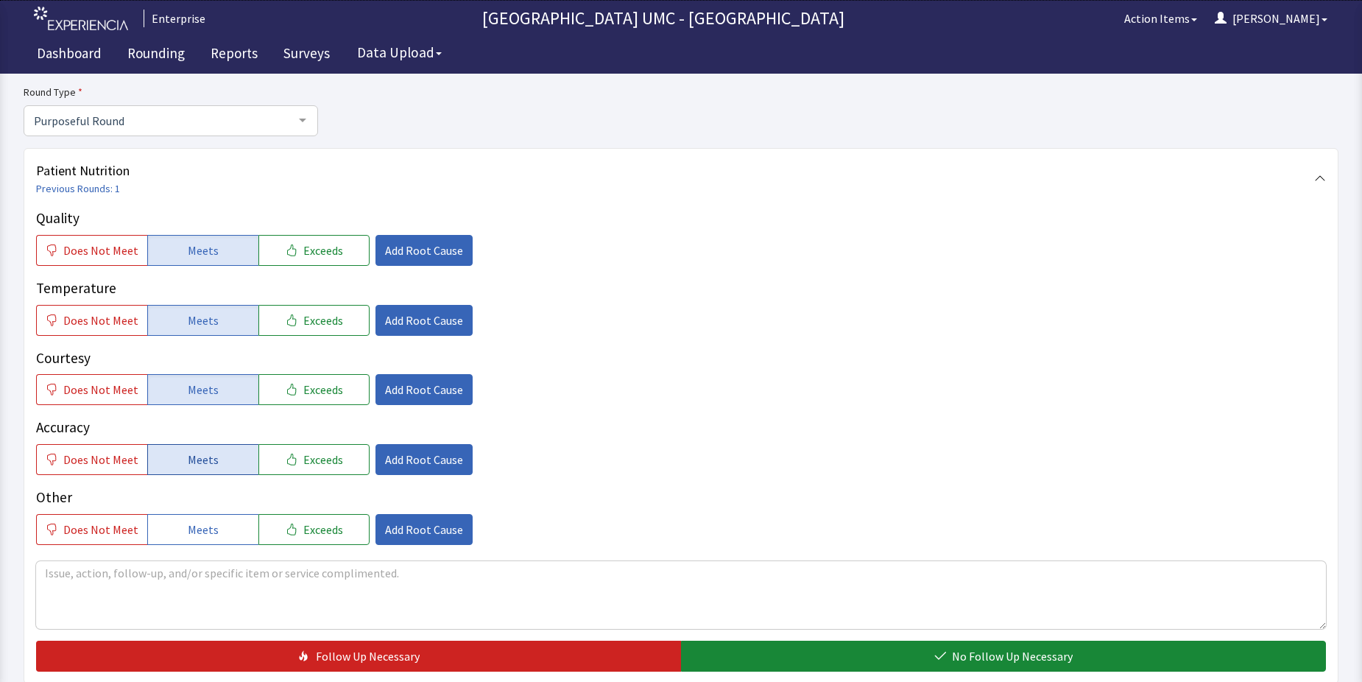
click at [193, 457] on span "Meets" at bounding box center [203, 459] width 31 height 18
drag, startPoint x: 194, startPoint y: 524, endPoint x: 333, endPoint y: 567, distance: 145.5
click at [205, 530] on span "Meets" at bounding box center [203, 529] width 31 height 18
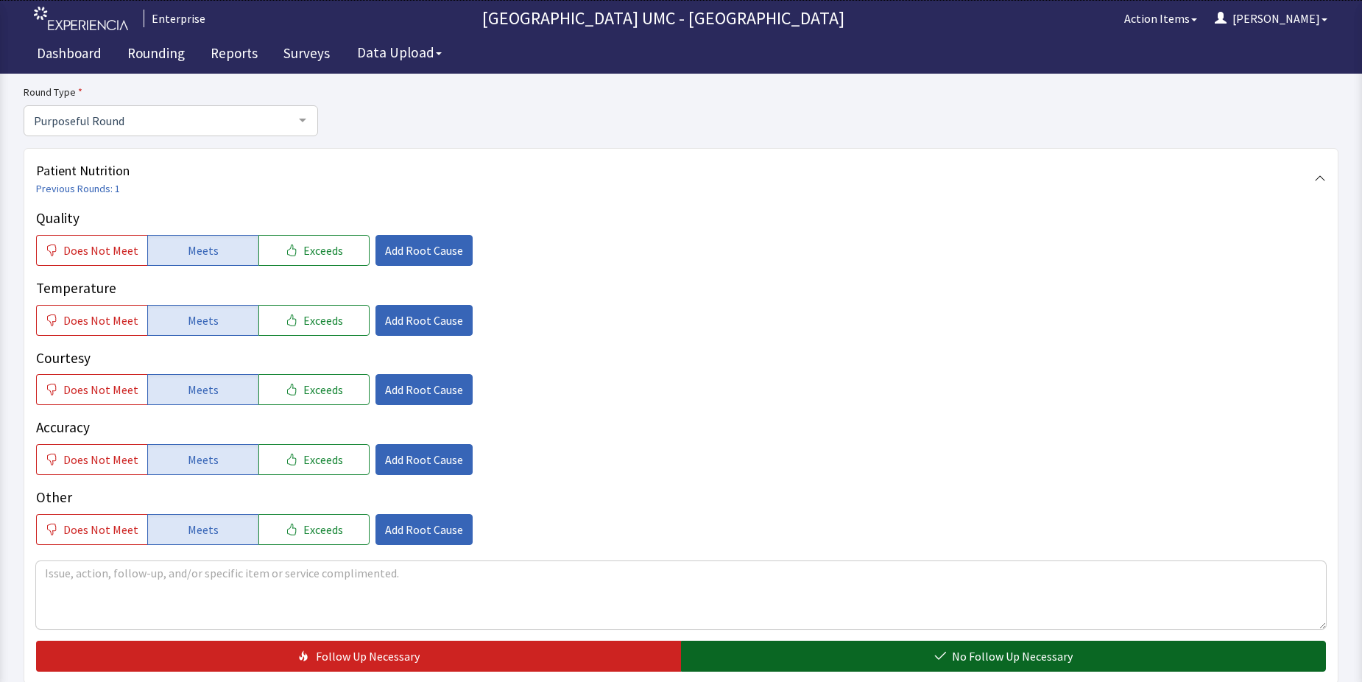
click at [972, 656] on span "No Follow Up Necessary" at bounding box center [1012, 656] width 121 height 18
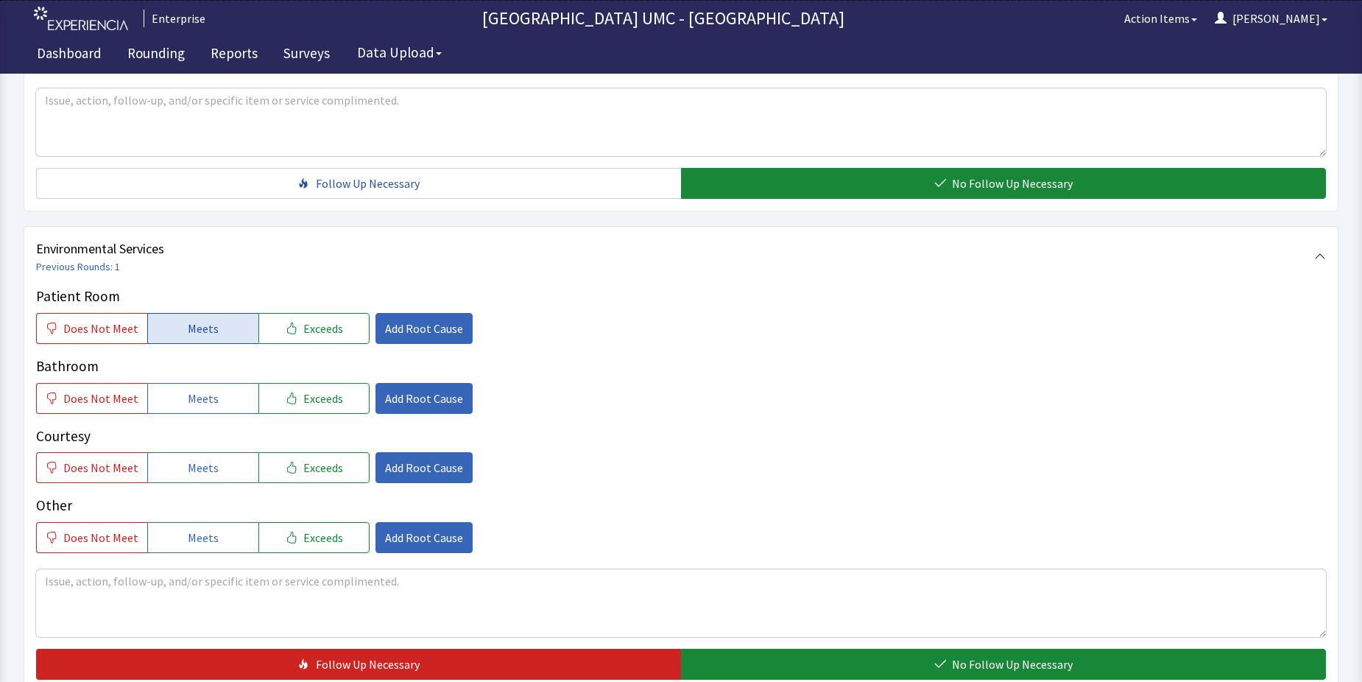
scroll to position [662, 0]
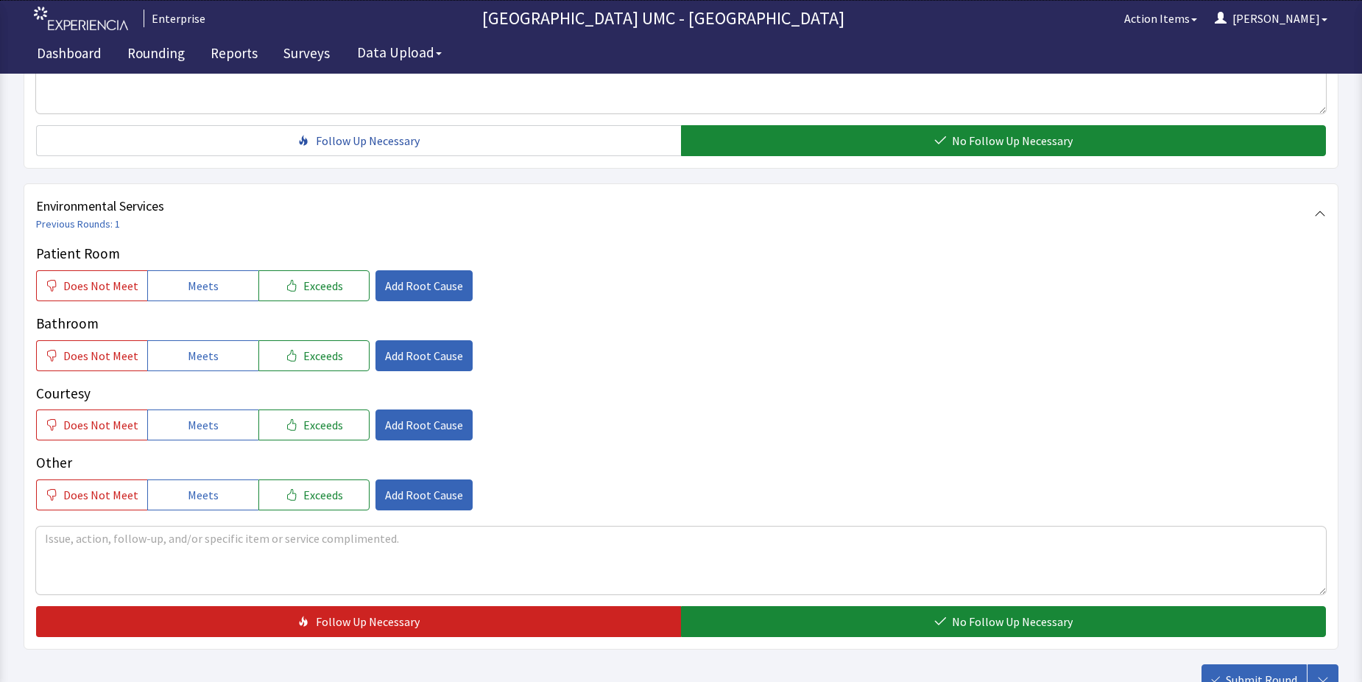
drag, startPoint x: 213, startPoint y: 280, endPoint x: 210, endPoint y: 311, distance: 31.8
click at [211, 289] on button "Meets" at bounding box center [202, 285] width 111 height 31
drag, startPoint x: 197, startPoint y: 361, endPoint x: 196, endPoint y: 415, distance: 54.5
click at [197, 363] on span "Meets" at bounding box center [203, 356] width 31 height 18
drag, startPoint x: 191, startPoint y: 428, endPoint x: 193, endPoint y: 478, distance: 49.3
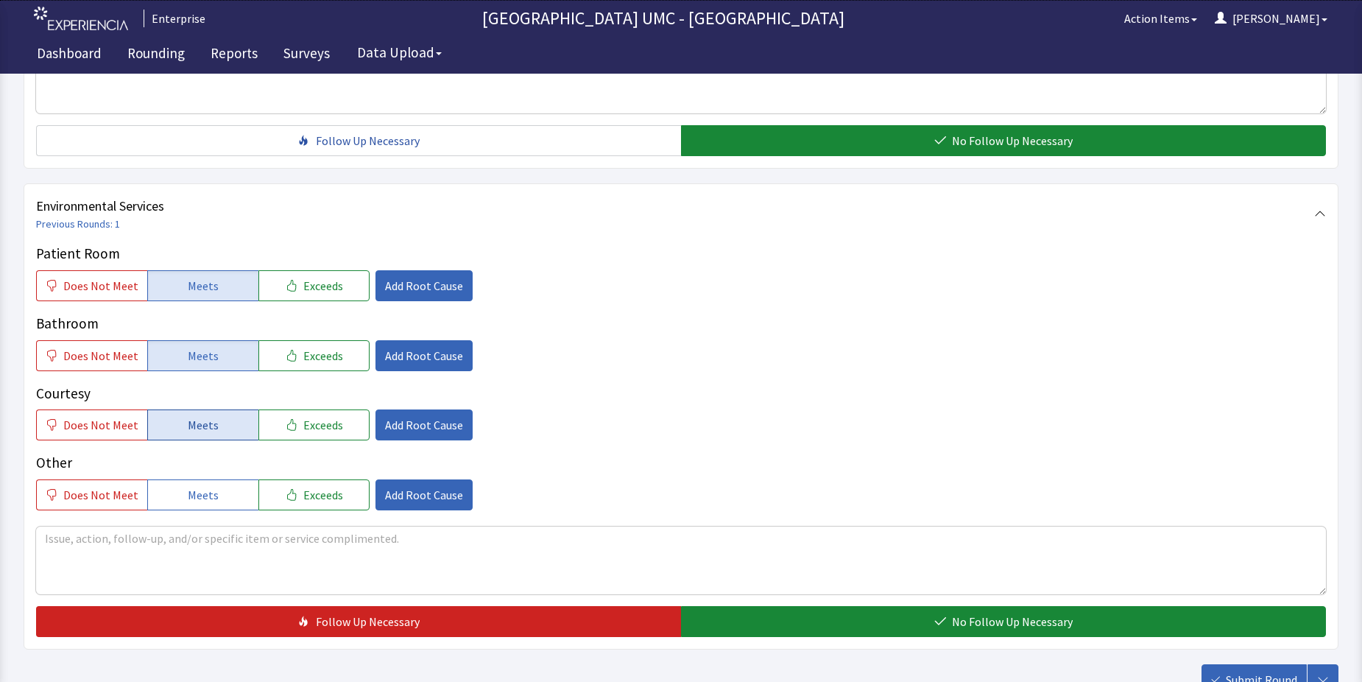
click at [191, 434] on span "Meets" at bounding box center [203, 425] width 31 height 18
drag, startPoint x: 193, startPoint y: 485, endPoint x: 285, endPoint y: 537, distance: 105.8
click at [193, 487] on button "Meets" at bounding box center [202, 494] width 111 height 31
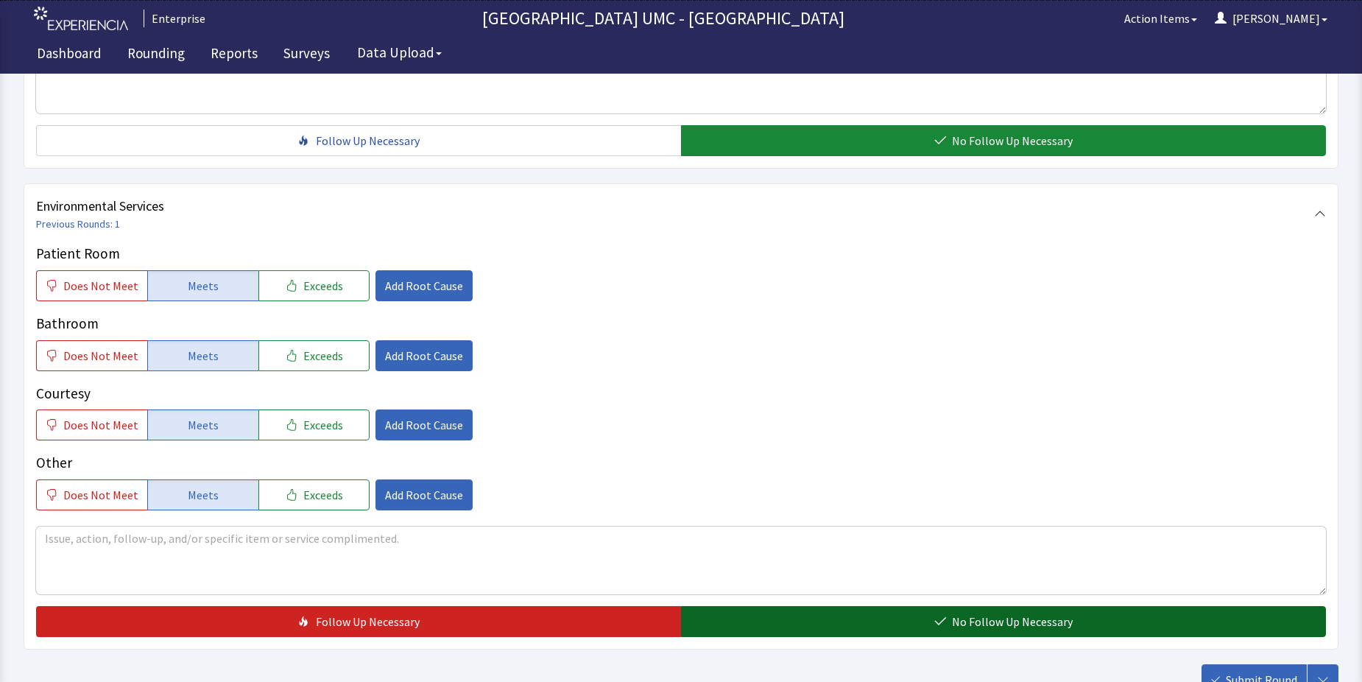
click at [890, 623] on button "No Follow Up Necessary" at bounding box center [1003, 621] width 645 height 31
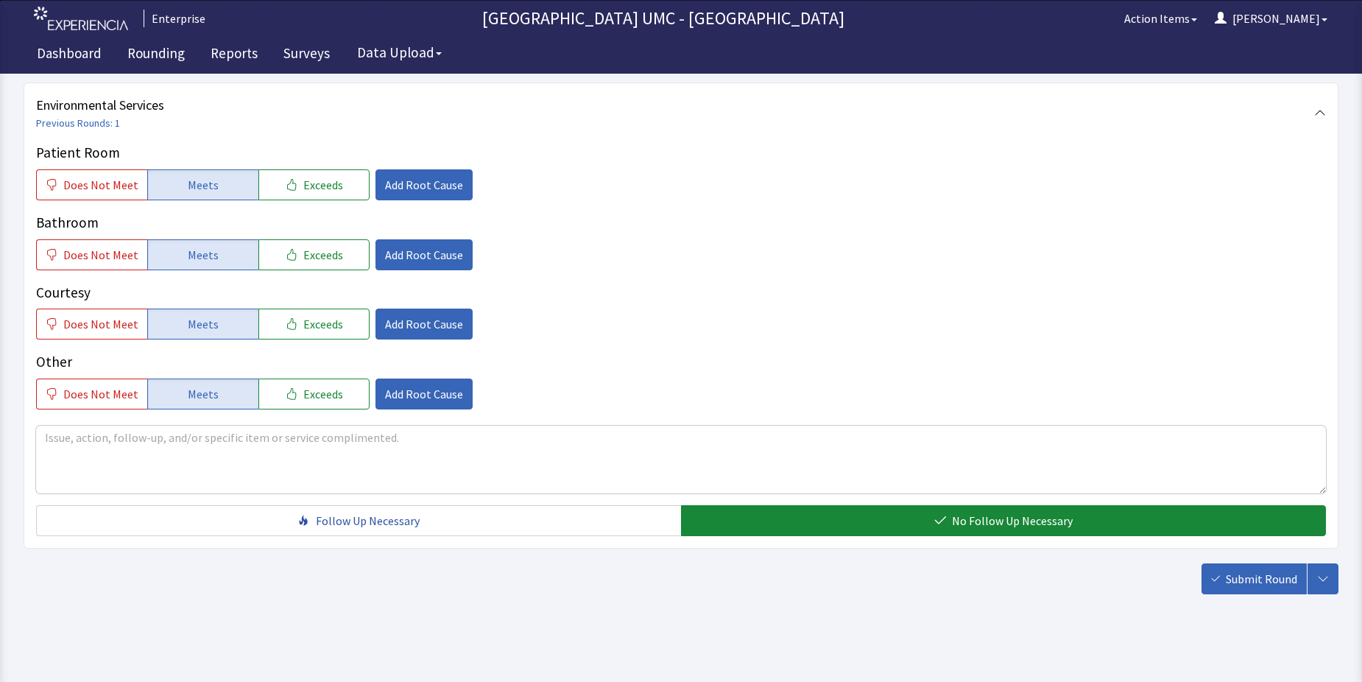
scroll to position [773, 0]
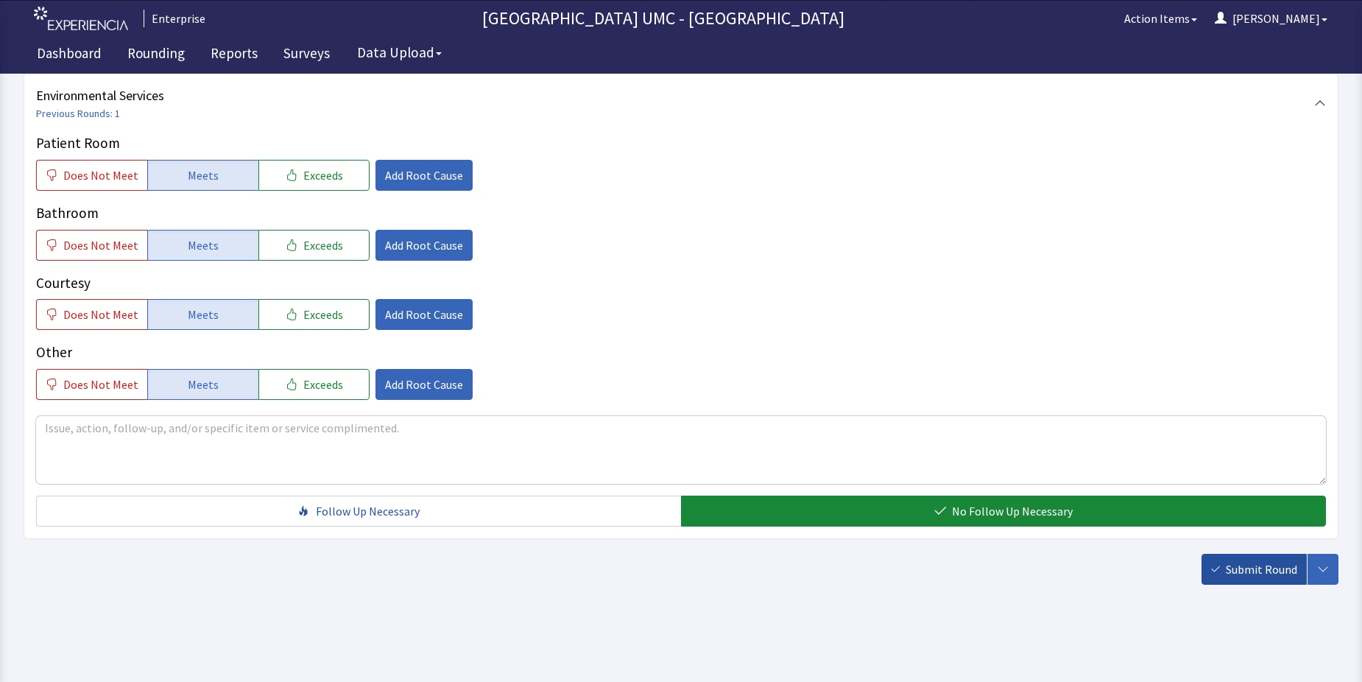
click at [1239, 560] on span "Submit Round" at bounding box center [1261, 569] width 71 height 18
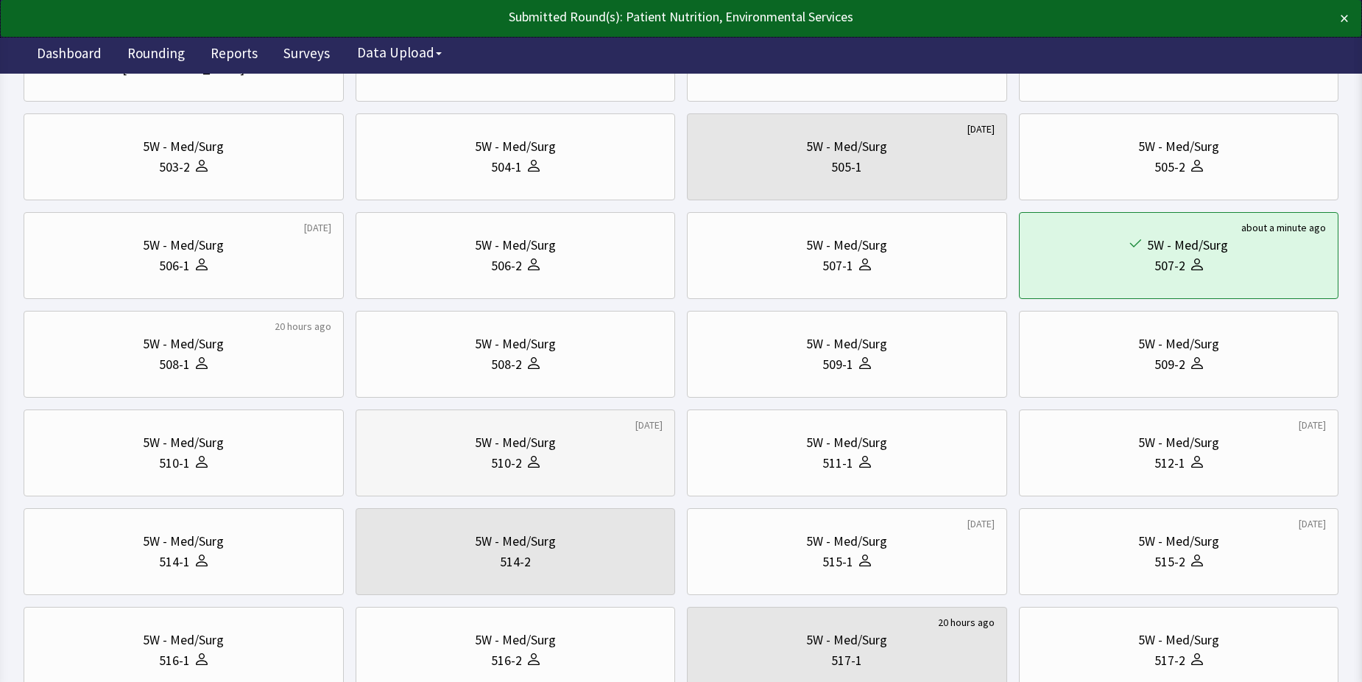
scroll to position [221, 0]
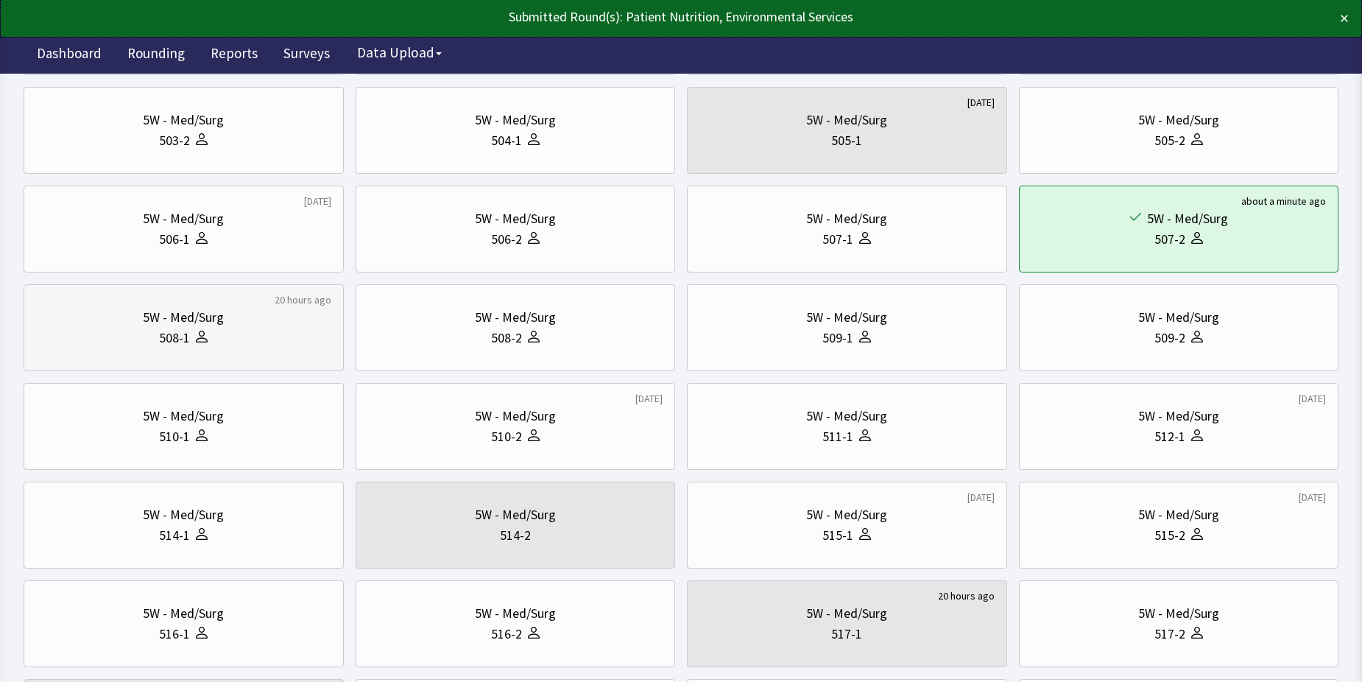
click at [172, 334] on div "508-1" at bounding box center [174, 338] width 31 height 21
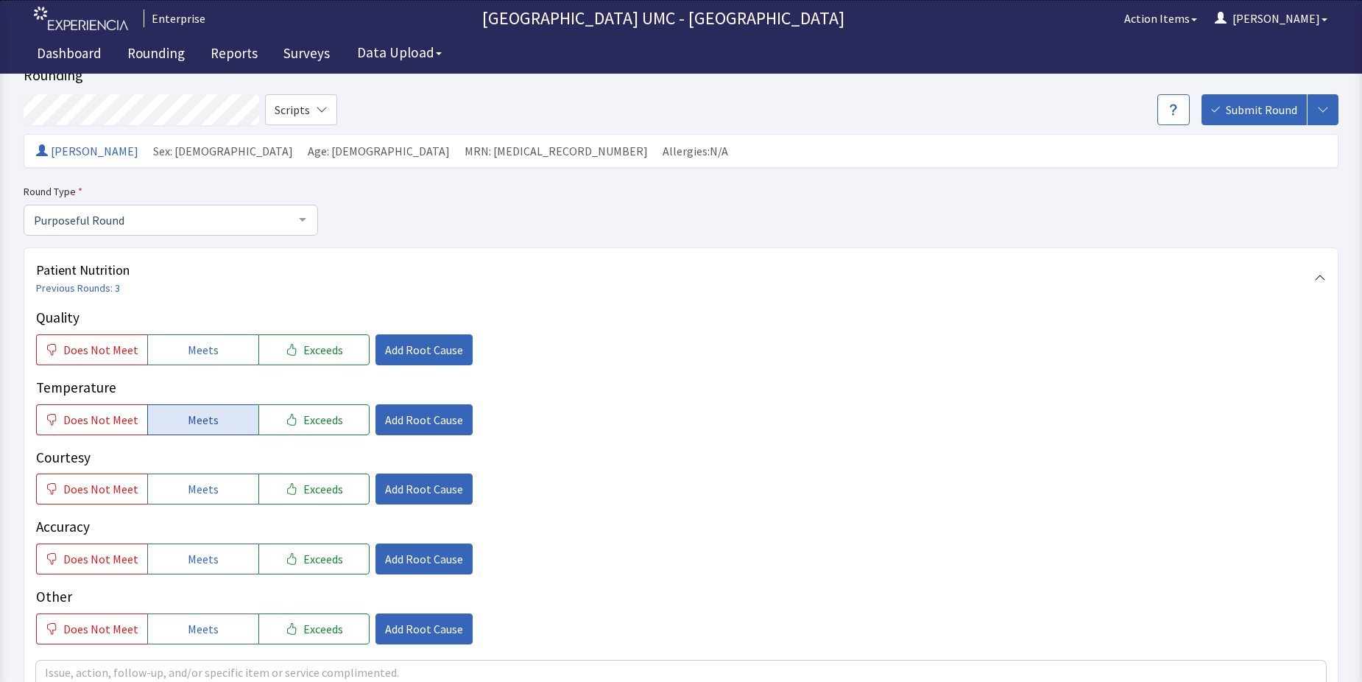
scroll to position [74, 0]
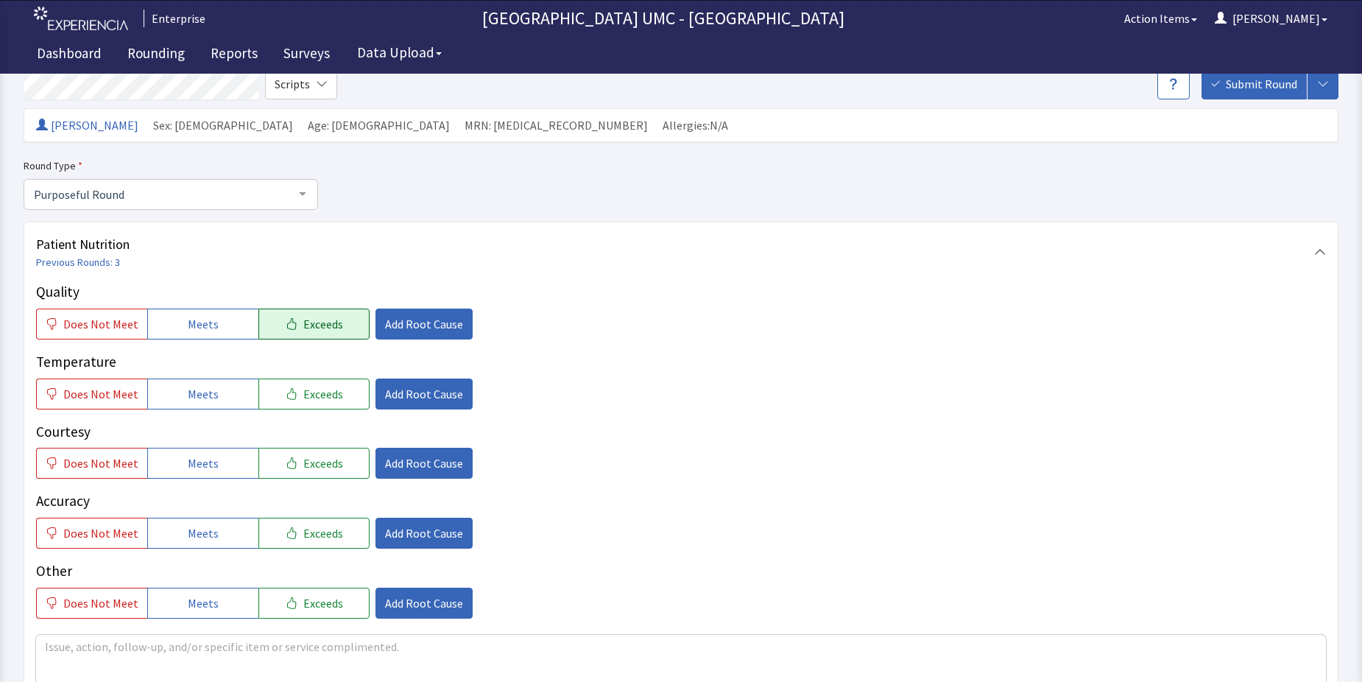
click at [319, 329] on span "Exceeds" at bounding box center [323, 324] width 40 height 18
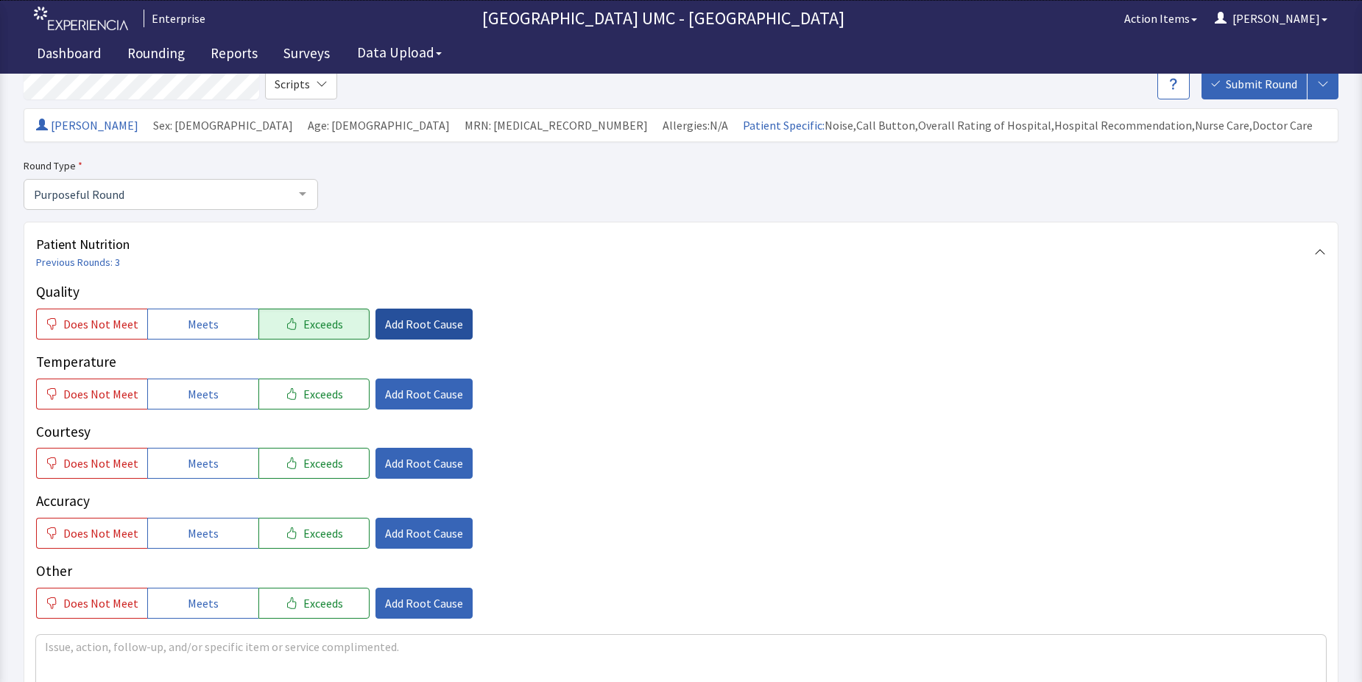
click at [401, 324] on span "Add Root Cause" at bounding box center [424, 324] width 78 height 18
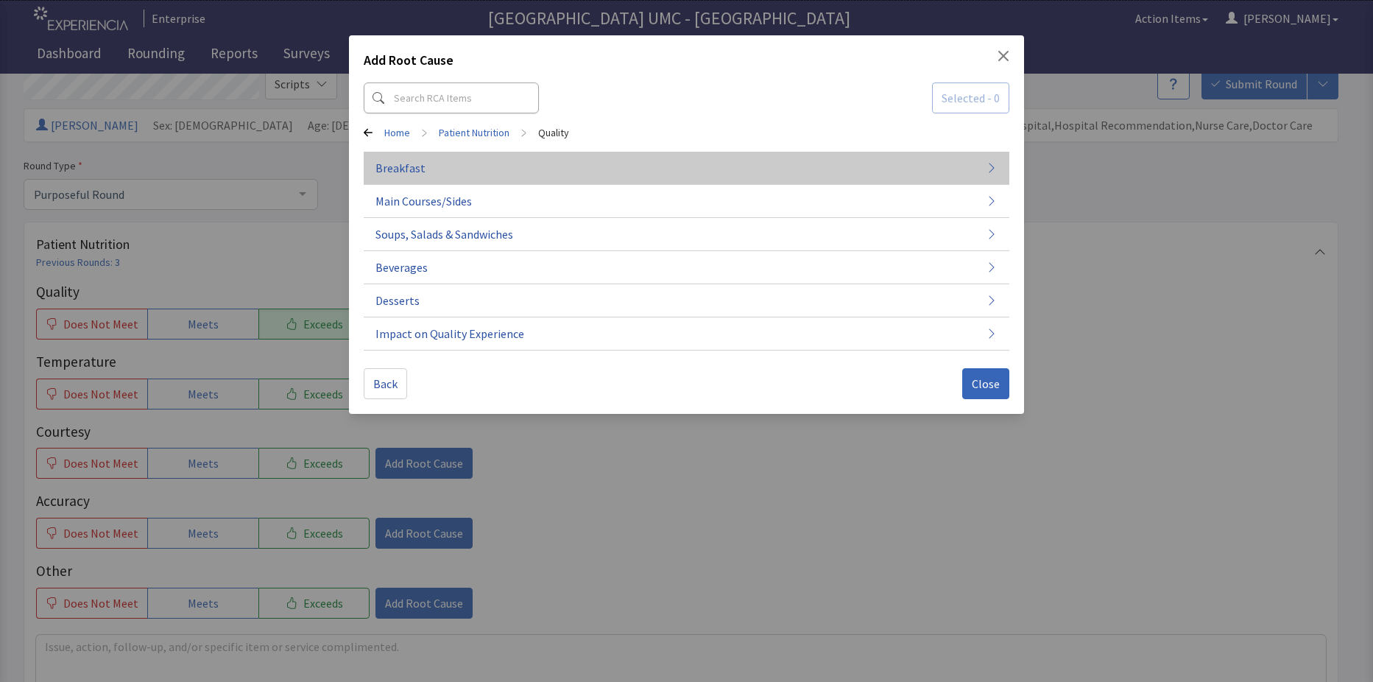
click at [434, 167] on button "Breakfast" at bounding box center [687, 168] width 646 height 33
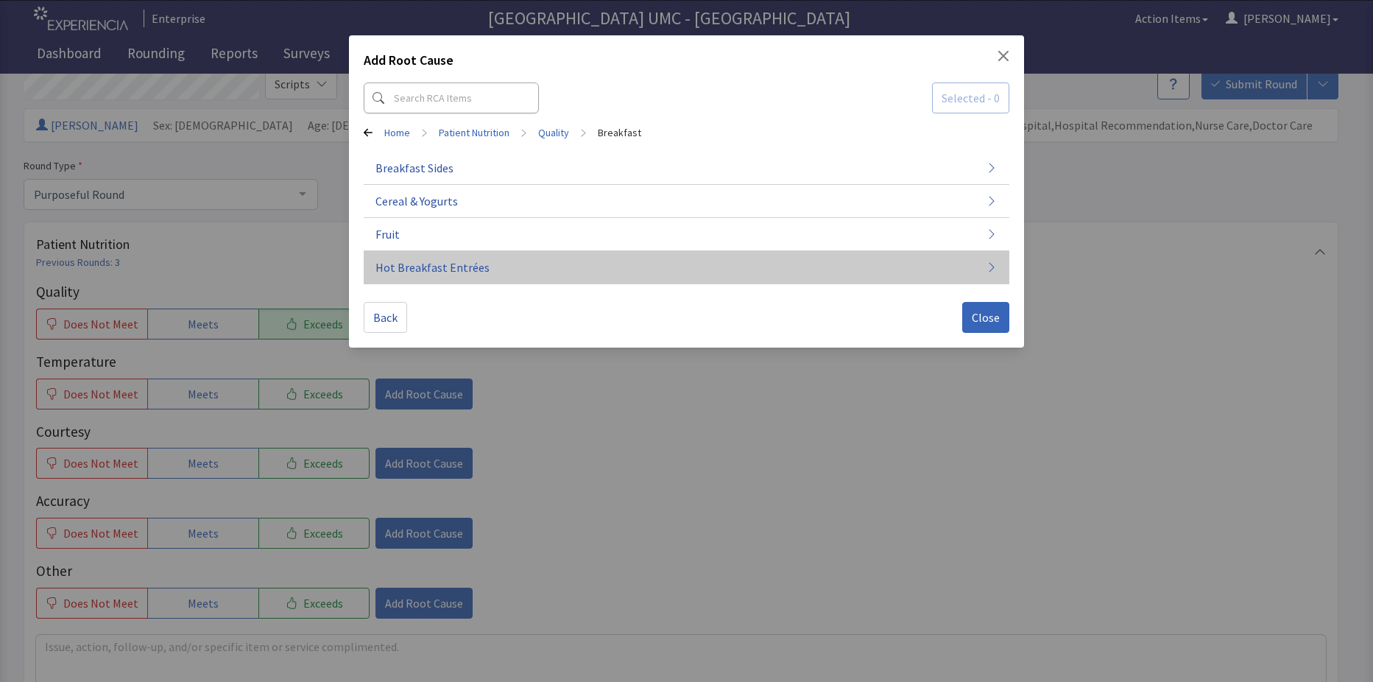
click at [430, 269] on span "Hot Breakfast Entrées" at bounding box center [432, 267] width 114 height 18
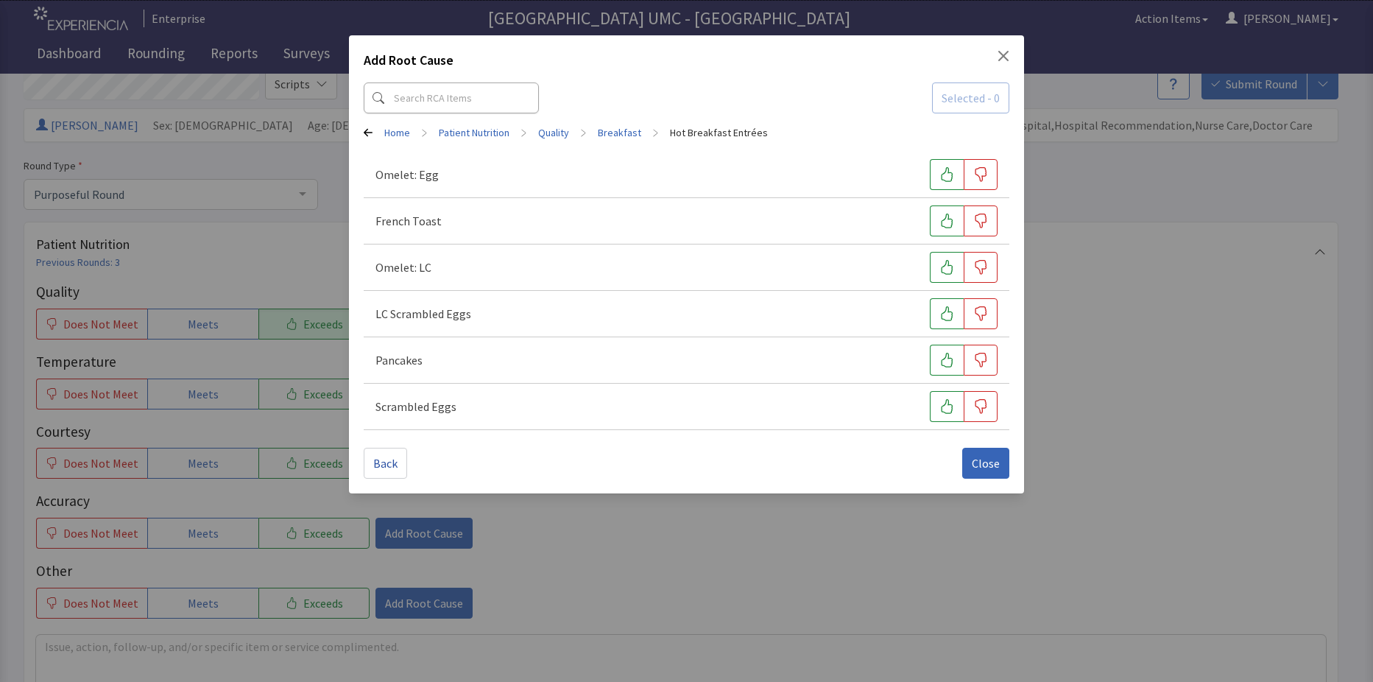
click at [431, 269] on div "Omelet: LC" at bounding box center [686, 267] width 622 height 31
click at [947, 266] on icon "button" at bounding box center [946, 267] width 15 height 15
click at [973, 456] on span "Close" at bounding box center [986, 463] width 28 height 18
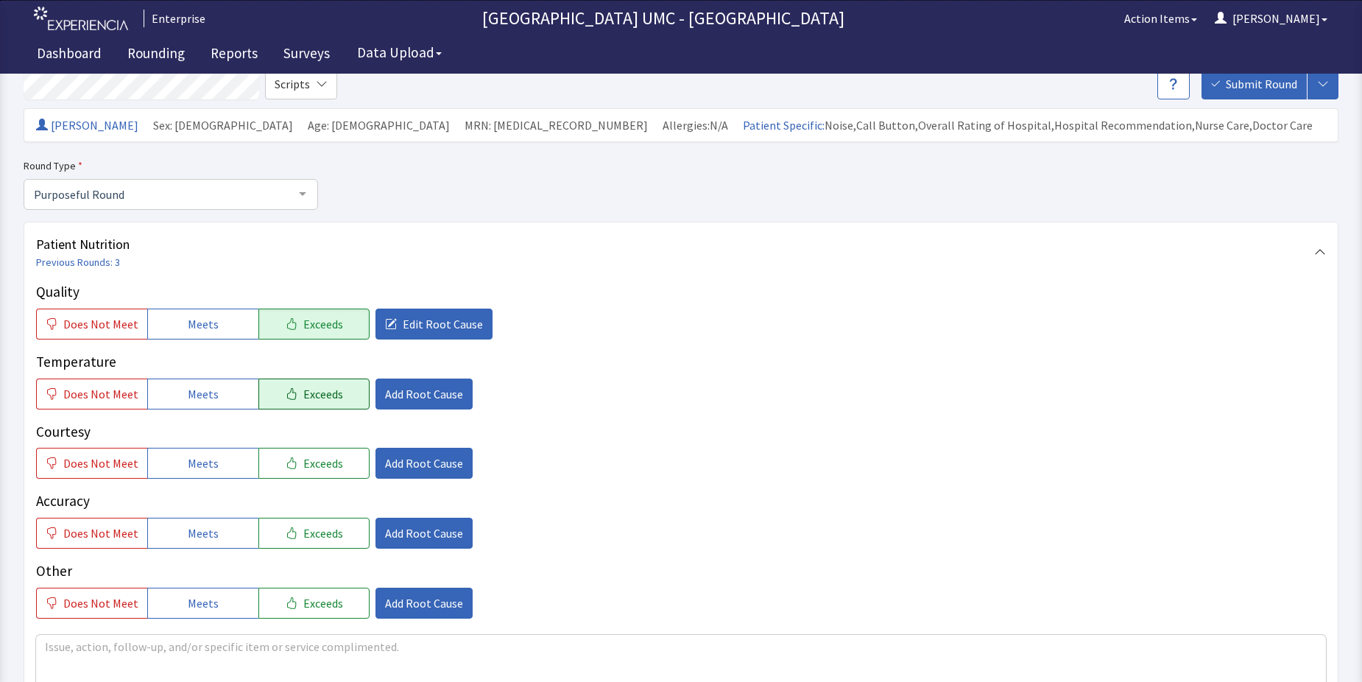
click at [320, 395] on span "Exceeds" at bounding box center [323, 394] width 40 height 18
drag, startPoint x: 216, startPoint y: 462, endPoint x: 206, endPoint y: 518, distance: 56.8
click at [214, 463] on button "Meets" at bounding box center [202, 463] width 111 height 31
drag, startPoint x: 205, startPoint y: 528, endPoint x: 211, endPoint y: 574, distance: 46.7
click at [205, 537] on span "Meets" at bounding box center [203, 533] width 31 height 18
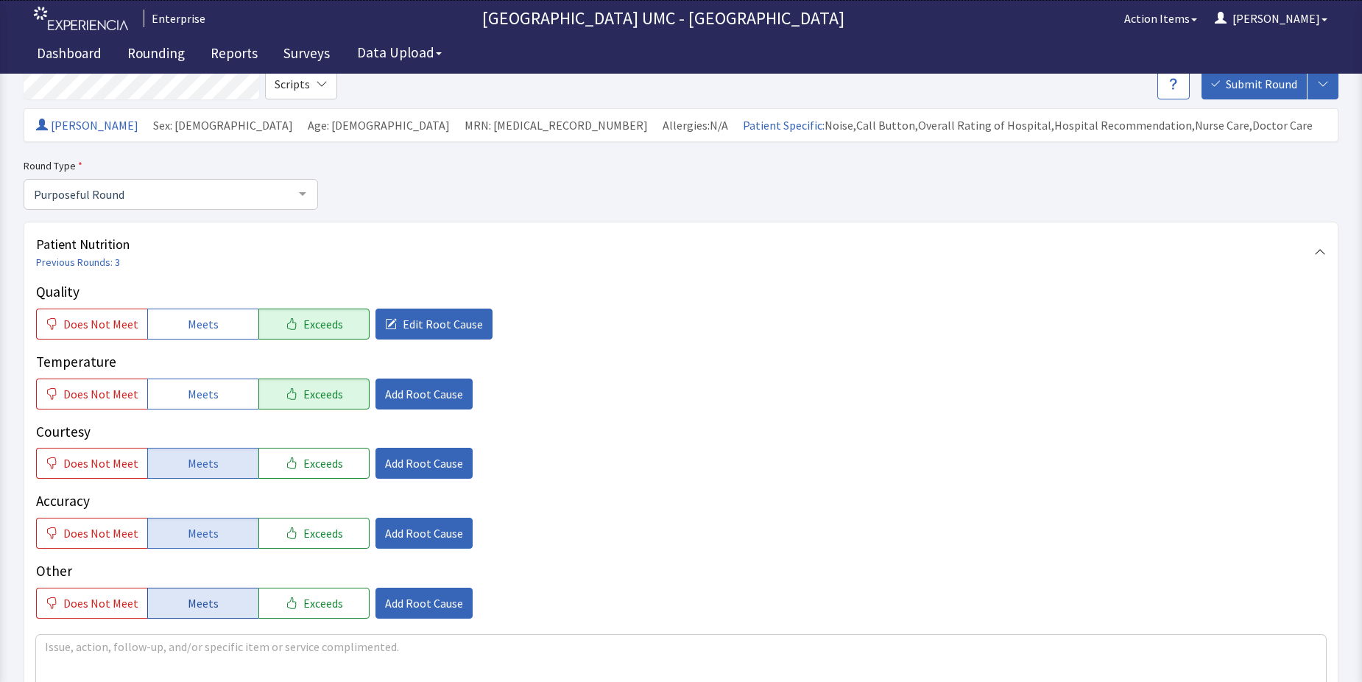
click at [205, 602] on span "Meets" at bounding box center [203, 603] width 31 height 18
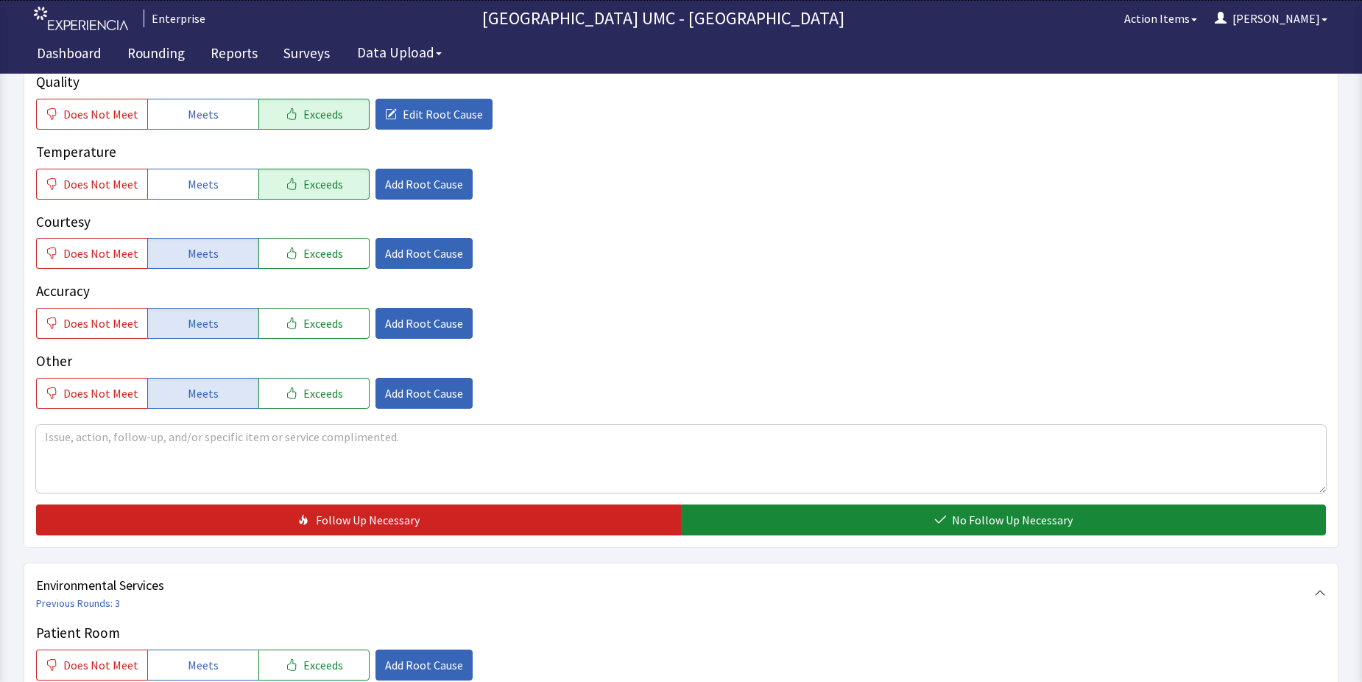
scroll to position [294, 0]
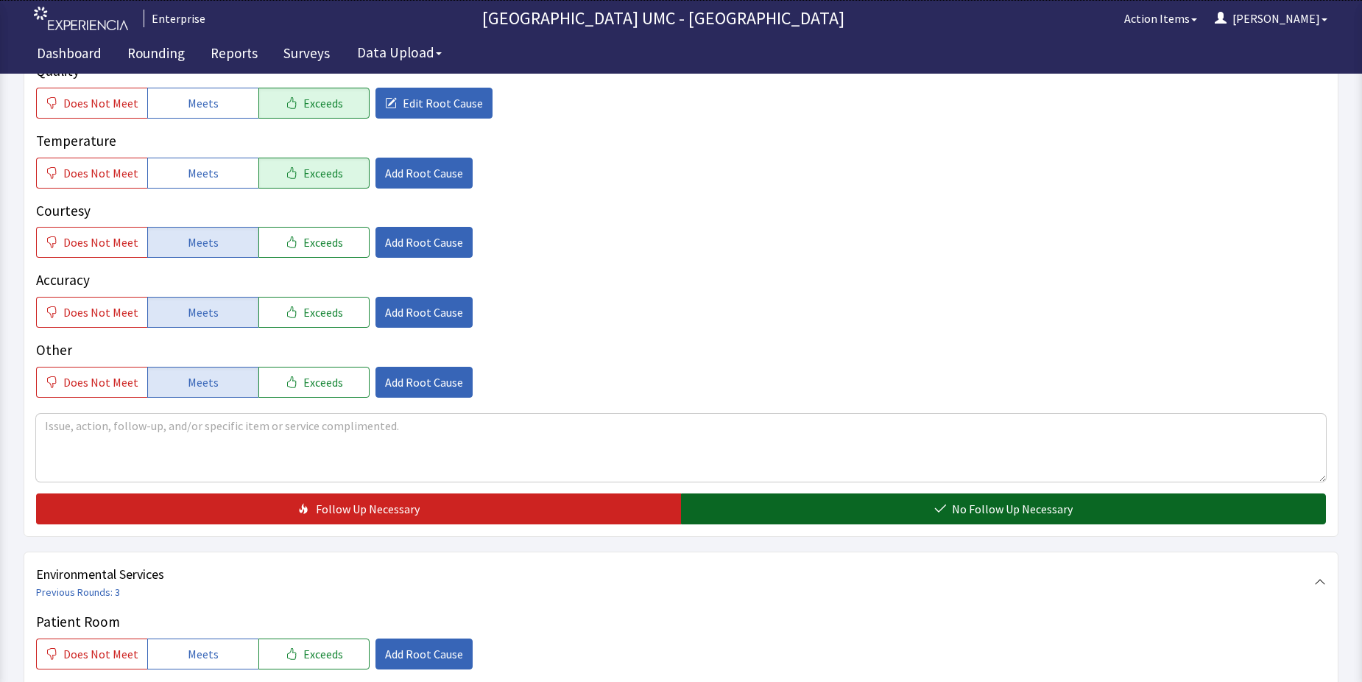
click at [855, 501] on button "No Follow Up Necessary" at bounding box center [1003, 508] width 645 height 31
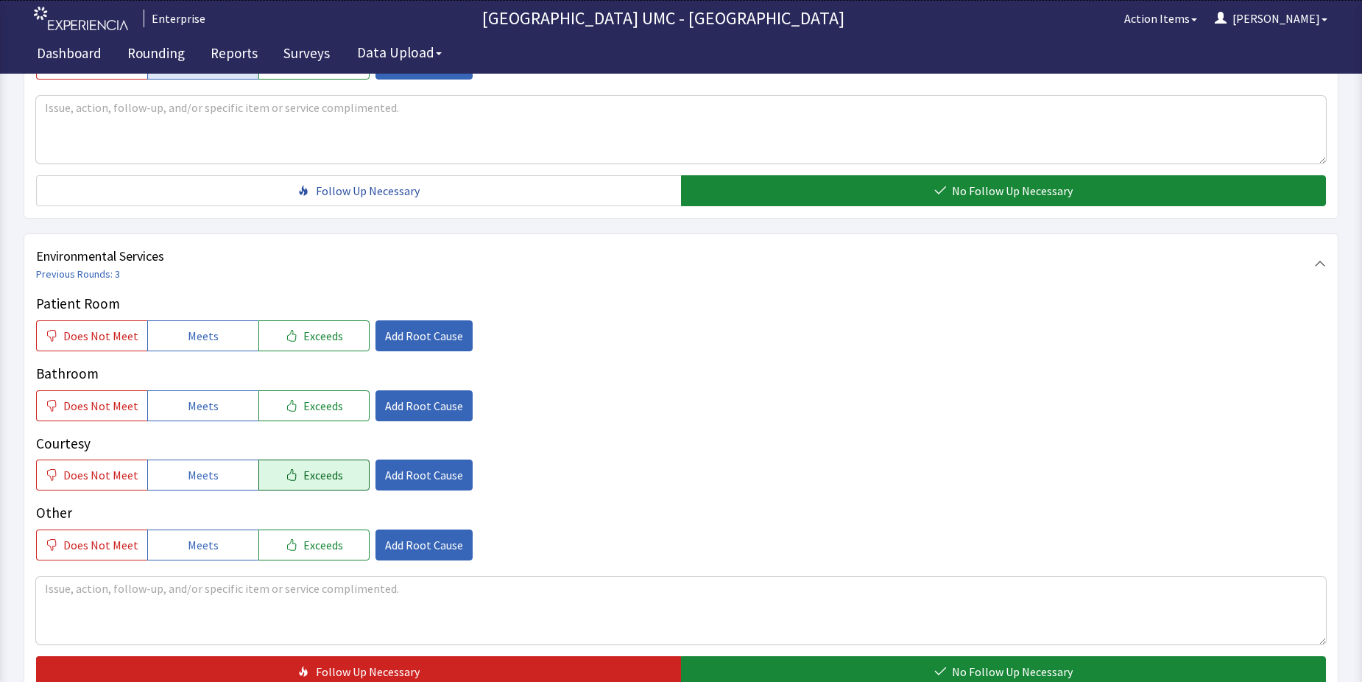
scroll to position [662, 0]
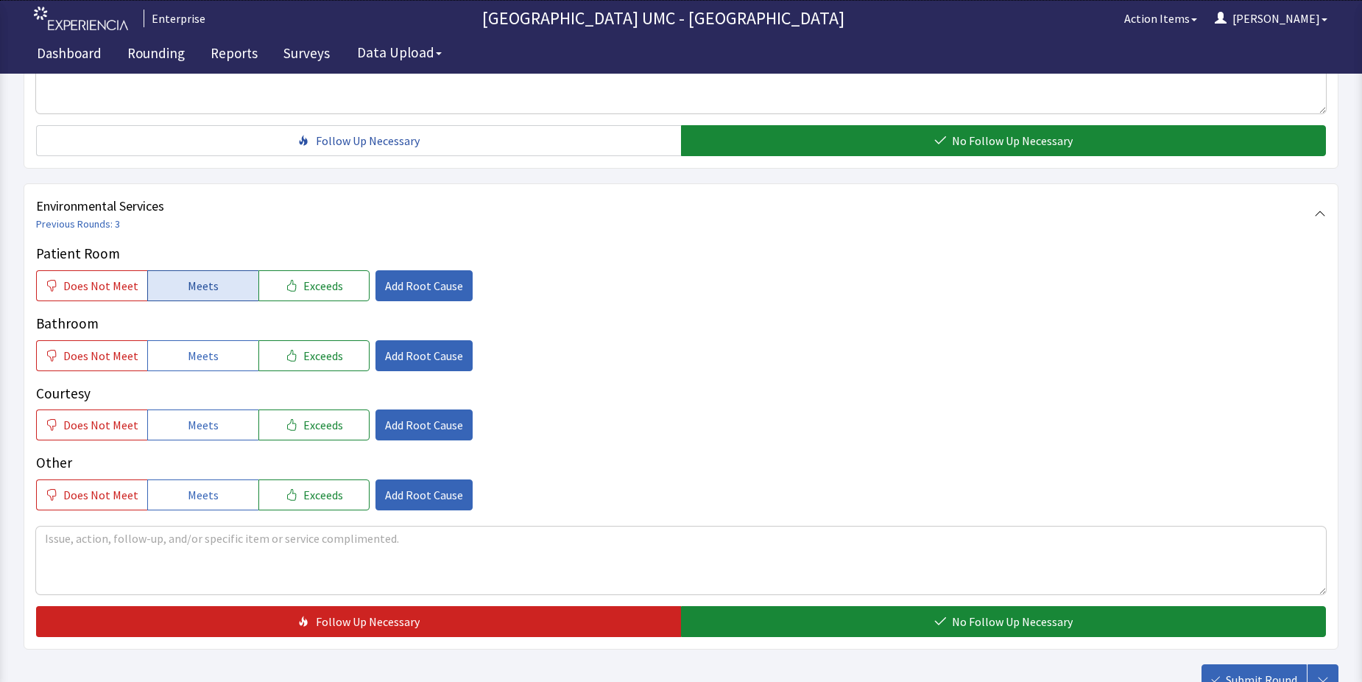
click at [217, 291] on button "Meets" at bounding box center [202, 285] width 111 height 31
click at [203, 358] on span "Meets" at bounding box center [203, 356] width 31 height 18
drag, startPoint x: 202, startPoint y: 427, endPoint x: 202, endPoint y: 523, distance: 96.4
click at [202, 432] on span "Meets" at bounding box center [203, 425] width 31 height 18
click at [201, 489] on span "Meets" at bounding box center [203, 495] width 31 height 18
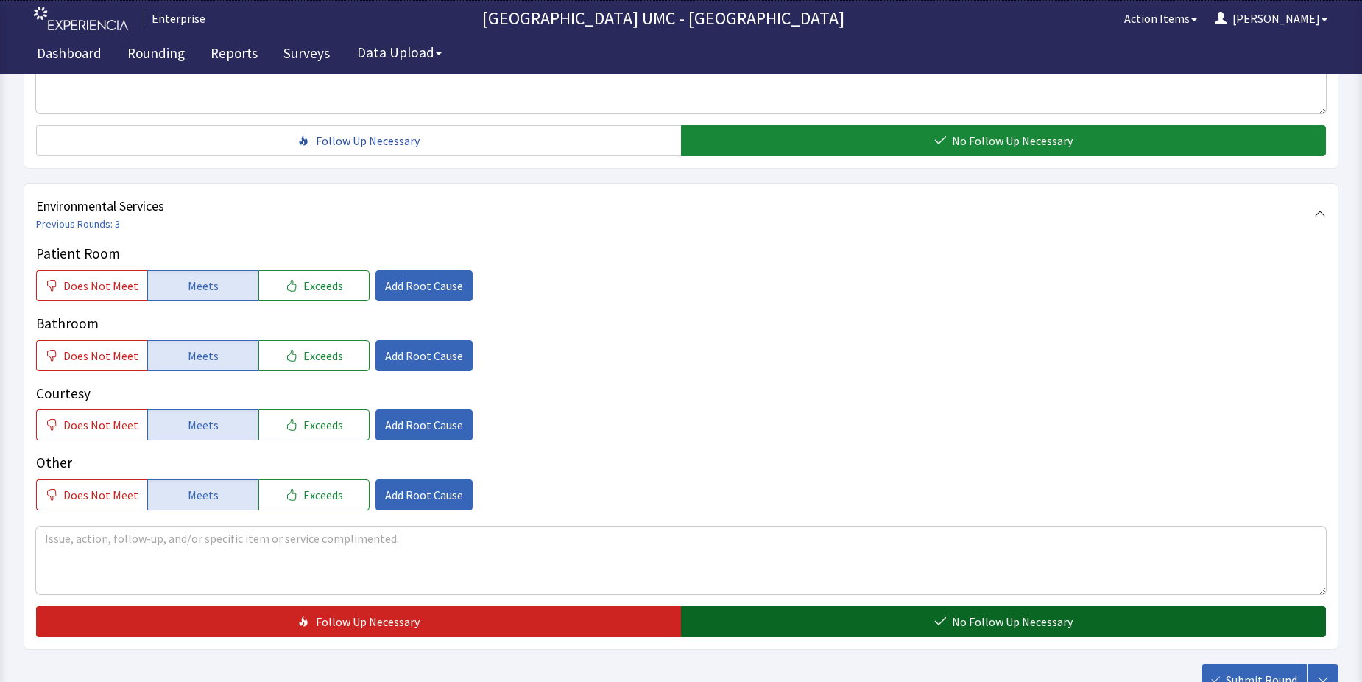
click at [1036, 626] on span "No Follow Up Necessary" at bounding box center [1012, 621] width 121 height 18
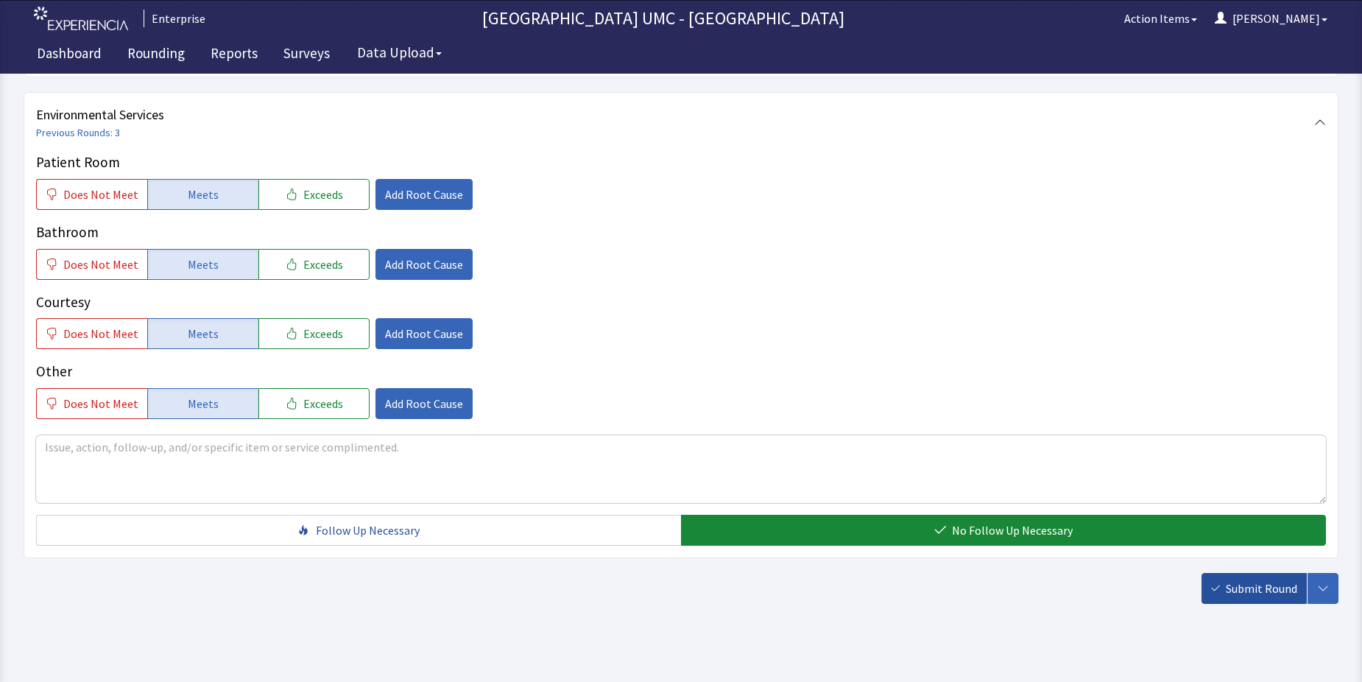
scroll to position [773, 0]
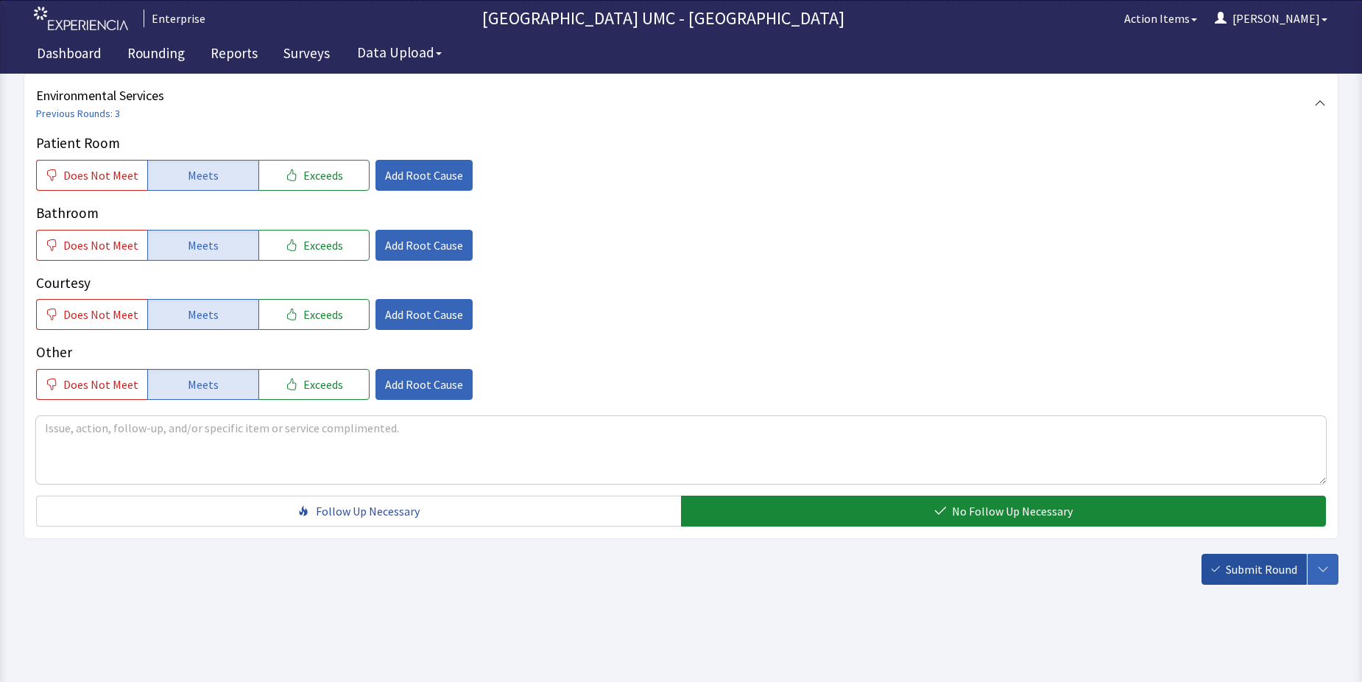
click at [1246, 564] on span "Submit Round" at bounding box center [1261, 569] width 71 height 18
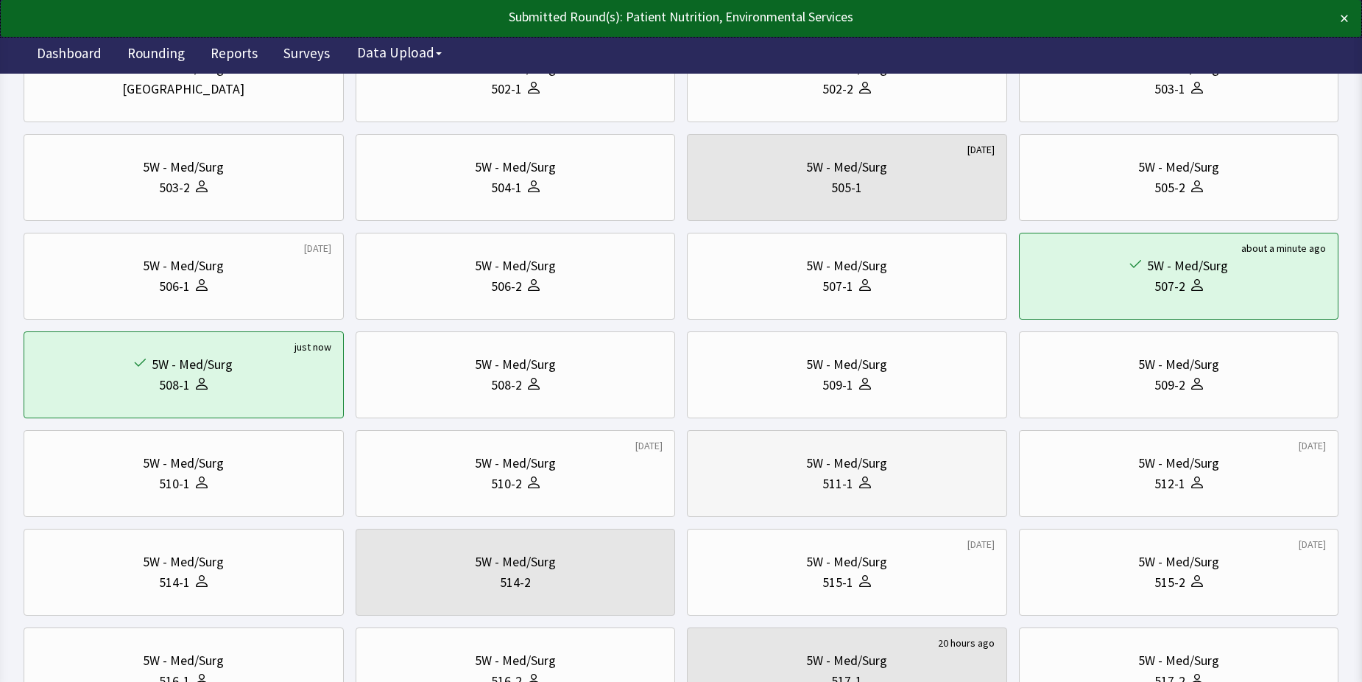
scroll to position [221, 0]
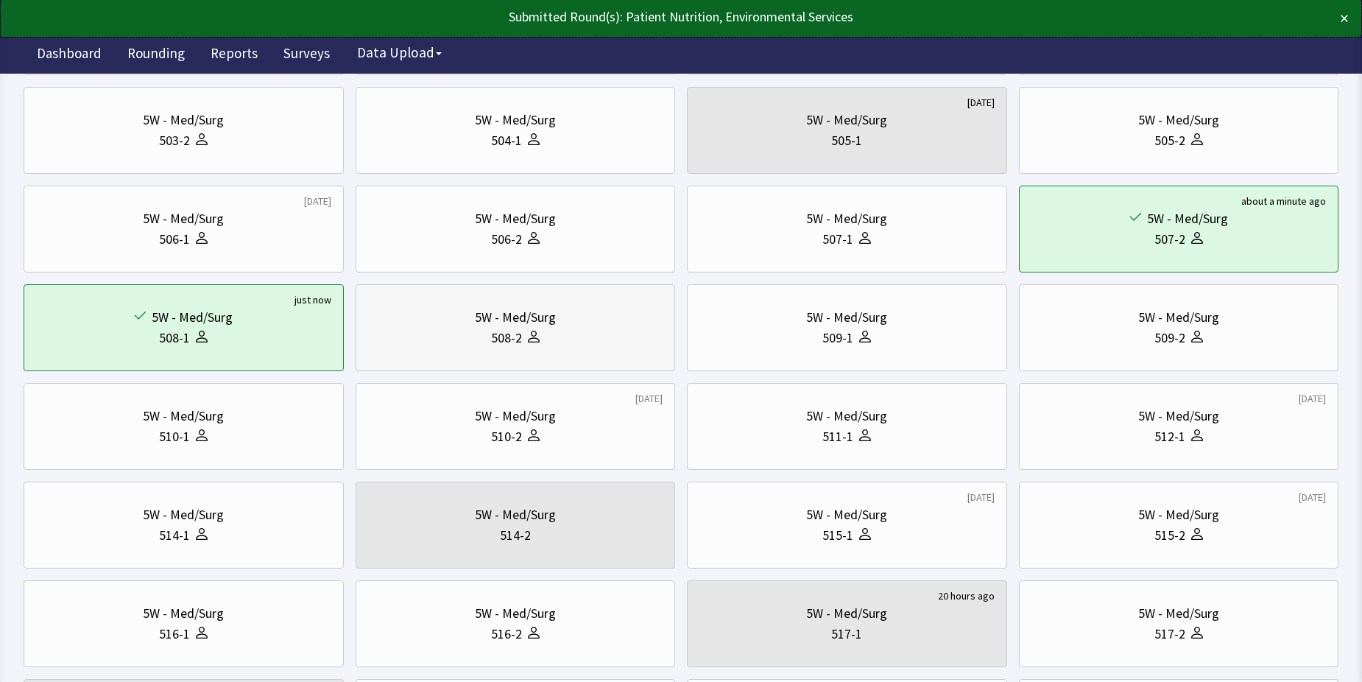
click at [565, 330] on div "508-2" at bounding box center [515, 338] width 295 height 21
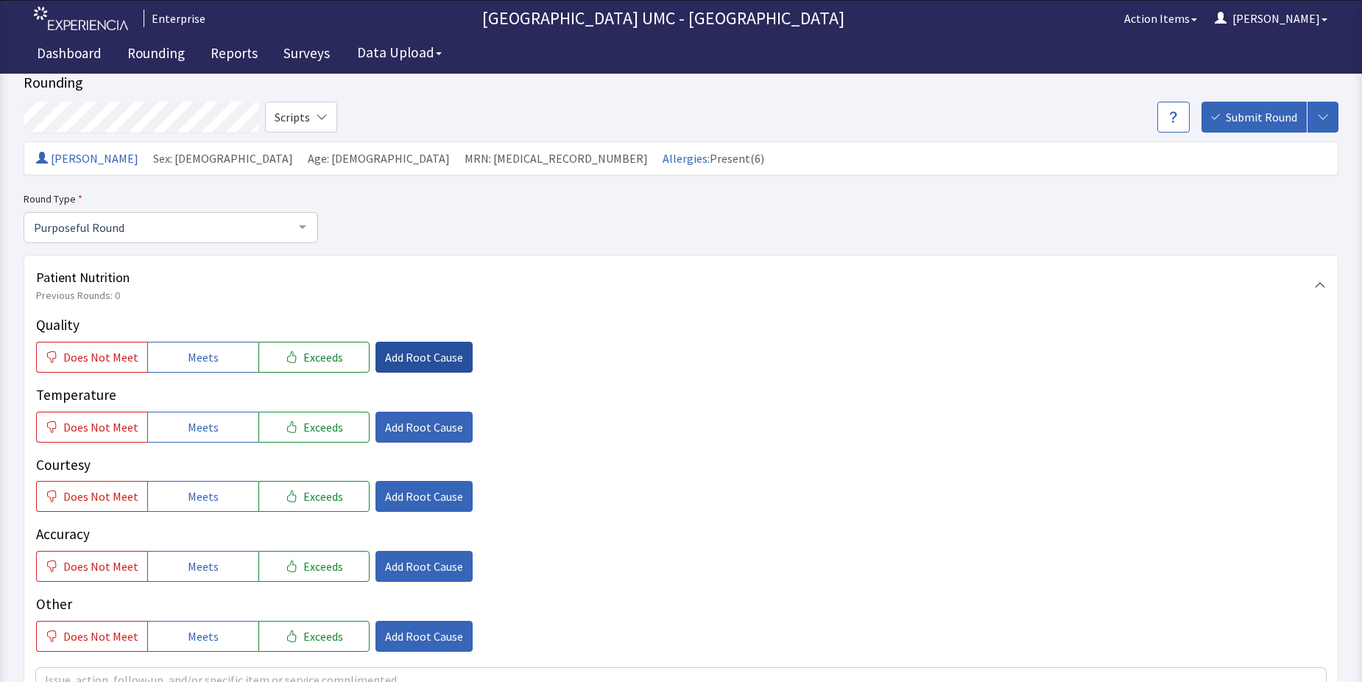
scroll to position [74, 0]
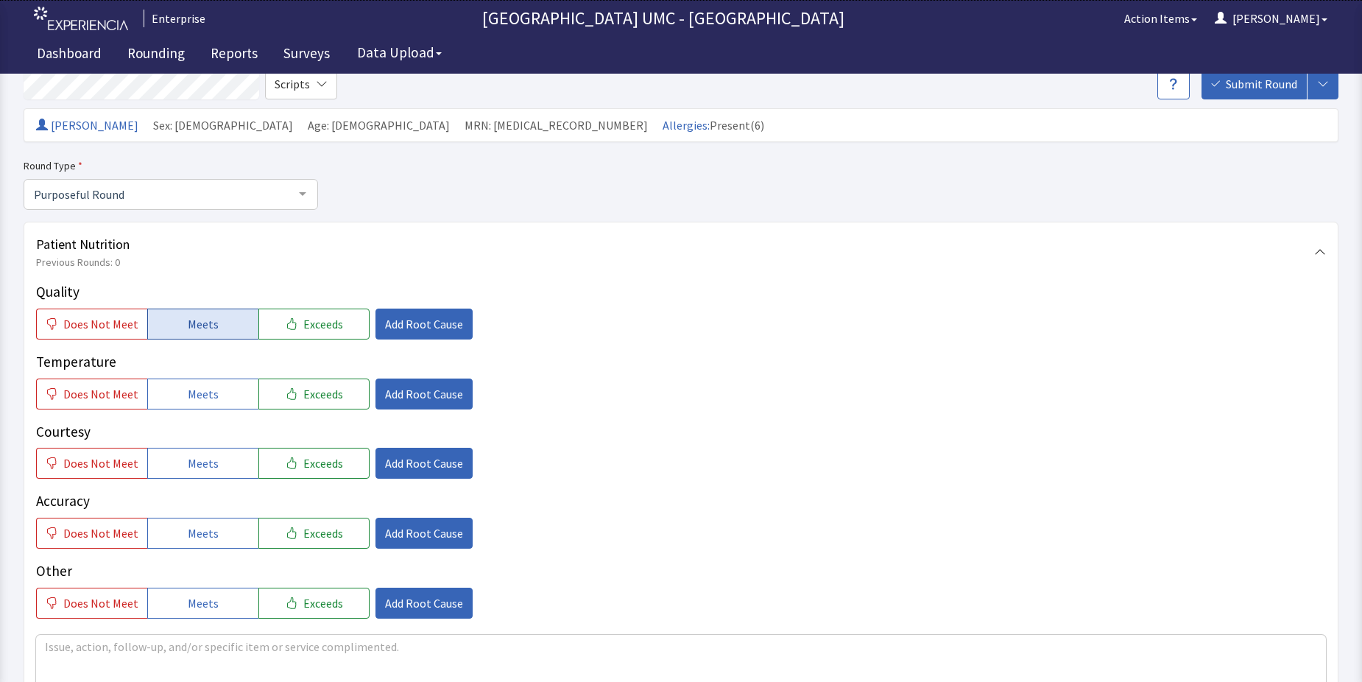
click at [221, 321] on button "Meets" at bounding box center [202, 323] width 111 height 31
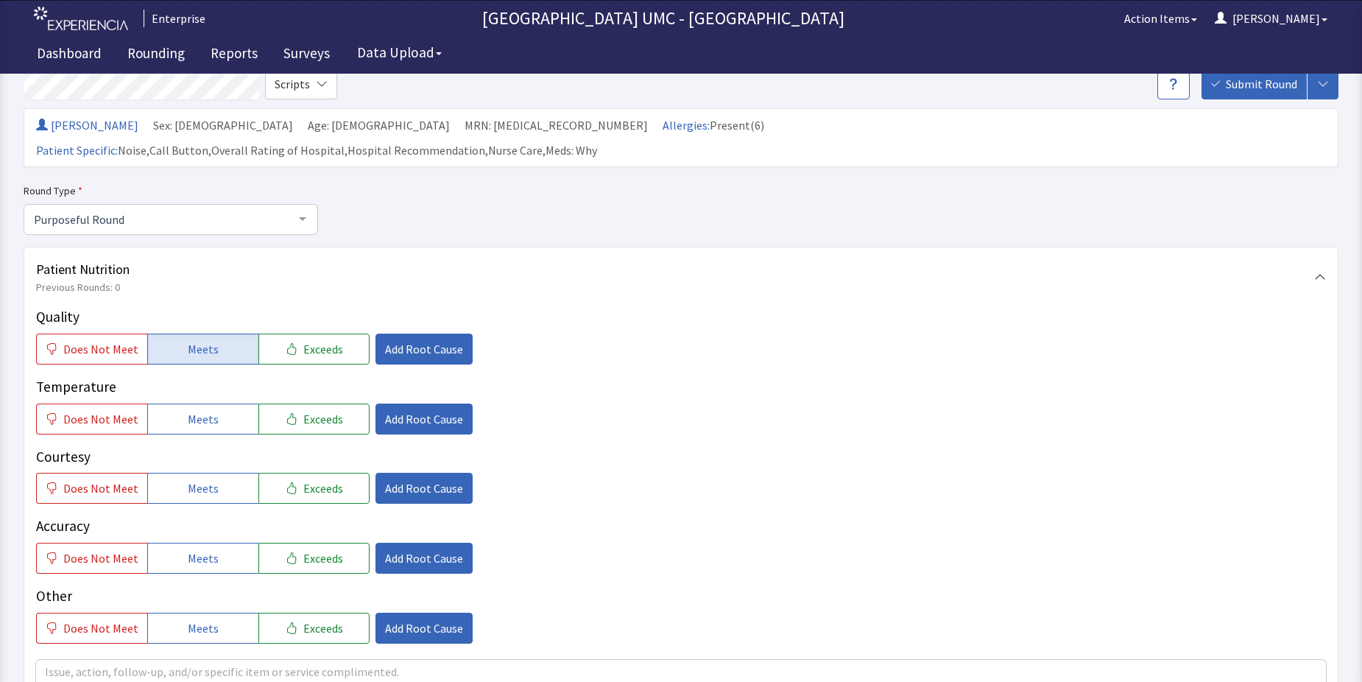
drag, startPoint x: 207, startPoint y: 392, endPoint x: 205, endPoint y: 495, distance: 103.1
click at [205, 410] on span "Meets" at bounding box center [203, 419] width 31 height 18
drag, startPoint x: 190, startPoint y: 464, endPoint x: 191, endPoint y: 524, distance: 60.4
click at [188, 479] on span "Meets" at bounding box center [203, 488] width 31 height 18
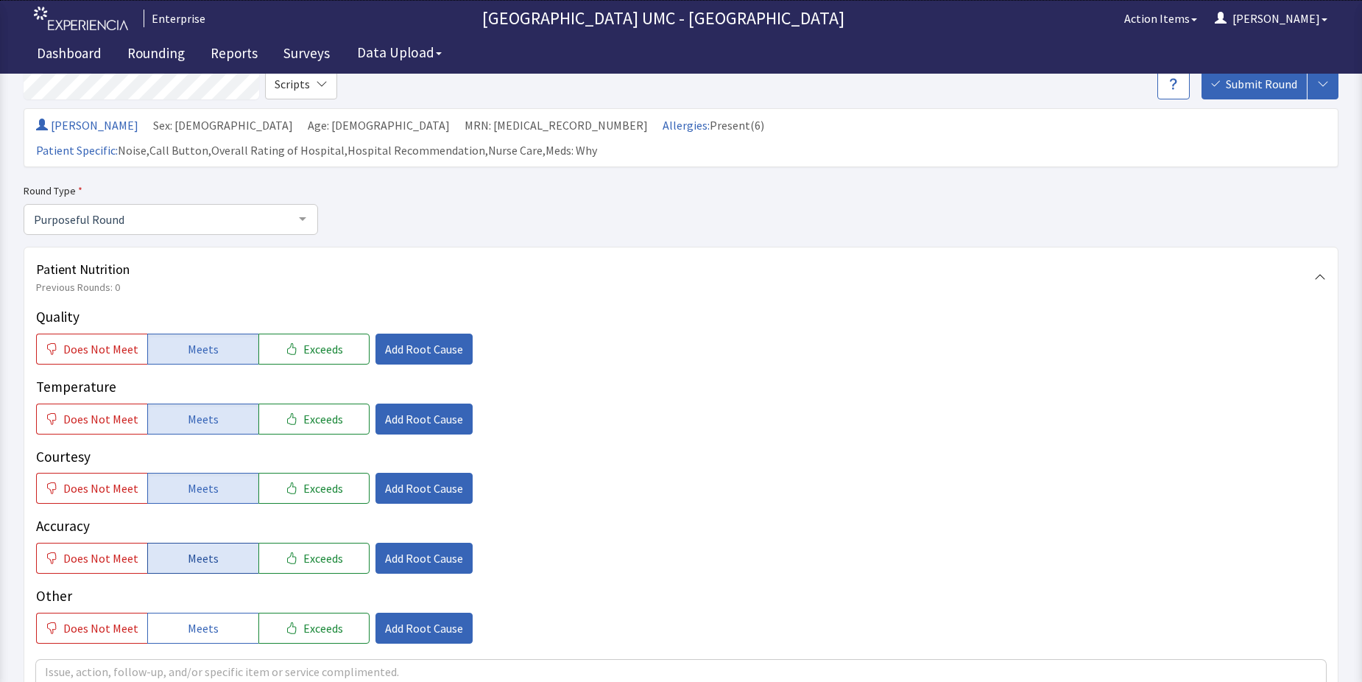
click at [191, 549] on span "Meets" at bounding box center [203, 558] width 31 height 18
click at [197, 619] on span "Meets" at bounding box center [203, 628] width 31 height 18
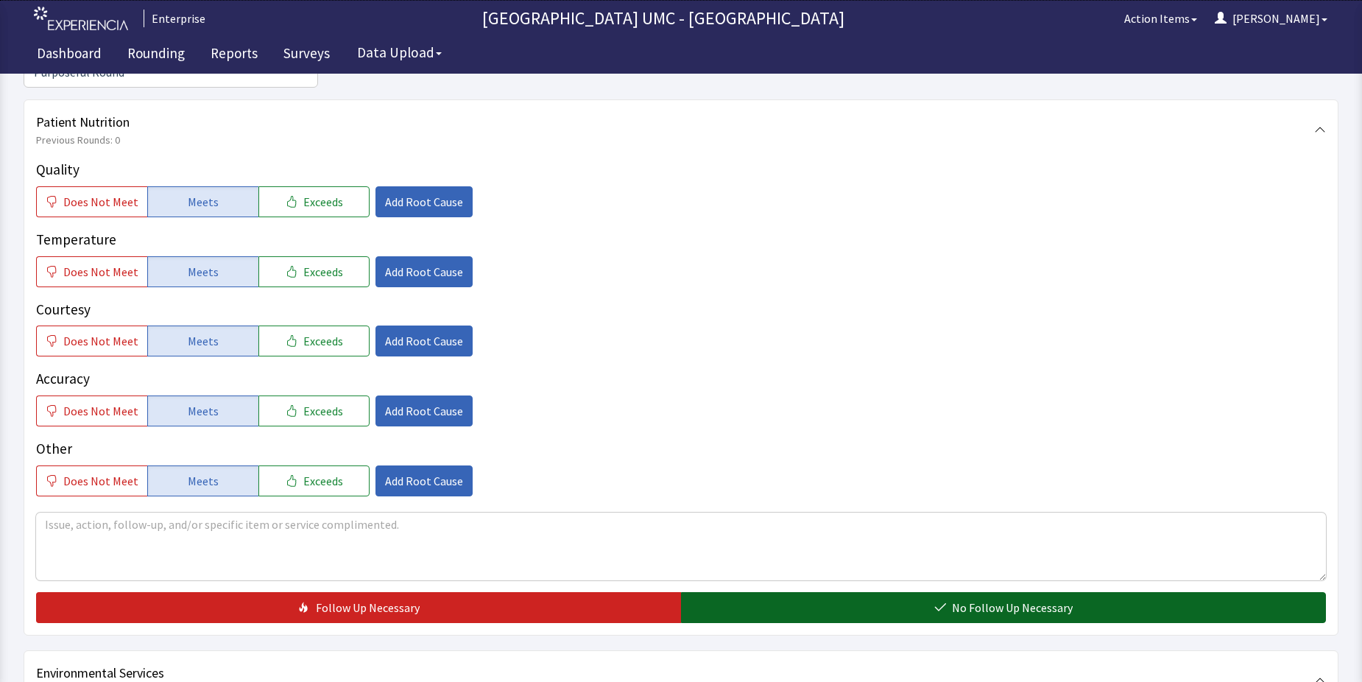
click at [951, 592] on button "No Follow Up Necessary" at bounding box center [1003, 607] width 645 height 31
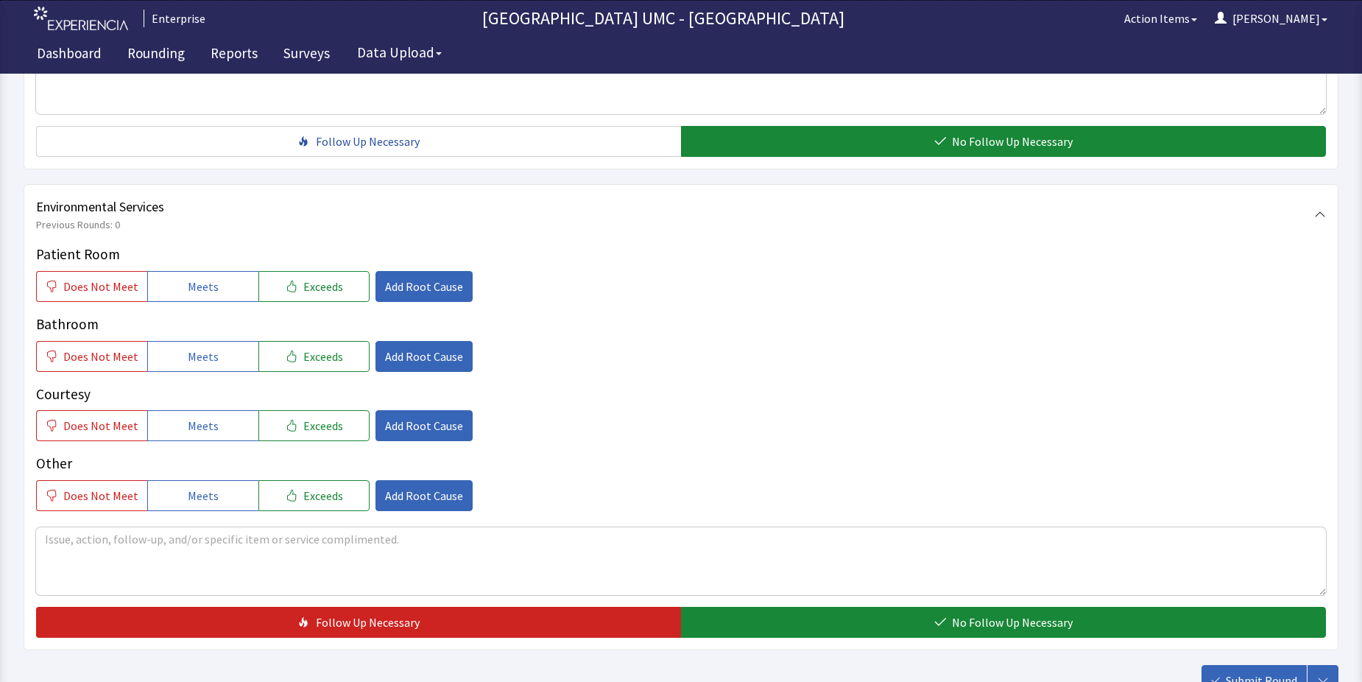
scroll to position [736, 0]
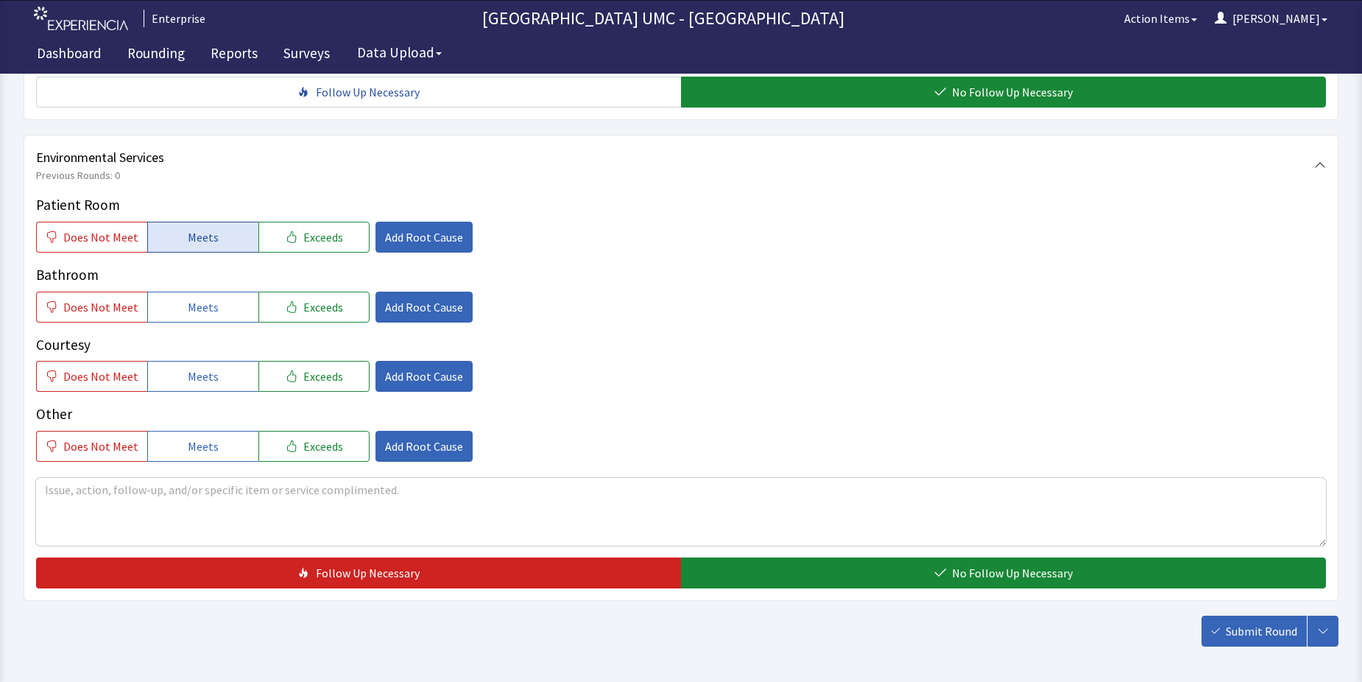
click at [199, 228] on span "Meets" at bounding box center [203, 237] width 31 height 18
click at [200, 298] on span "Meets" at bounding box center [203, 307] width 31 height 18
drag, startPoint x: 199, startPoint y: 352, endPoint x: 197, endPoint y: 397, distance: 45.7
click at [199, 367] on span "Meets" at bounding box center [203, 376] width 31 height 18
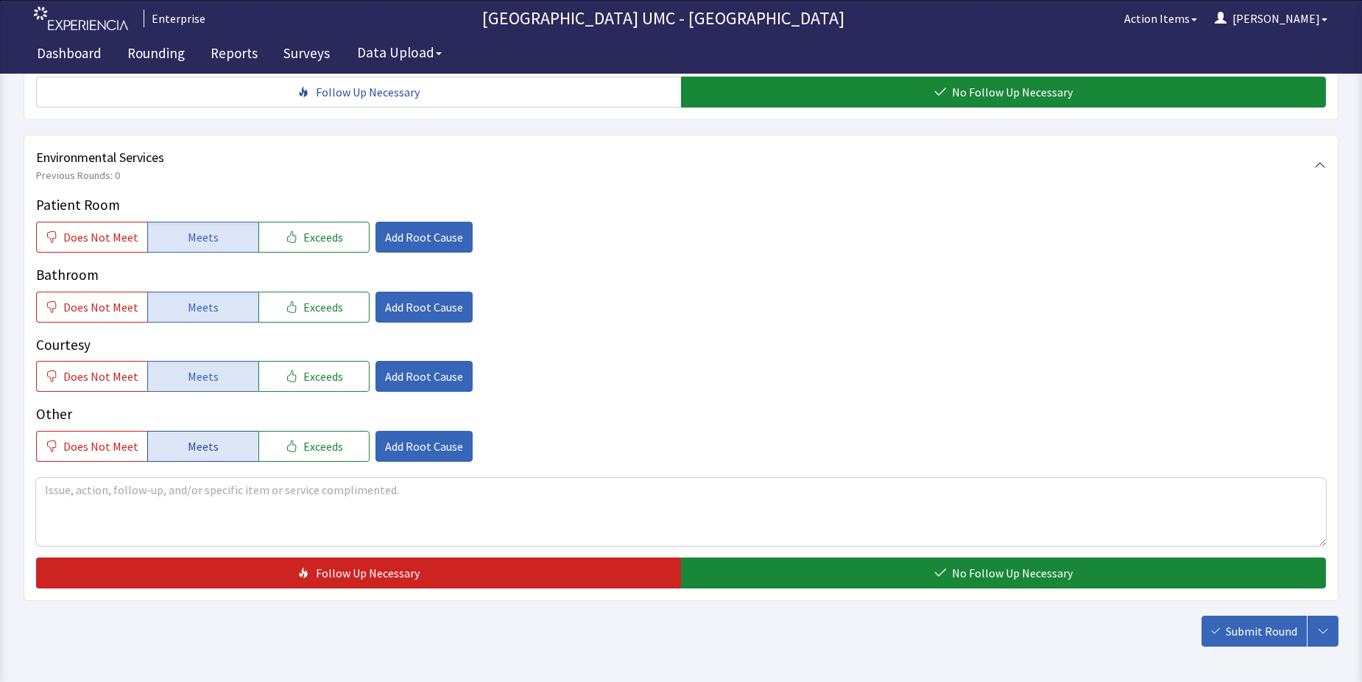
click at [196, 431] on button "Meets" at bounding box center [202, 446] width 111 height 31
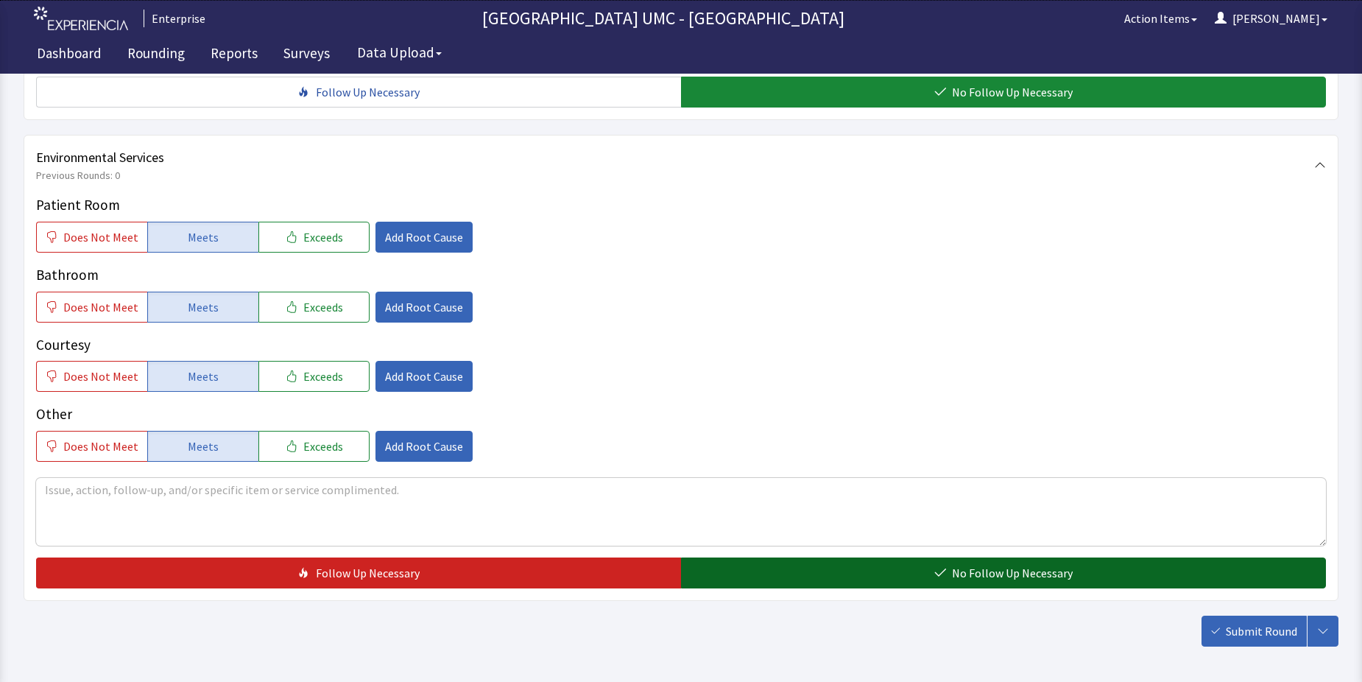
click at [866, 557] on button "No Follow Up Necessary" at bounding box center [1003, 572] width 645 height 31
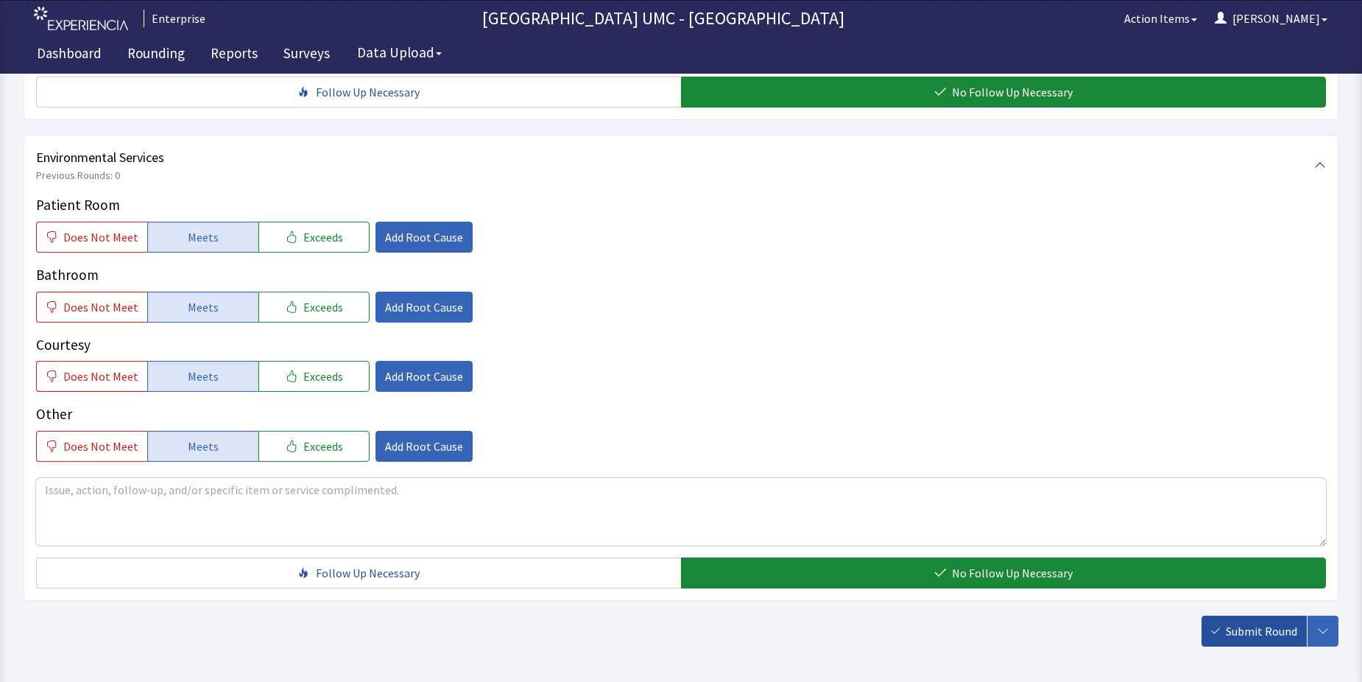
click at [1259, 622] on span "Submit Round" at bounding box center [1261, 631] width 71 height 18
